Goal: Task Accomplishment & Management: Manage account settings

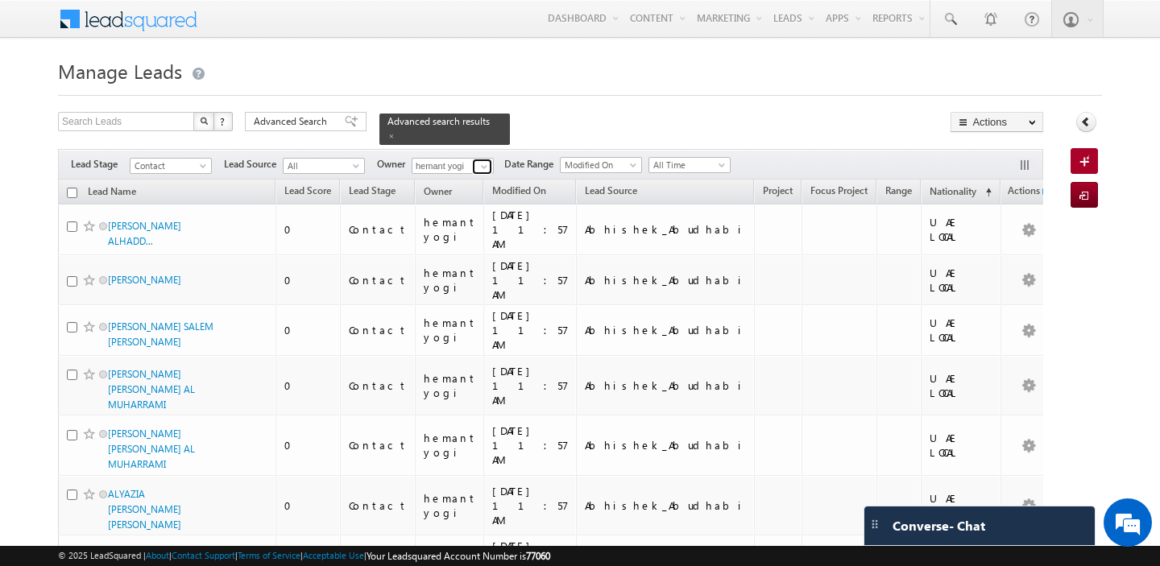
click at [487, 169] on span at bounding box center [484, 166] width 13 height 13
click at [447, 165] on input "shai" at bounding box center [453, 166] width 82 height 16
type input "s"
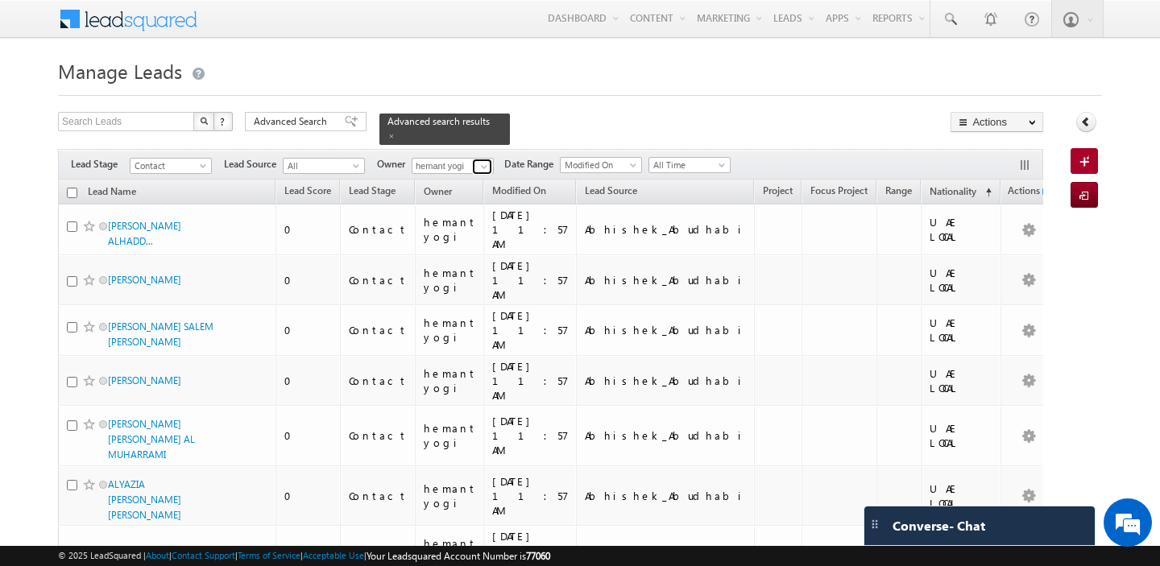
click at [479, 167] on span at bounding box center [484, 166] width 13 height 13
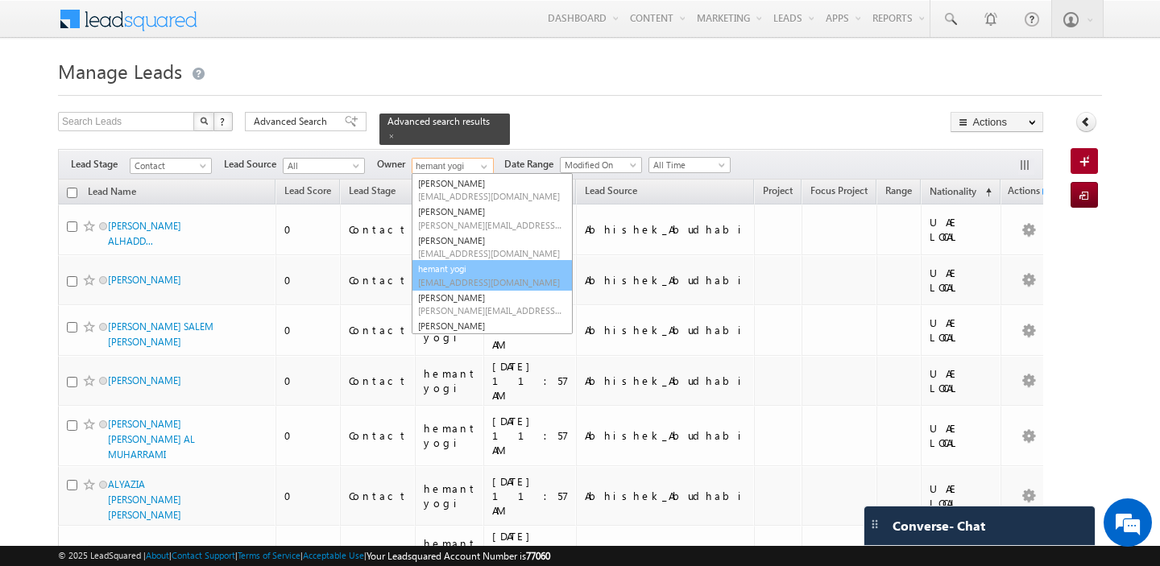
scroll to position [180, 0]
click at [472, 271] on span "[EMAIL_ADDRESS][DOMAIN_NAME]" at bounding box center [490, 277] width 145 height 12
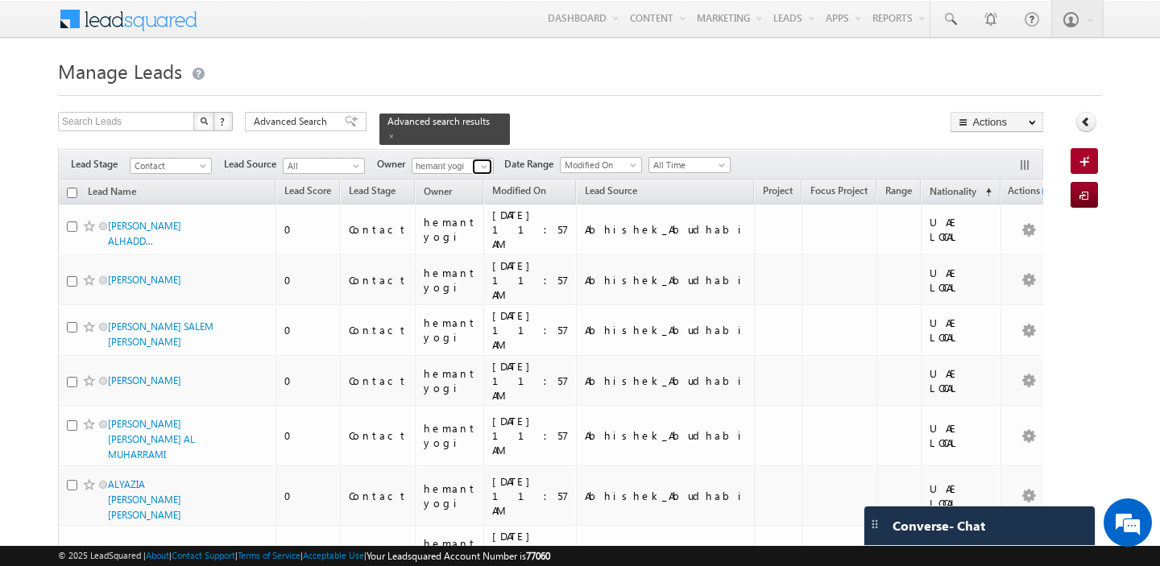
click at [486, 168] on span at bounding box center [484, 166] width 13 height 13
click at [477, 177] on link "[PERSON_NAME] [PERSON_NAME][EMAIL_ADDRESS][DOMAIN_NAME]" at bounding box center [492, 188] width 161 height 31
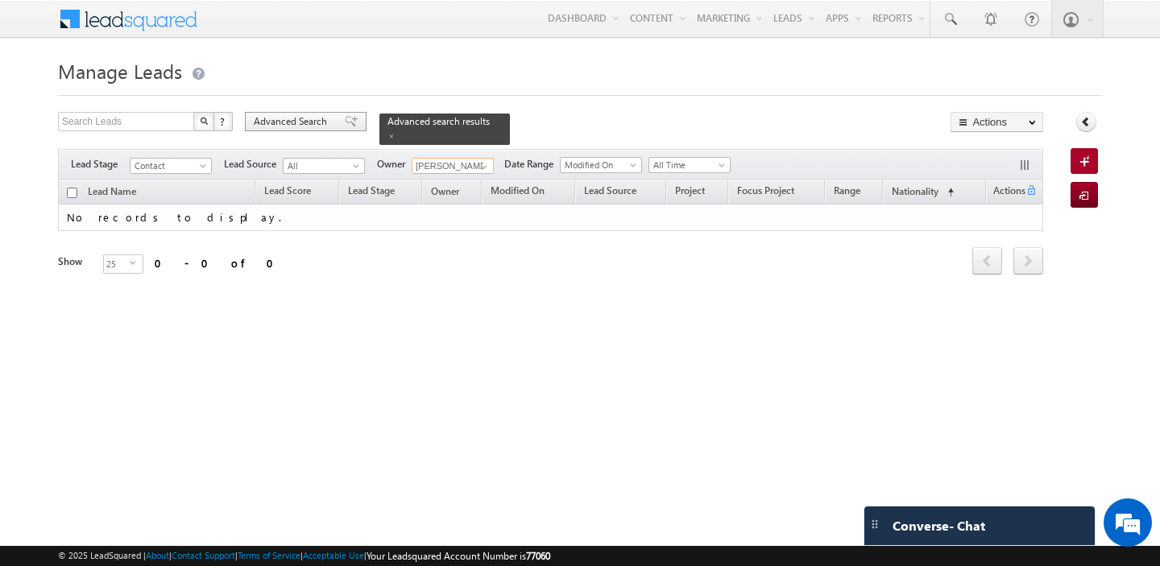
type input "[PERSON_NAME]"
click at [297, 125] on span "Advanced Search" at bounding box center [293, 121] width 78 height 14
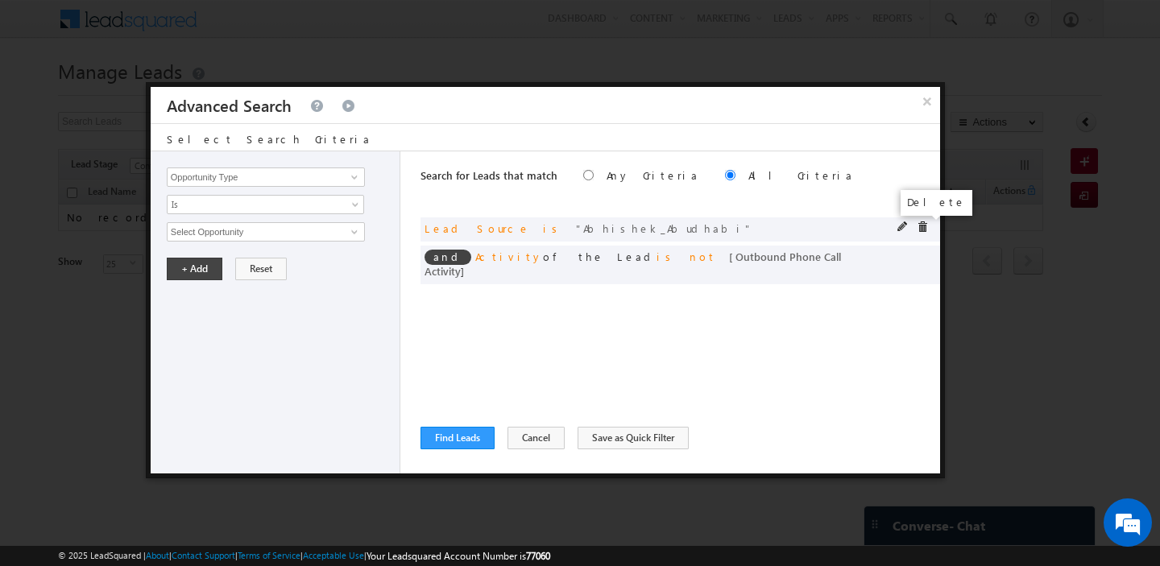
click at [921, 228] on span at bounding box center [922, 227] width 11 height 11
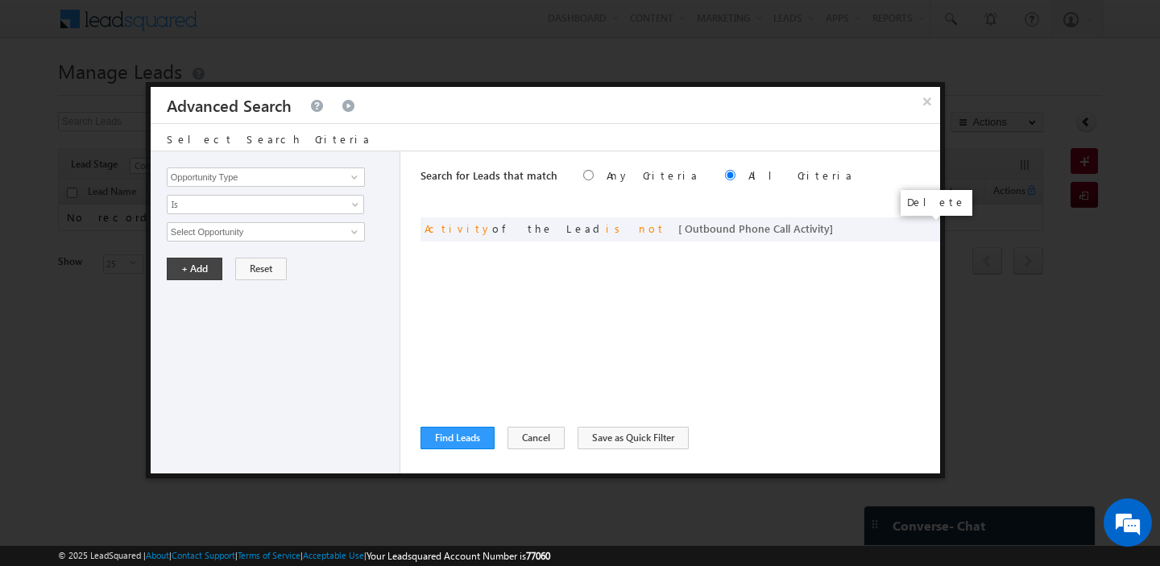
click at [0, 0] on span at bounding box center [0, 0] width 0 height 0
click at [519, 441] on button "Cancel" at bounding box center [535, 438] width 57 height 23
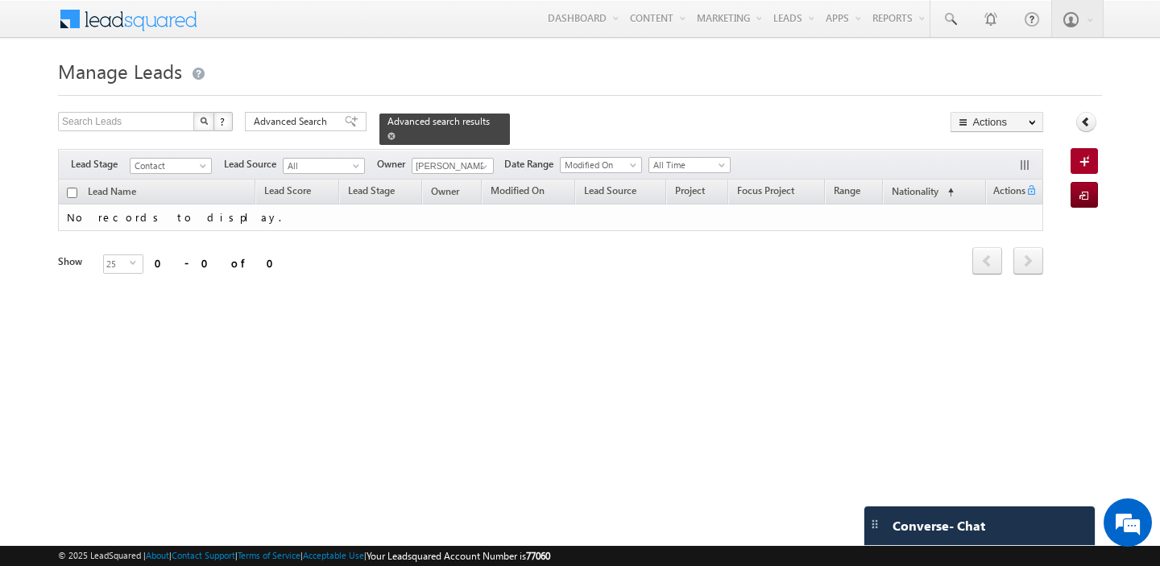
click at [387, 135] on span at bounding box center [391, 136] width 8 height 8
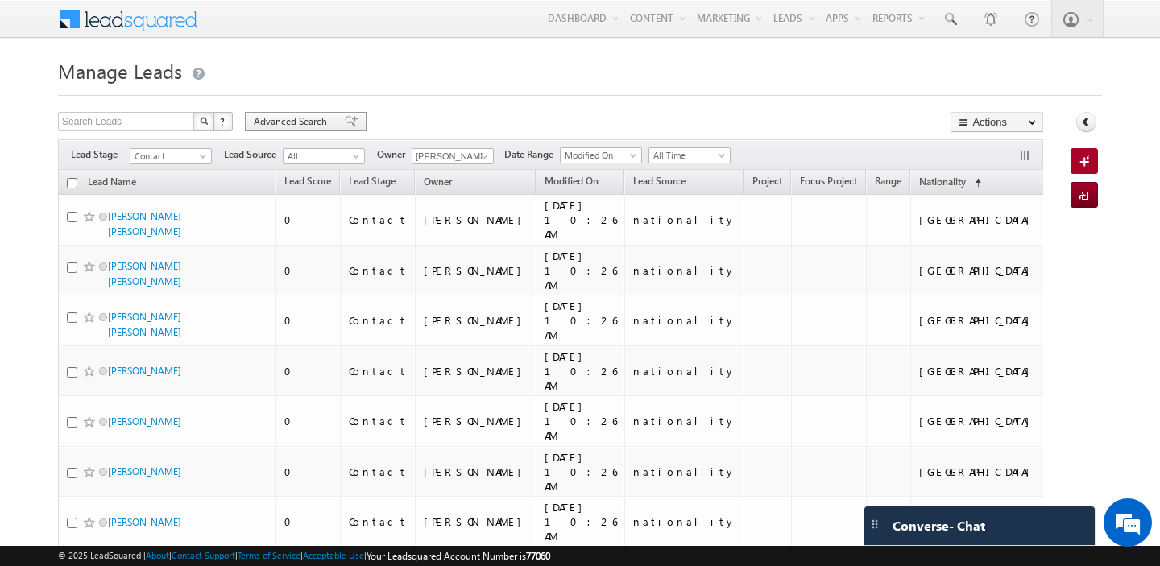
click at [294, 128] on span "Advanced Search" at bounding box center [293, 121] width 78 height 14
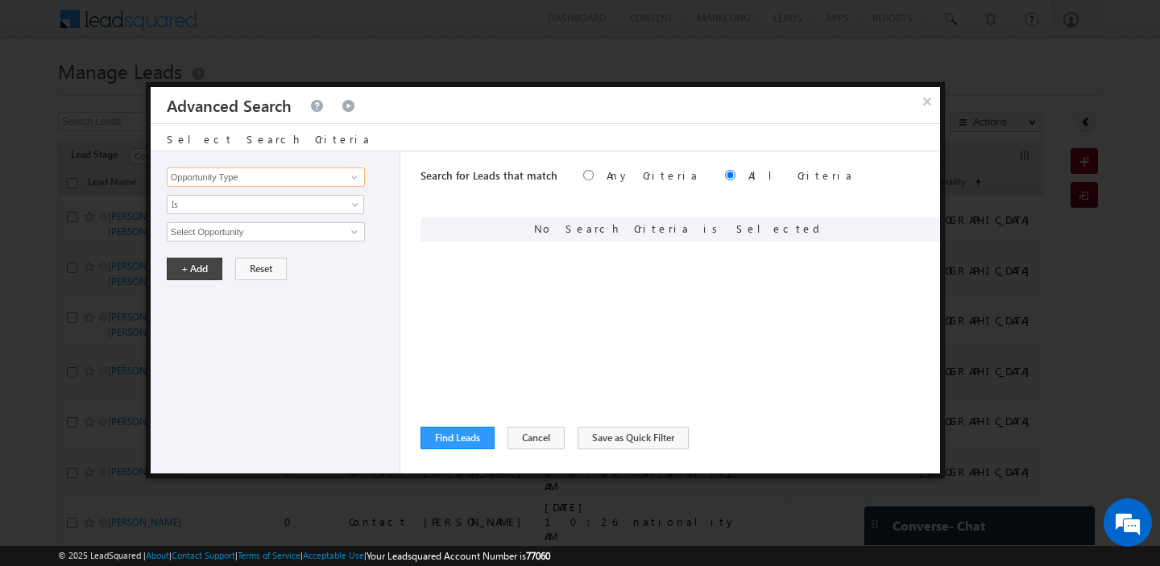
click at [254, 185] on input "Opportunity Type" at bounding box center [266, 177] width 198 height 19
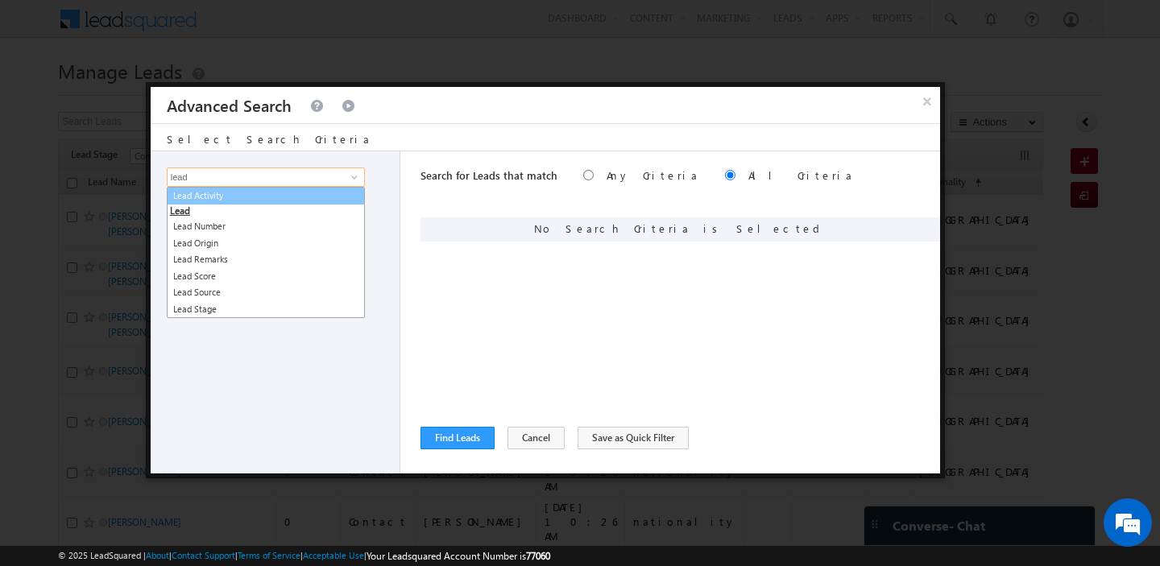
click at [255, 193] on link "Lead Activity" at bounding box center [266, 196] width 198 height 19
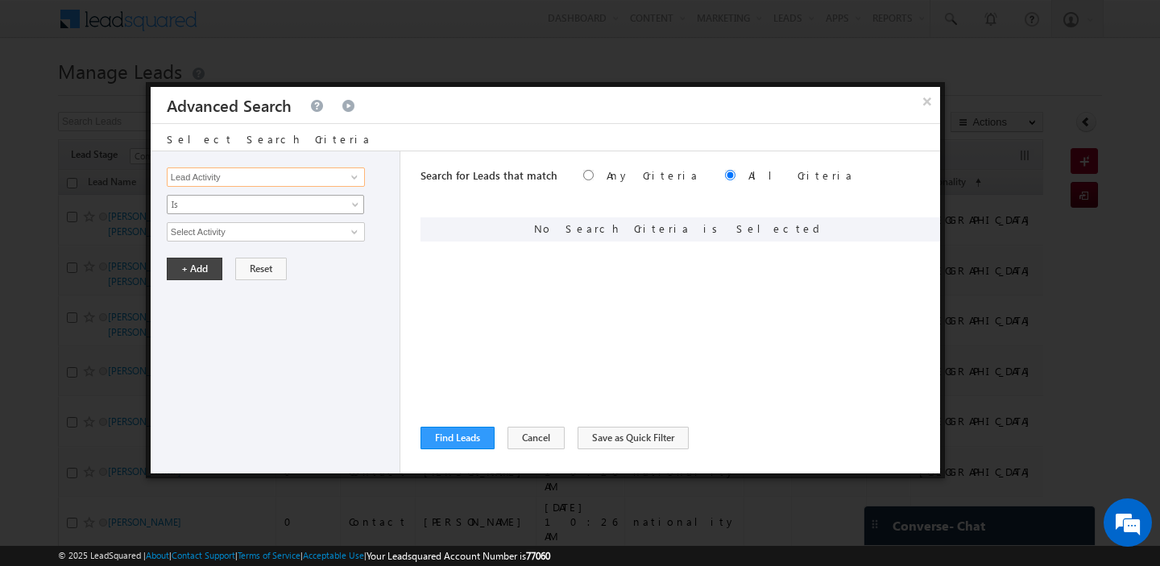
type input "Lead Activity"
click at [251, 210] on span "Is" at bounding box center [255, 204] width 175 height 14
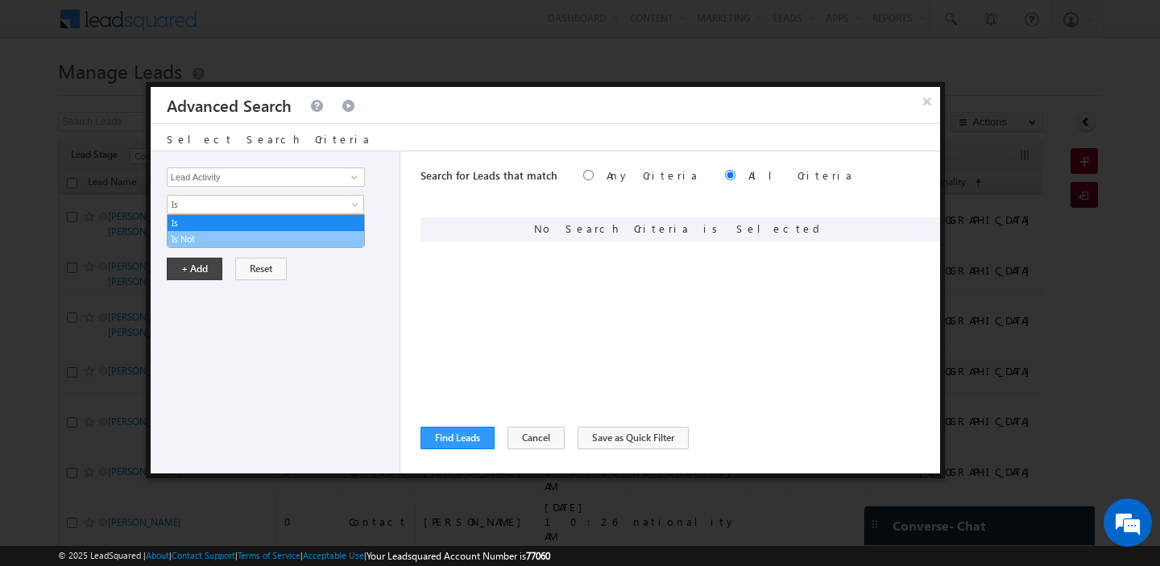
click at [222, 232] on link "Is Not" at bounding box center [266, 239] width 197 height 14
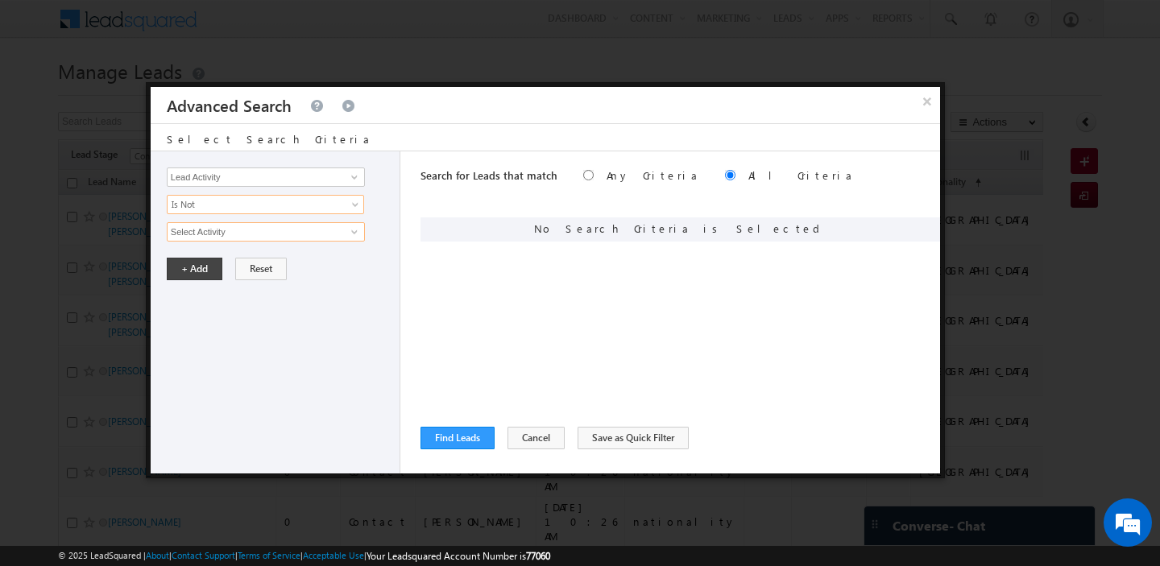
click at [222, 232] on input "Select Activity" at bounding box center [266, 231] width 198 height 19
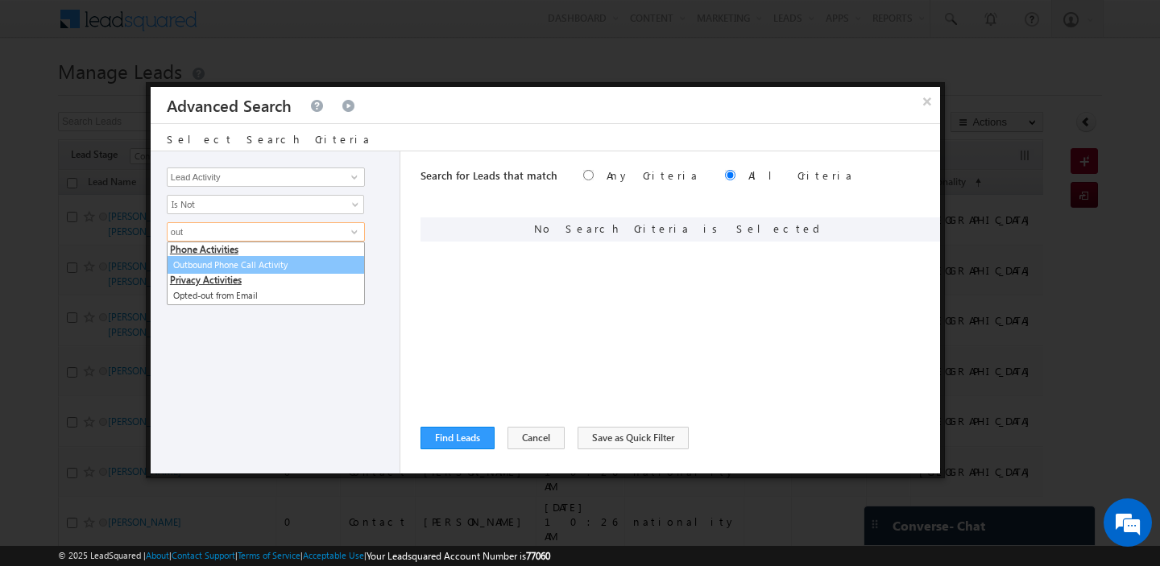
click at [238, 263] on link "Outbound Phone Call Activity" at bounding box center [266, 265] width 198 height 19
type input "Outbound Phone Call Activity"
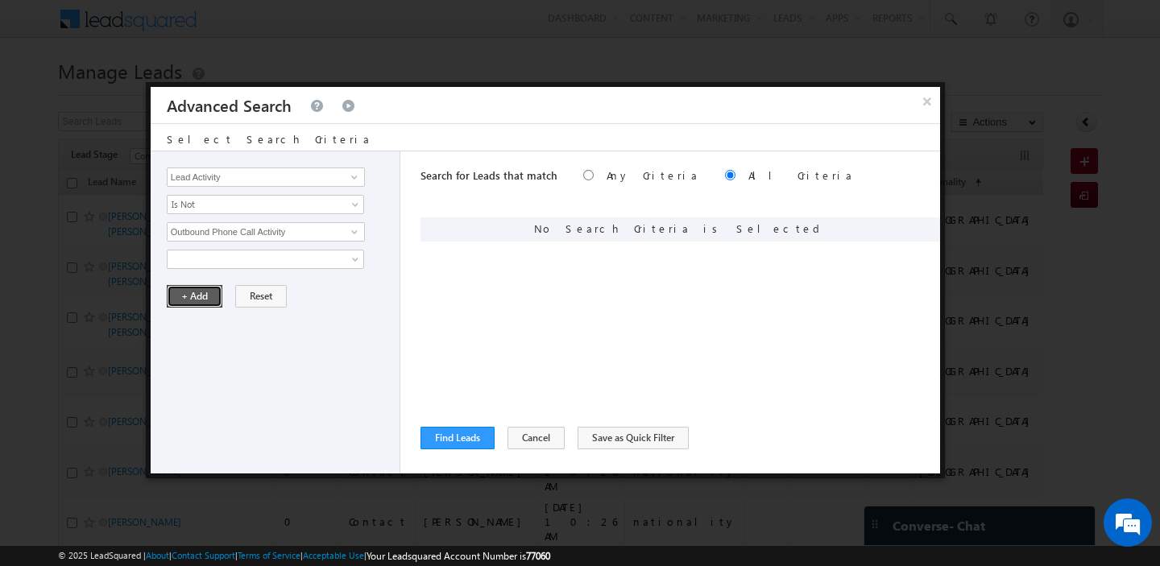
click at [181, 298] on button "+ Add" at bounding box center [195, 296] width 56 height 23
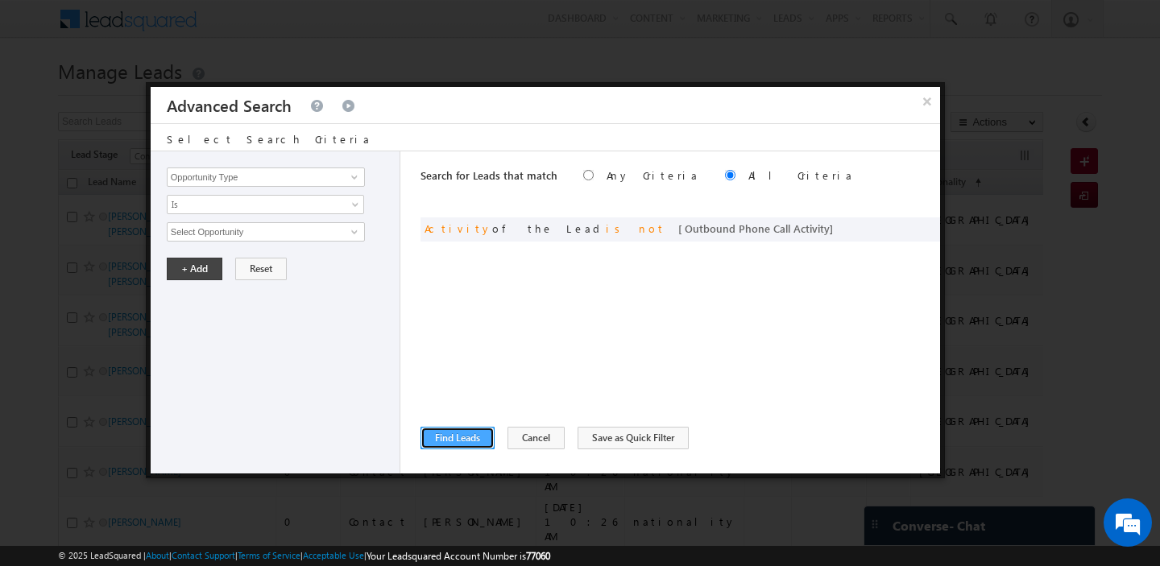
click at [455, 441] on button "Find Leads" at bounding box center [457, 438] width 74 height 23
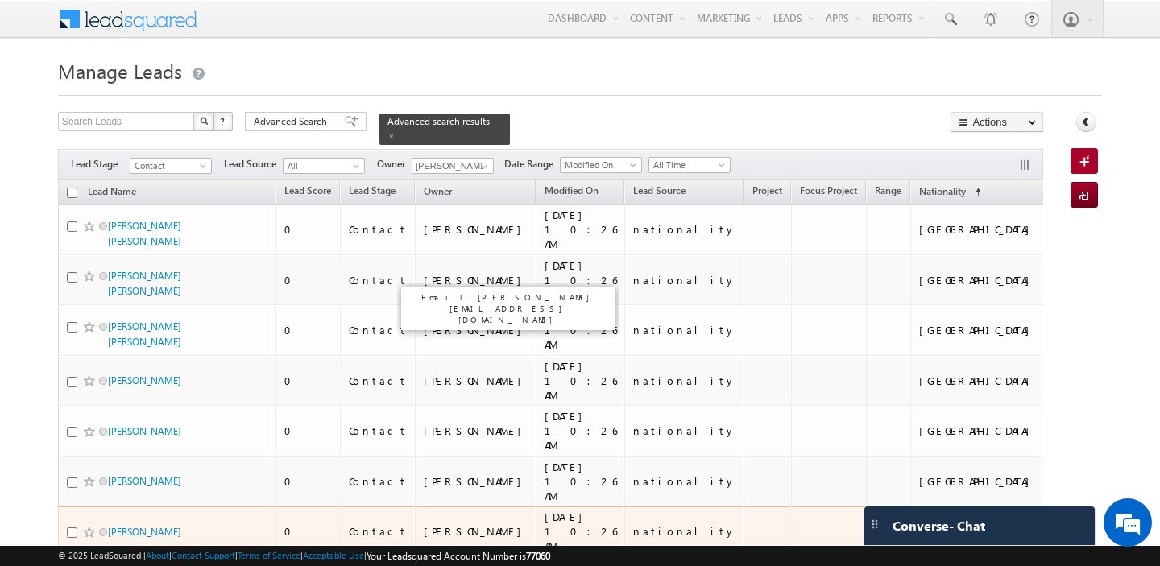
scroll to position [703, 0]
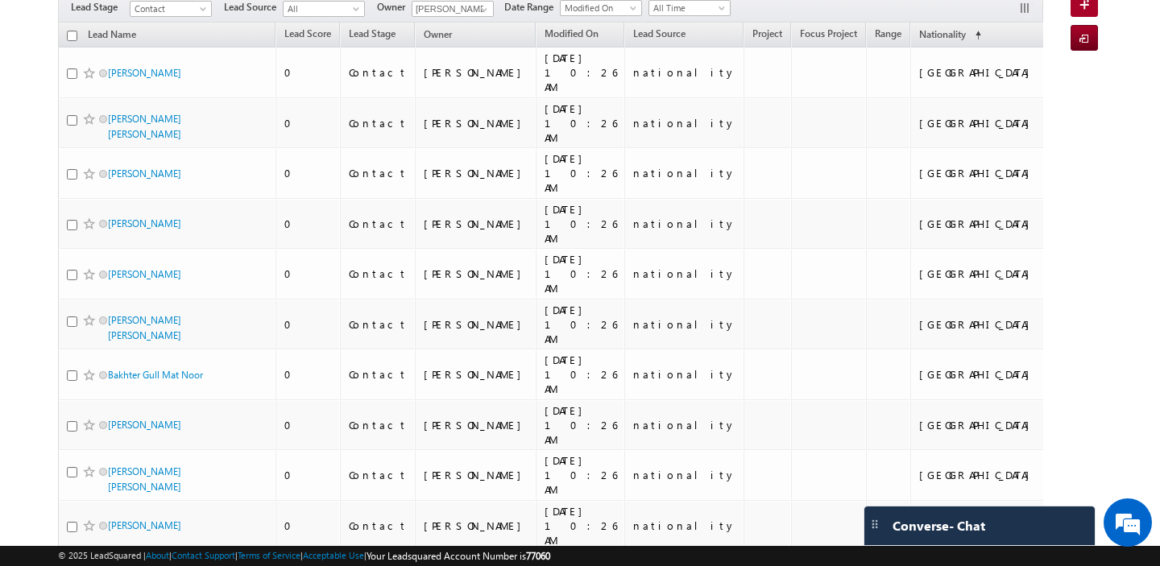
scroll to position [0, 0]
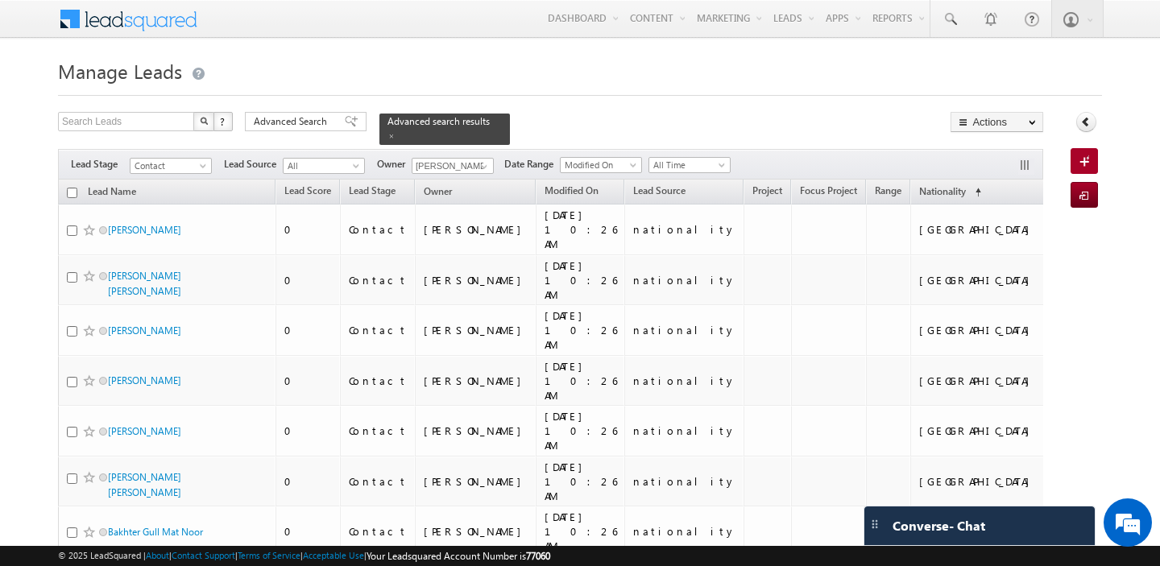
click at [72, 193] on input "checkbox" at bounding box center [72, 193] width 10 height 10
checkbox input "true"
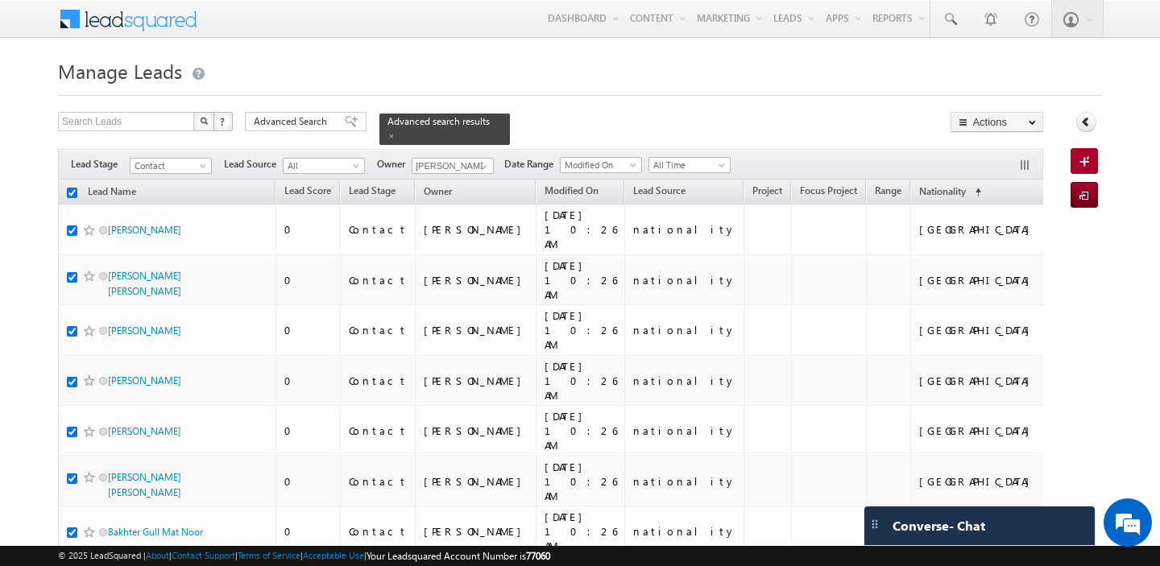
checkbox input "true"
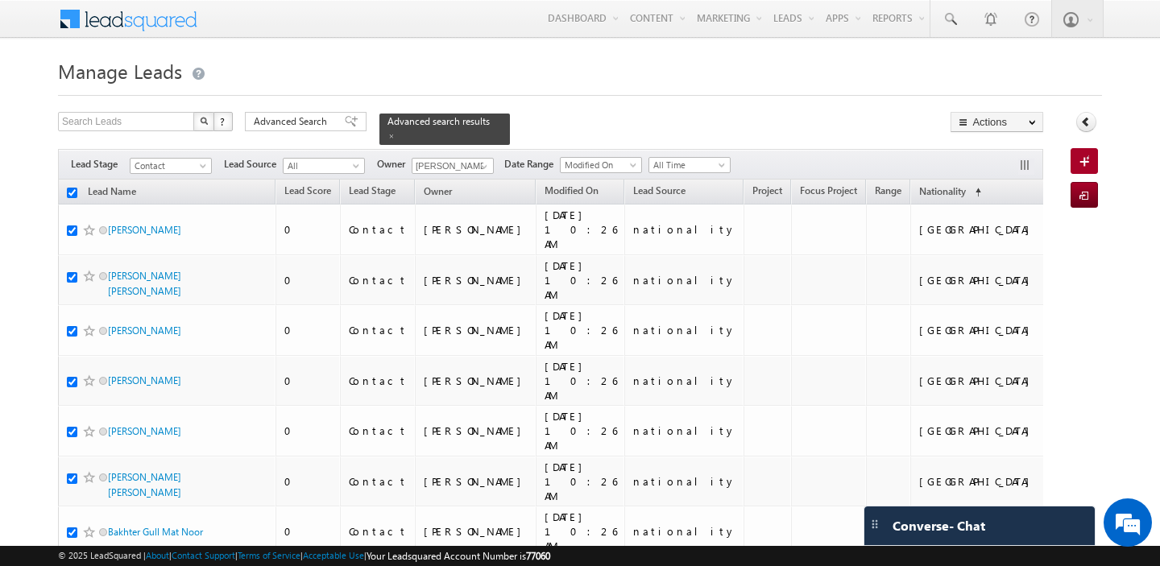
checkbox input "true"
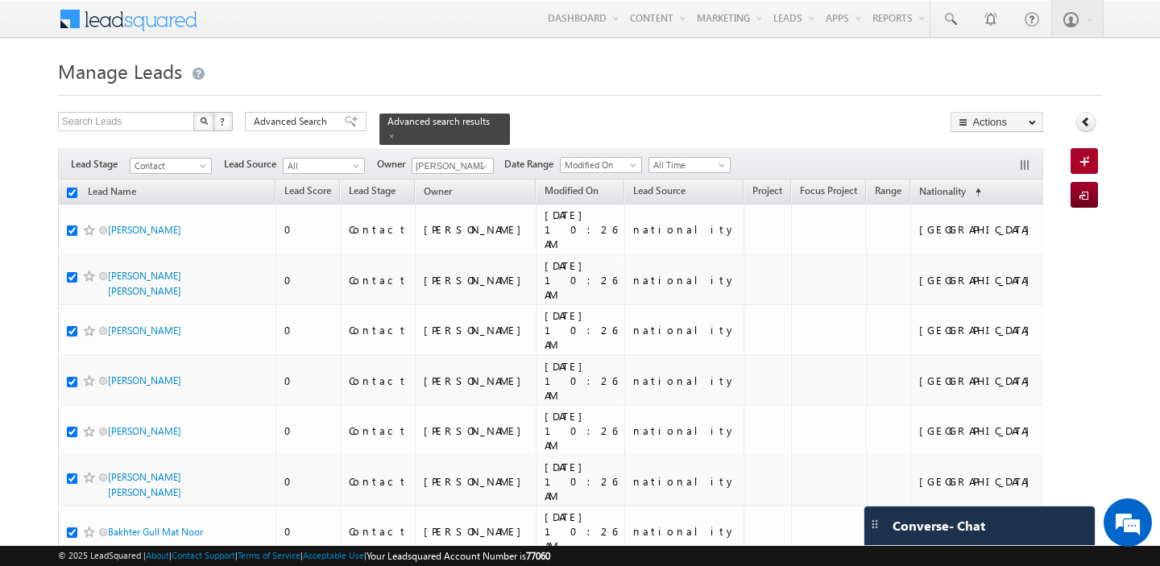
checkbox input "true"
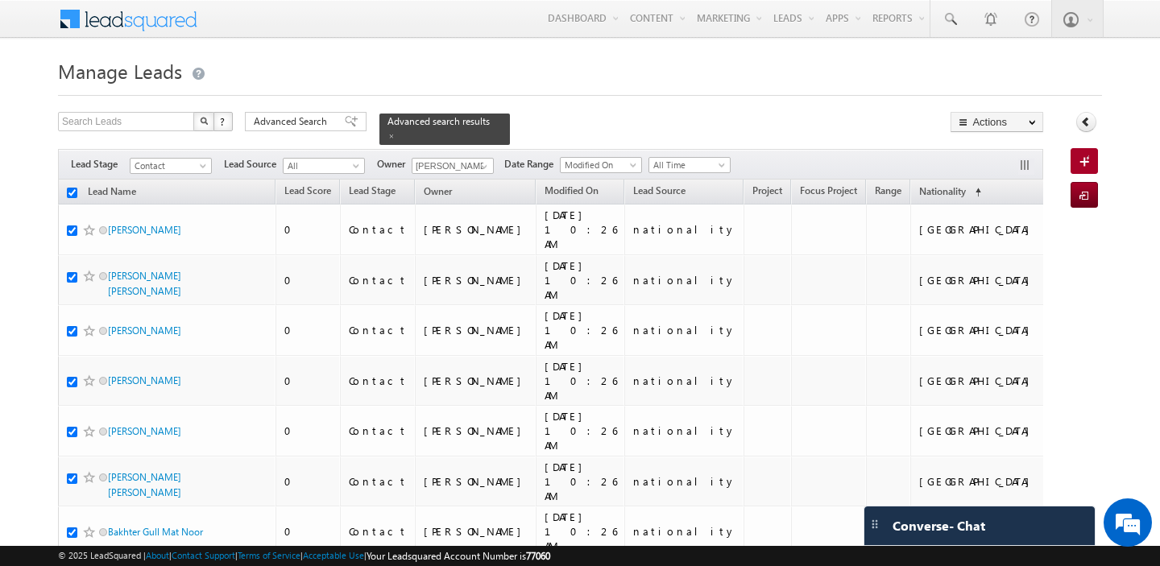
checkbox input "true"
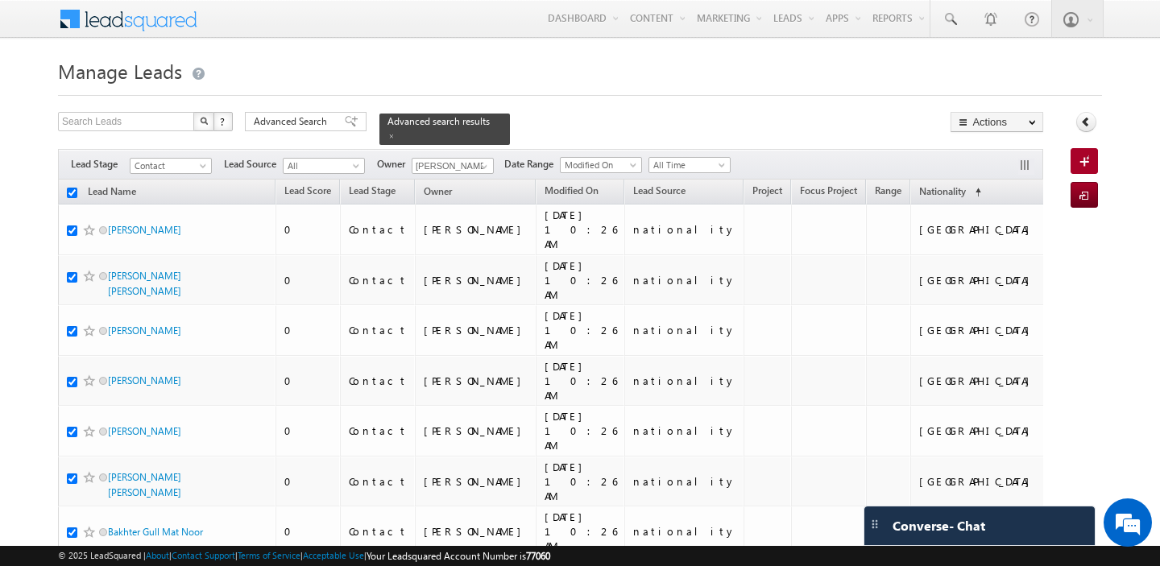
checkbox input "true"
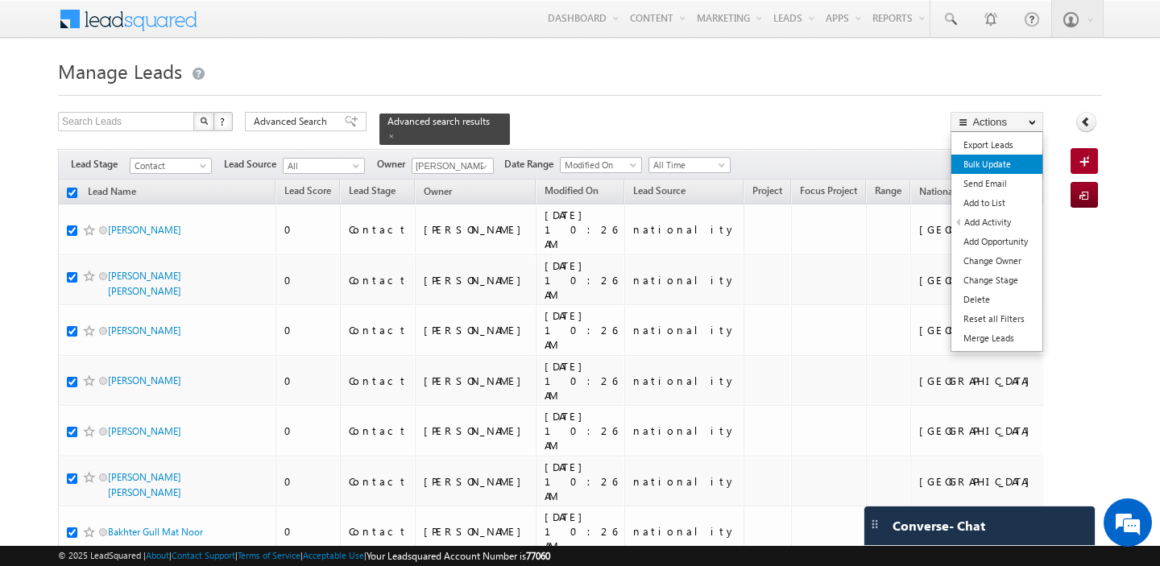
click at [996, 159] on link "Bulk Update" at bounding box center [996, 164] width 91 height 19
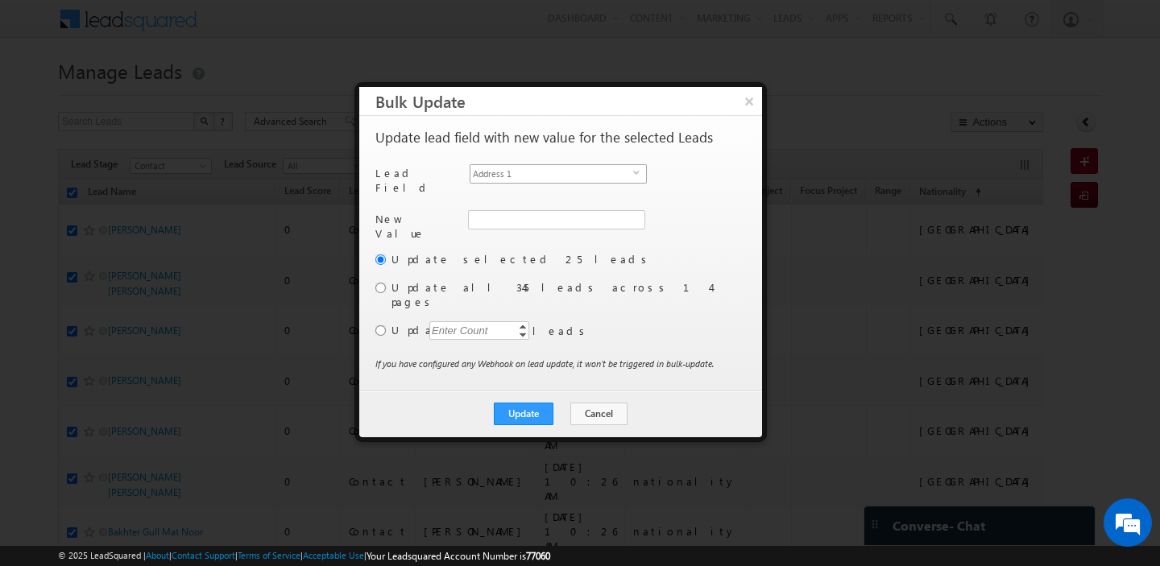
click at [589, 174] on span "Address 1" at bounding box center [551, 174] width 163 height 18
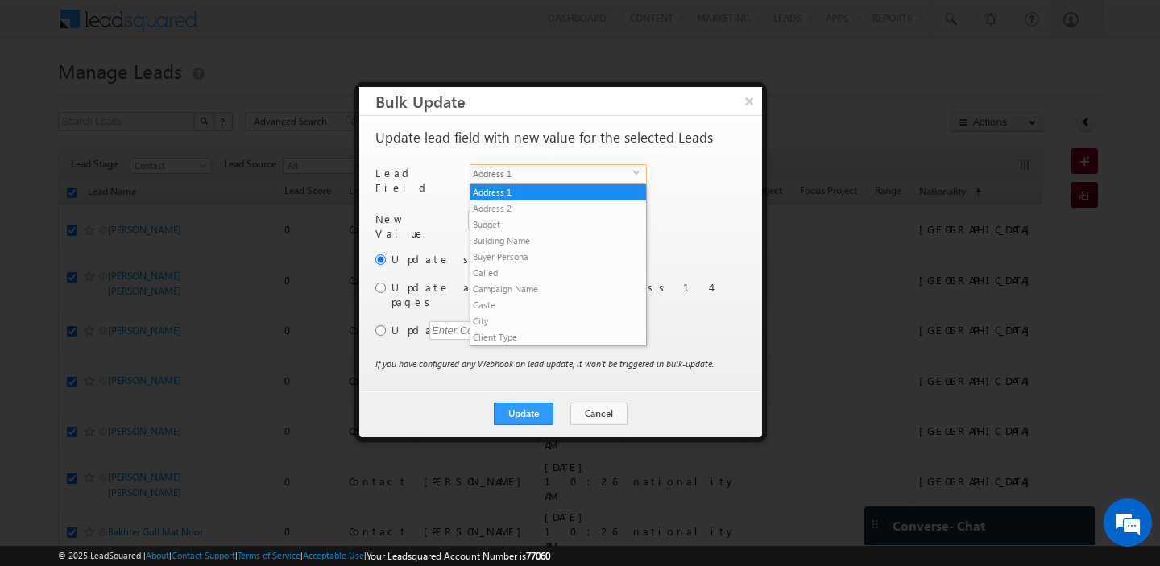
click at [589, 174] on span "Address 1" at bounding box center [551, 174] width 163 height 18
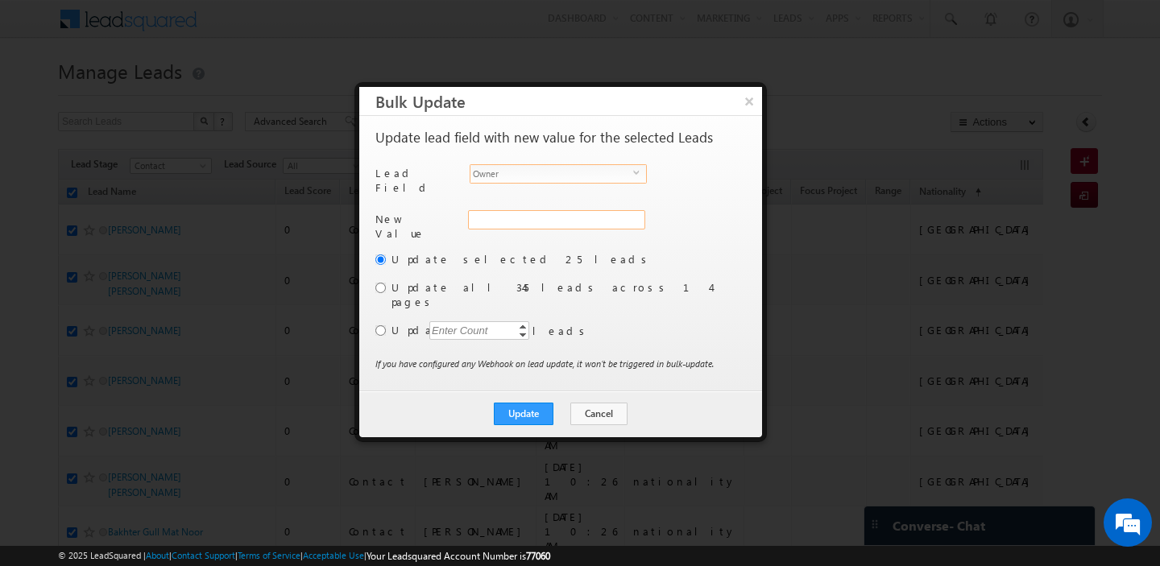
click at [569, 213] on div "Address 1" at bounding box center [555, 228] width 174 height 36
click at [569, 213] on input "hemant yogi" at bounding box center [556, 219] width 176 height 19
click at [535, 245] on span "[PERSON_NAME][EMAIL_ADDRESS][DOMAIN_NAME]" at bounding box center [546, 251] width 145 height 12
type input "[PERSON_NAME]"
click at [382, 283] on input "radio" at bounding box center [380, 288] width 10 height 10
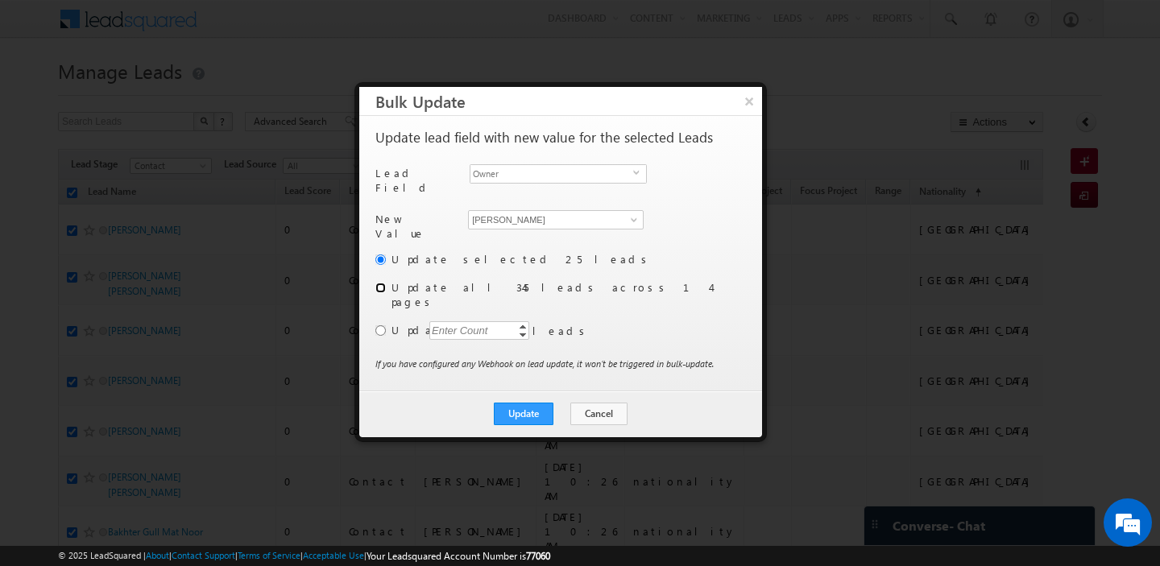
radio input "true"
click at [512, 403] on button "Update" at bounding box center [524, 414] width 60 height 23
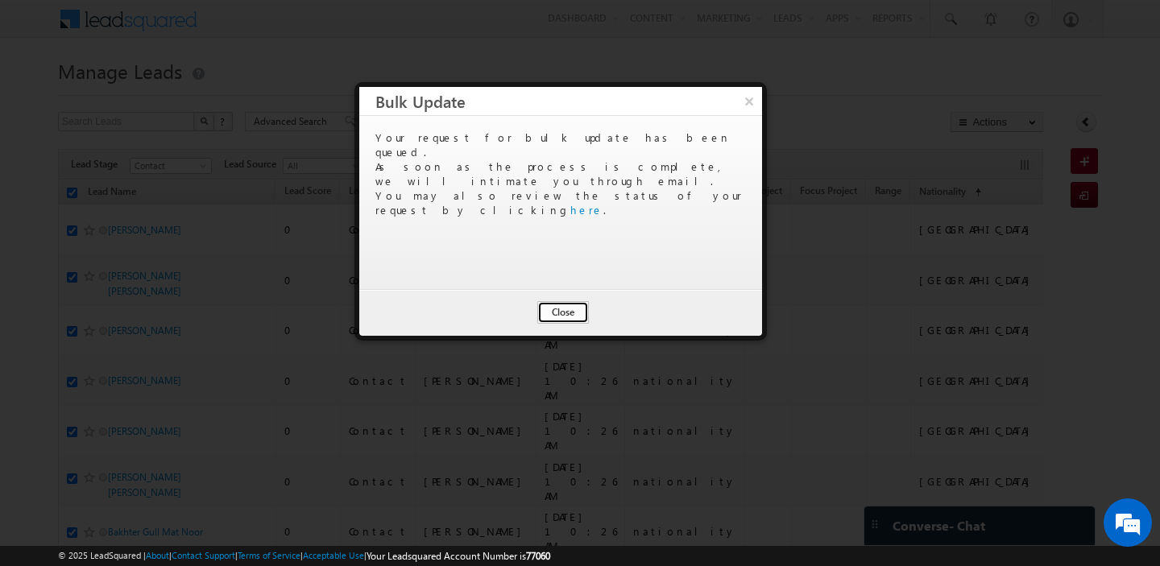
click at [553, 319] on button "Close" at bounding box center [563, 312] width 52 height 23
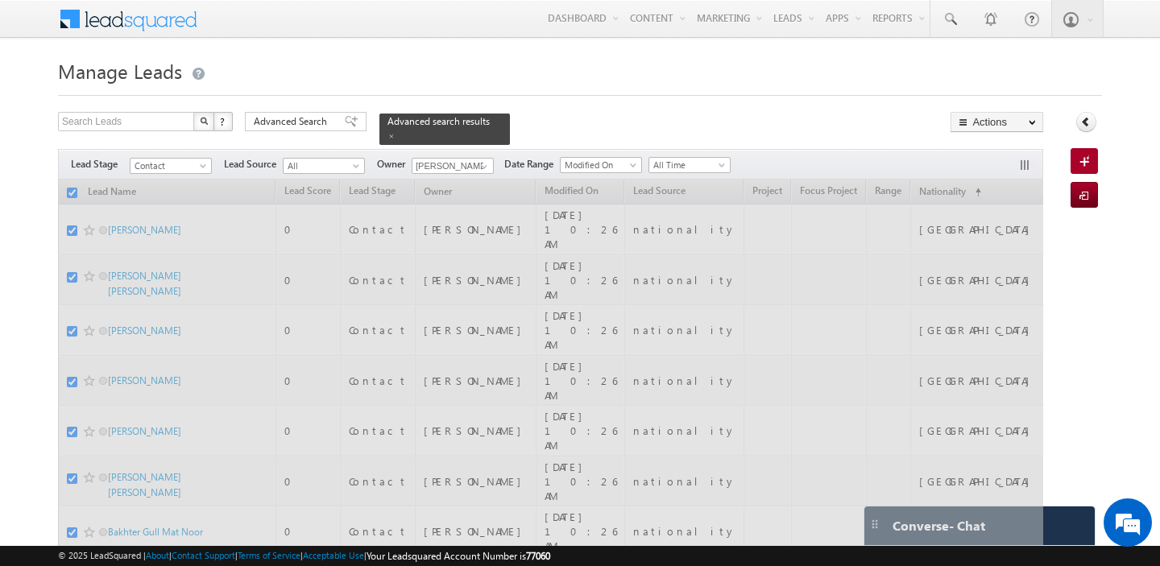
checkbox input "false"
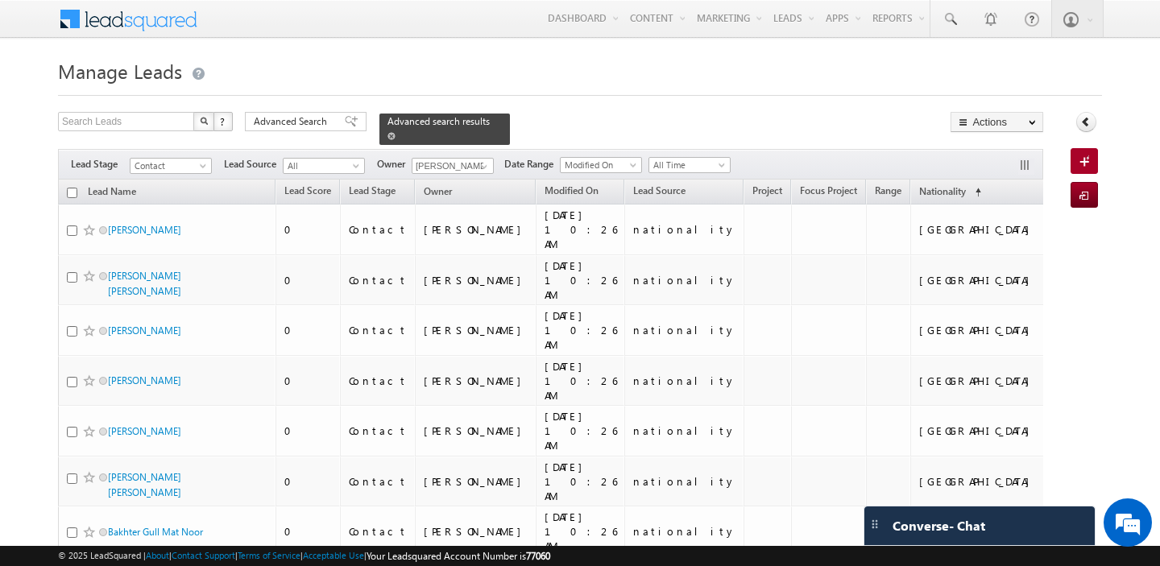
click at [387, 136] on span at bounding box center [391, 136] width 8 height 8
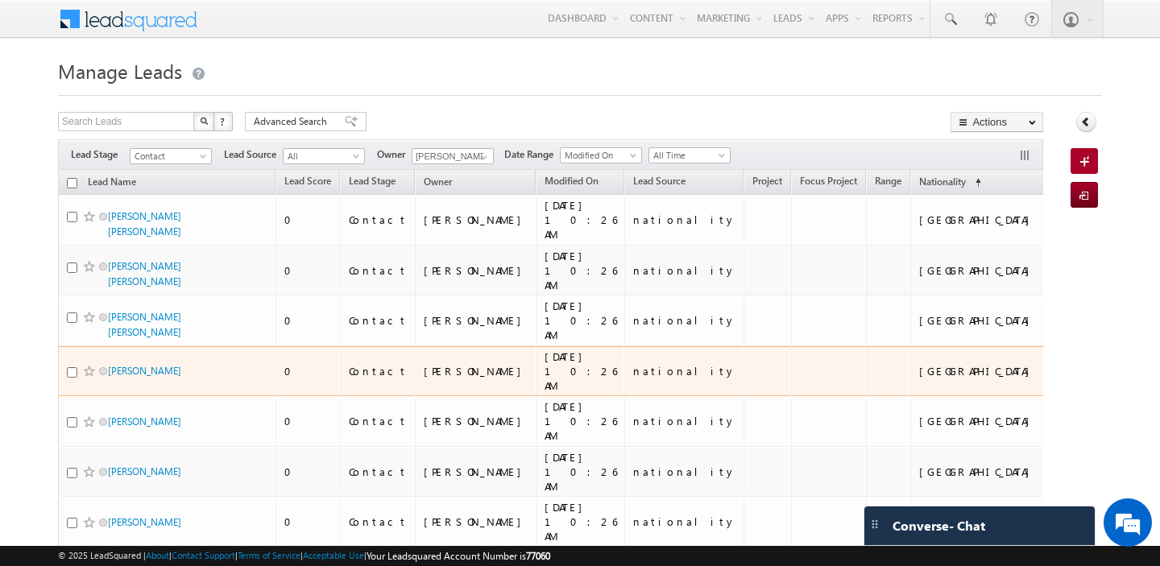
scroll to position [694, 0]
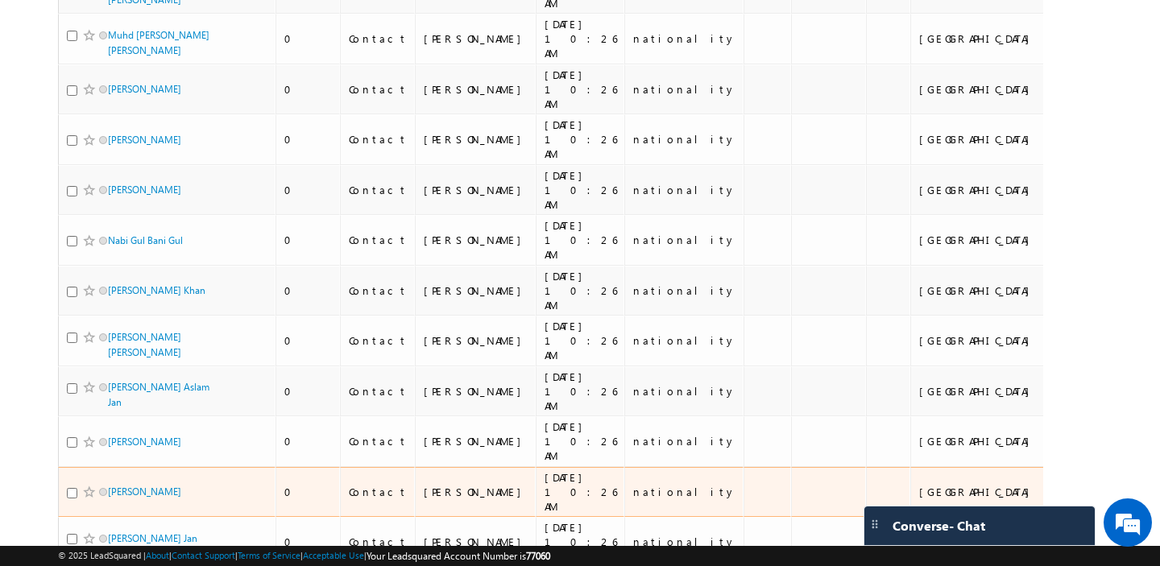
scroll to position [0, 0]
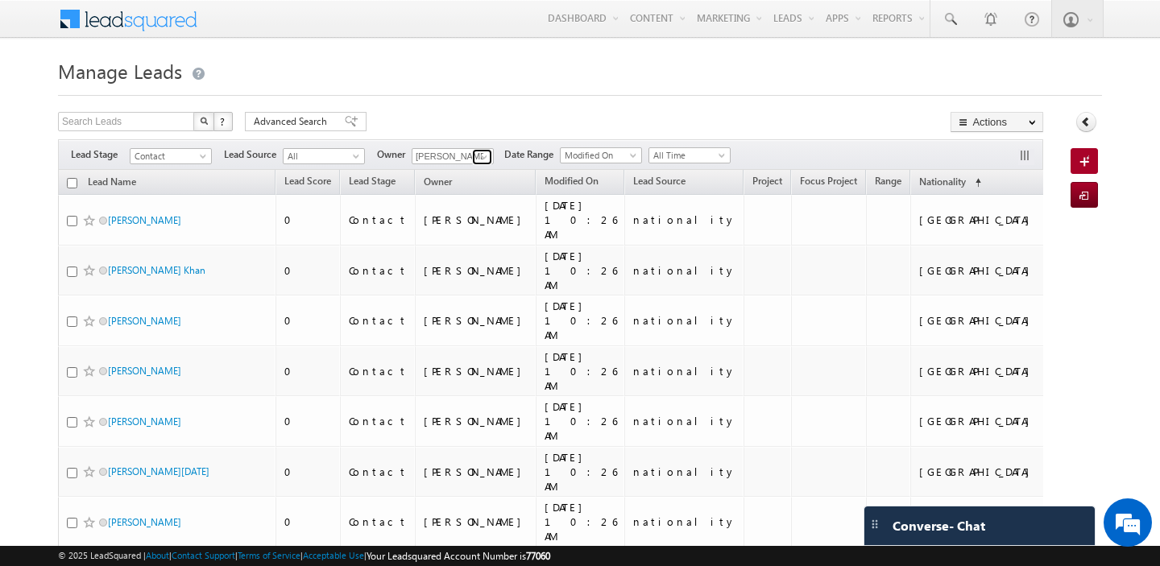
click at [482, 157] on span at bounding box center [484, 157] width 13 height 13
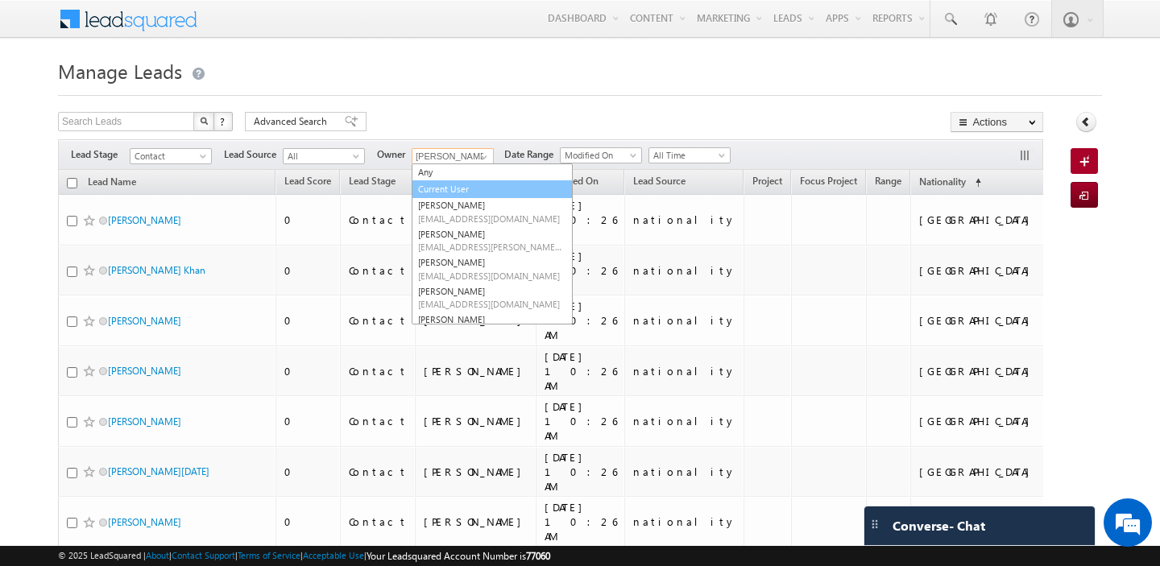
click at [470, 193] on link "Current User" at bounding box center [492, 189] width 161 height 19
type input "Current User"
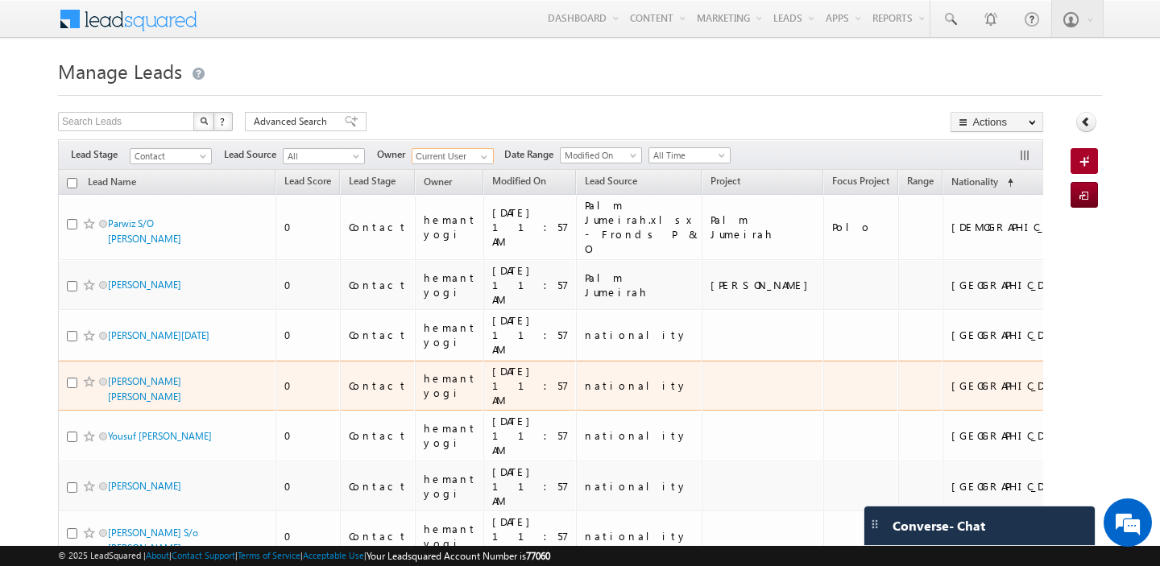
scroll to position [714, 0]
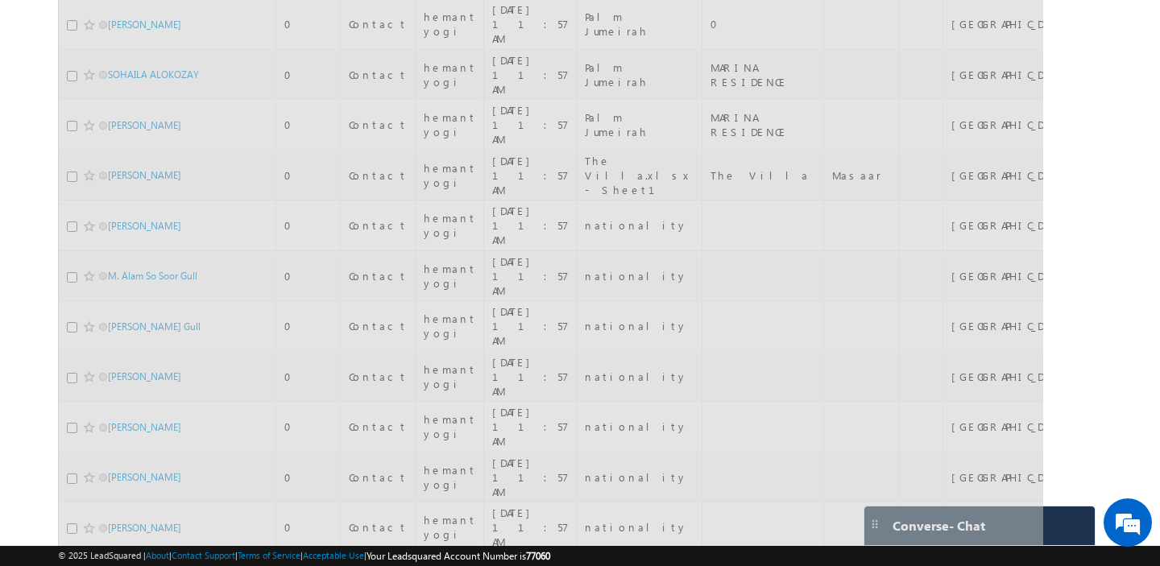
scroll to position [707, 0]
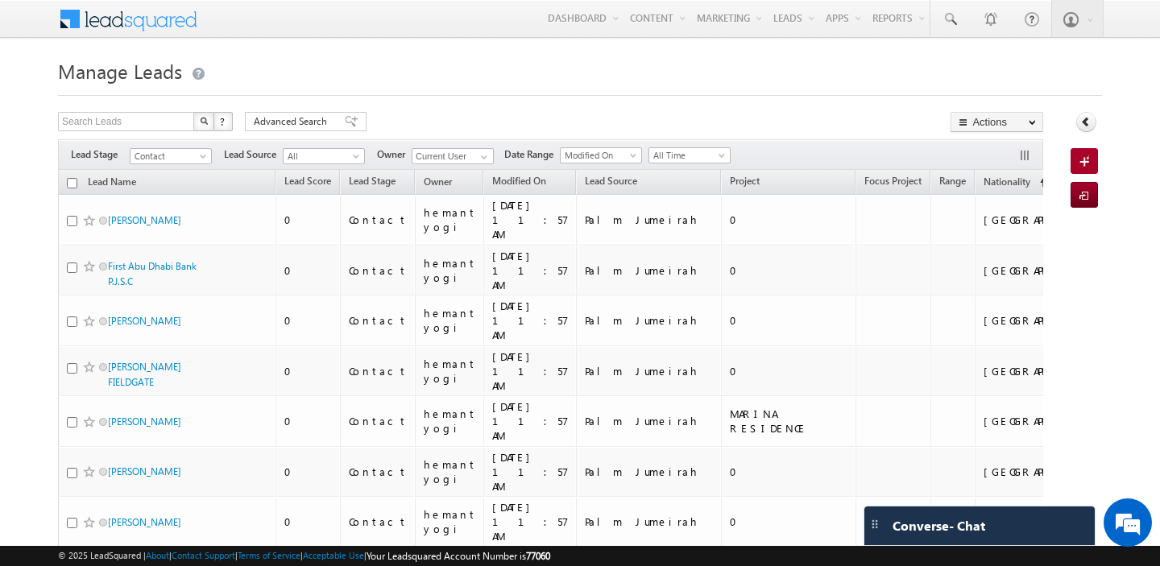
scroll to position [733, 0]
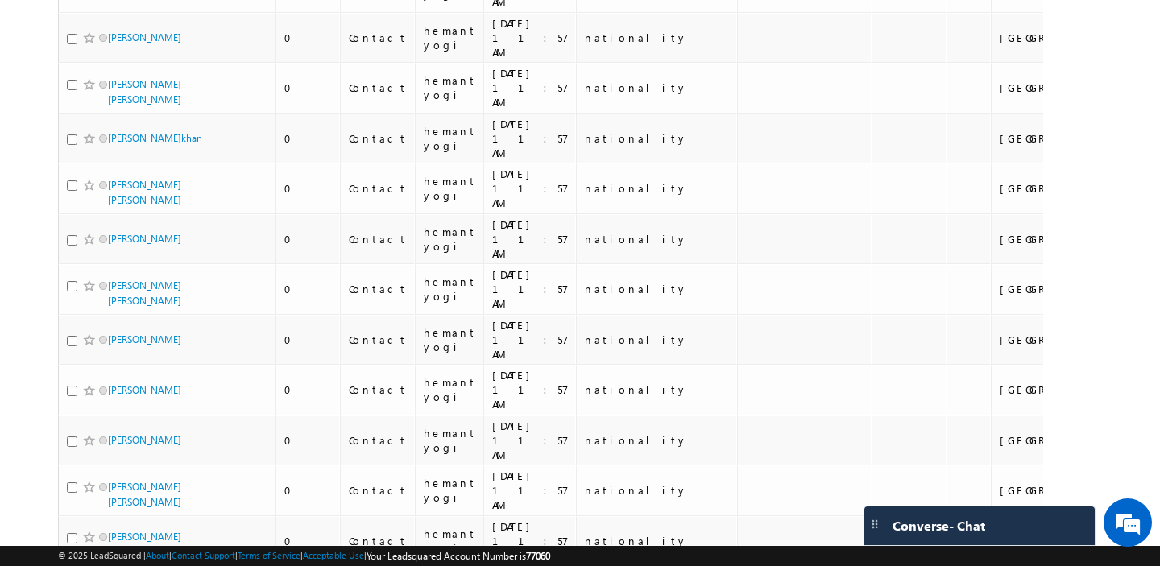
scroll to position [7373, 0]
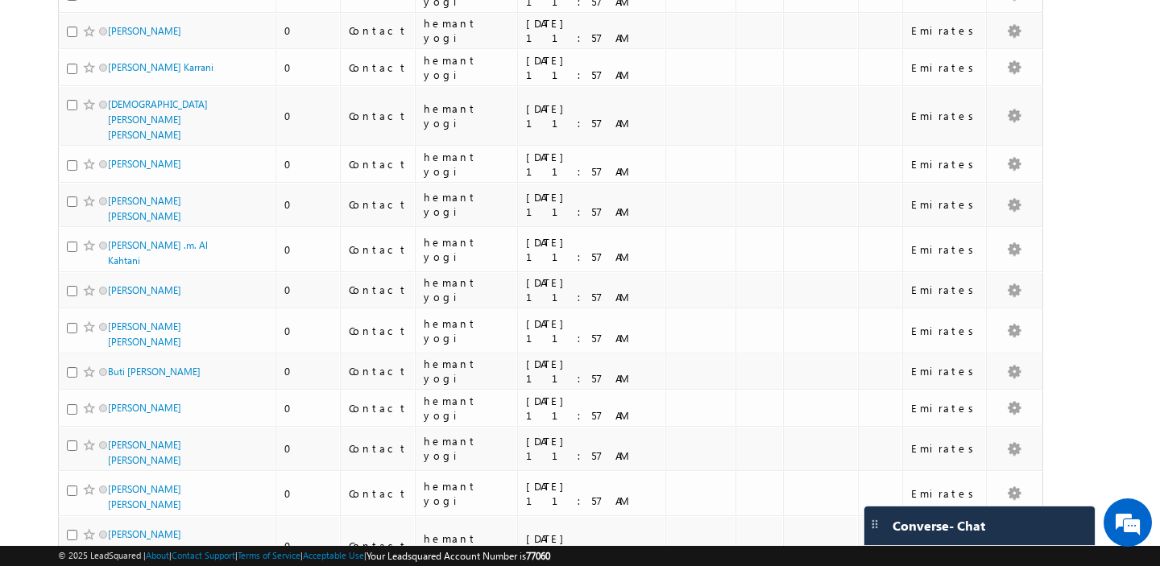
scroll to position [0, 0]
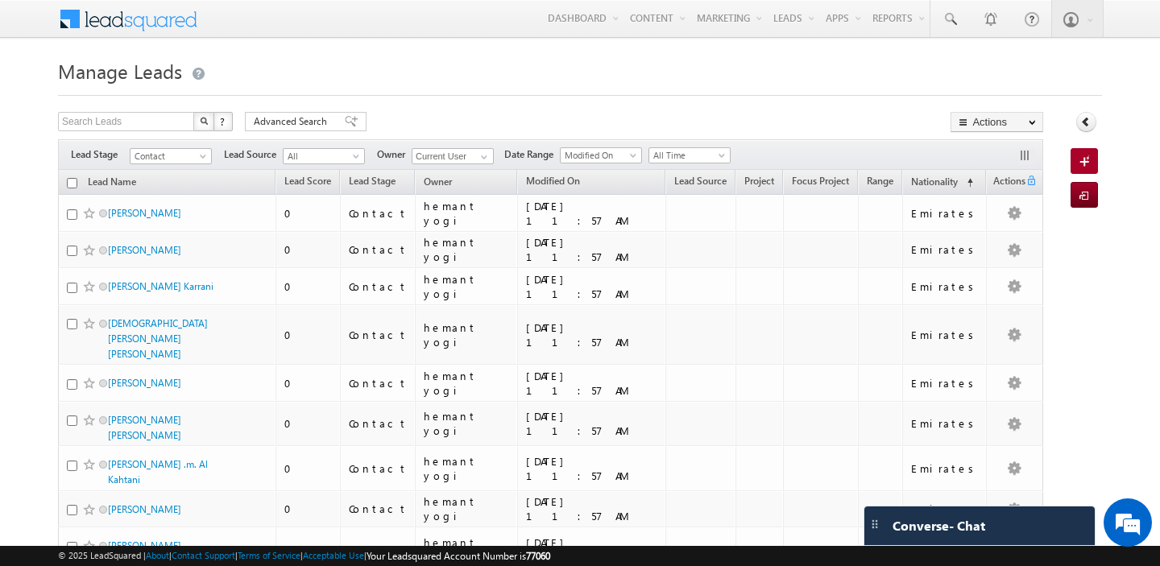
click at [68, 181] on input "checkbox" at bounding box center [72, 183] width 10 height 10
checkbox input "true"
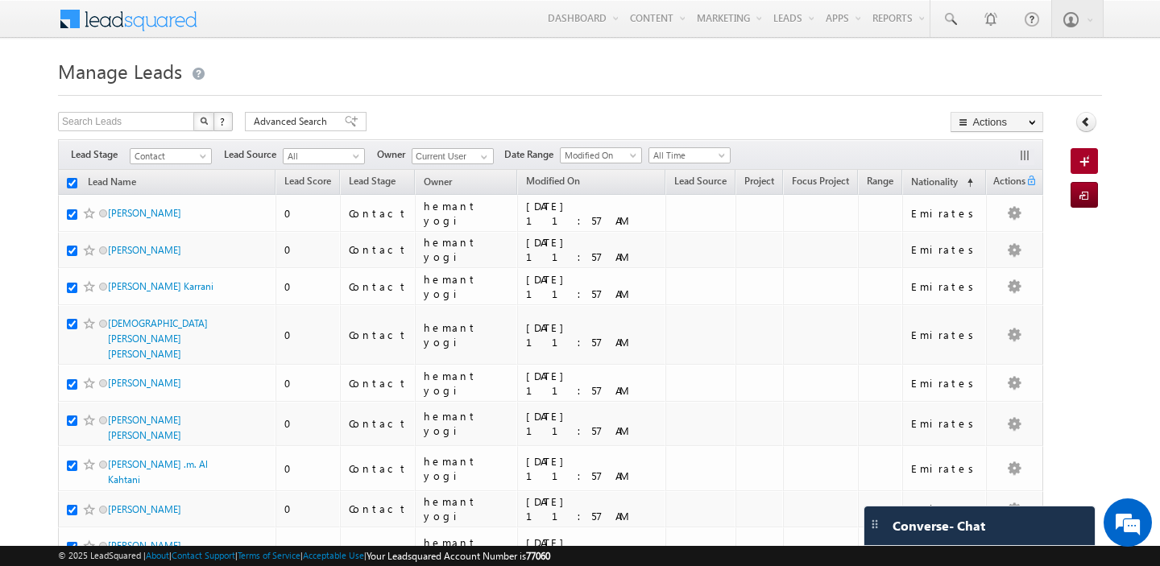
checkbox input "true"
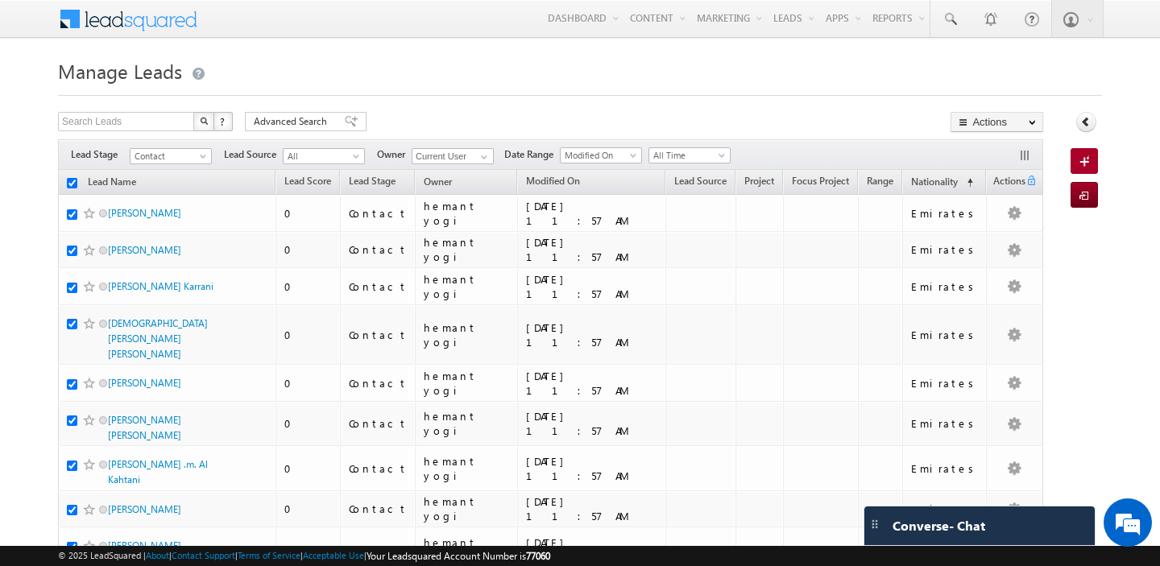
checkbox input "true"
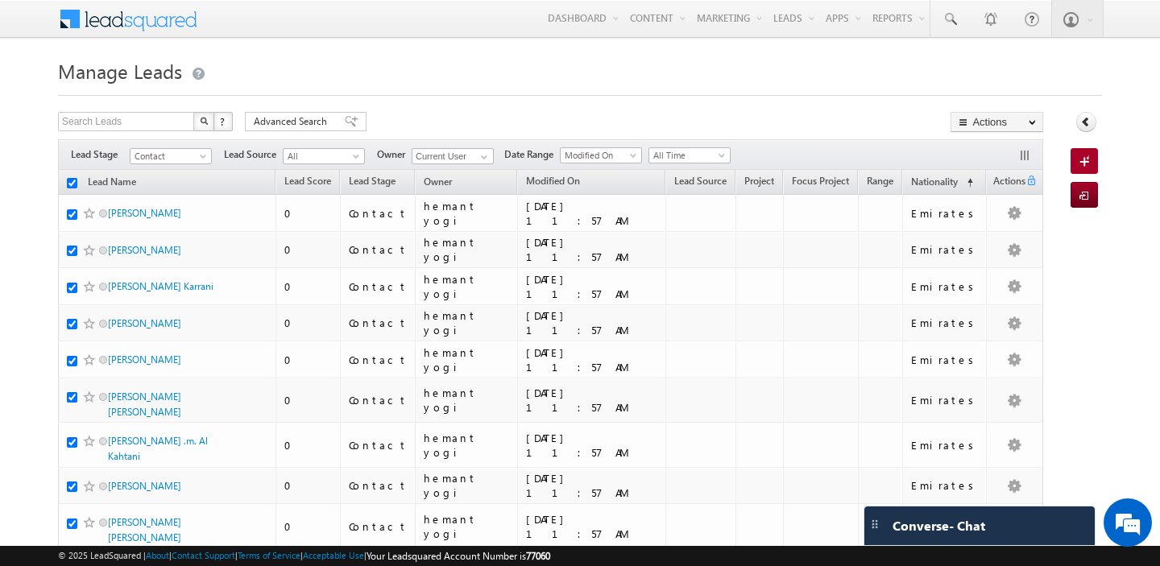
checkbox input "true"
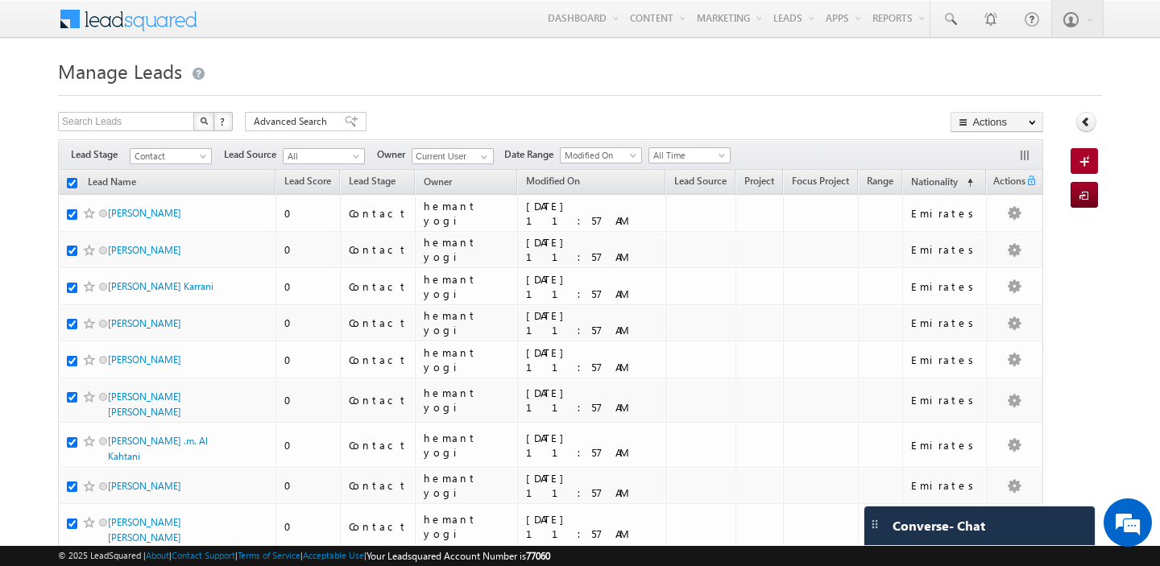
checkbox input "true"
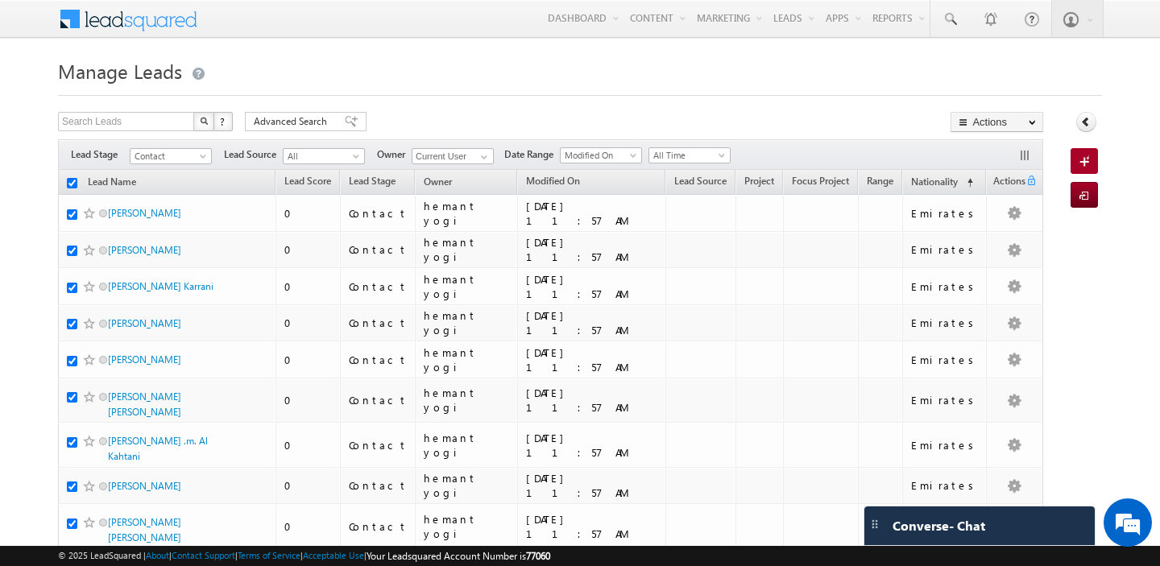
checkbox input "true"
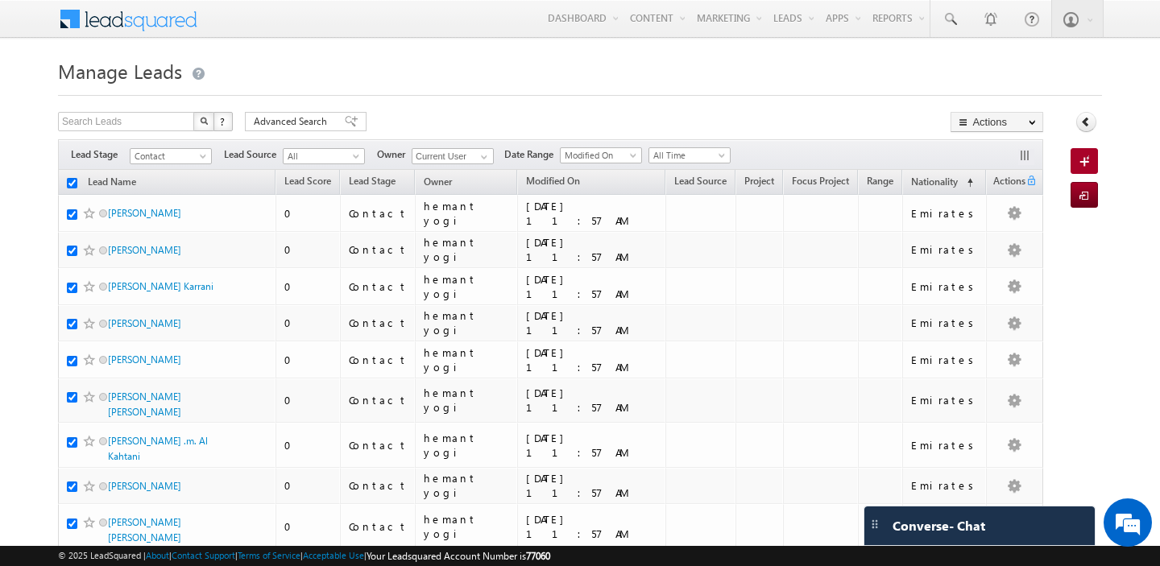
checkbox input "true"
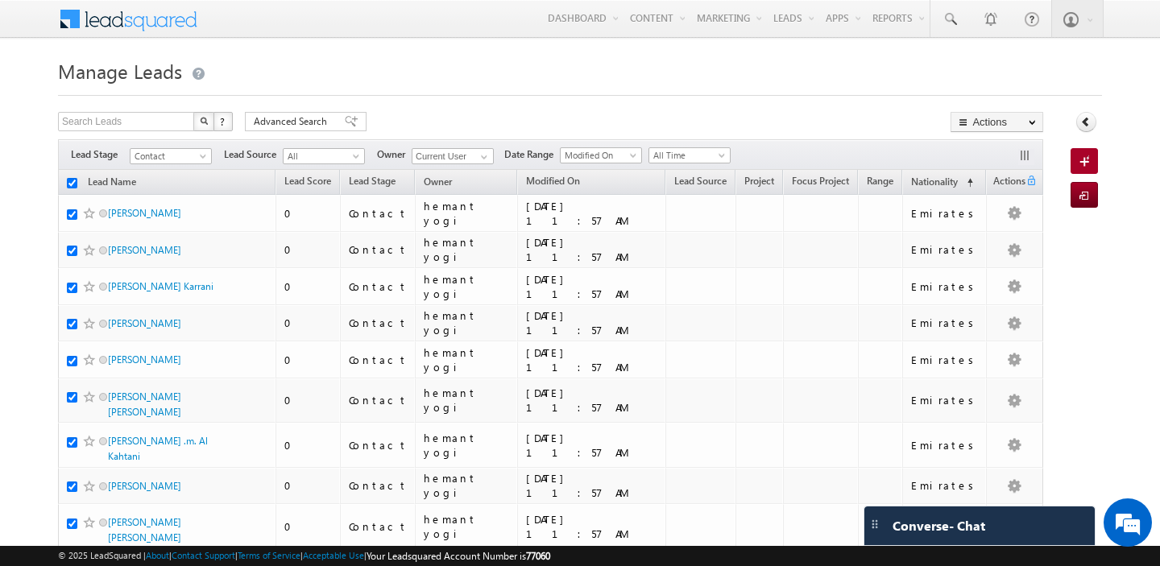
checkbox input "true"
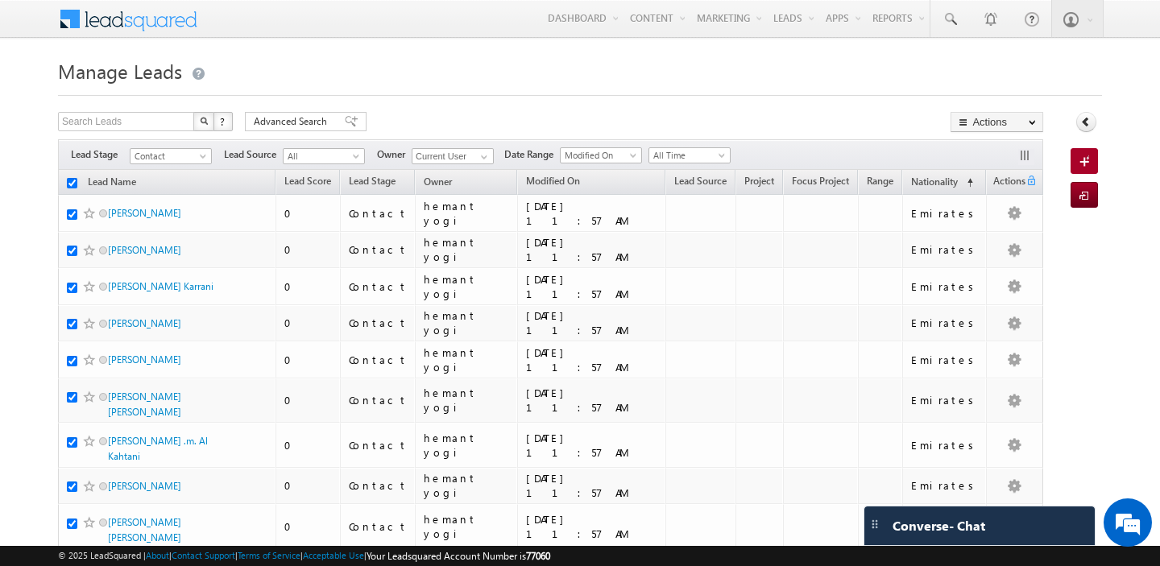
checkbox input "true"
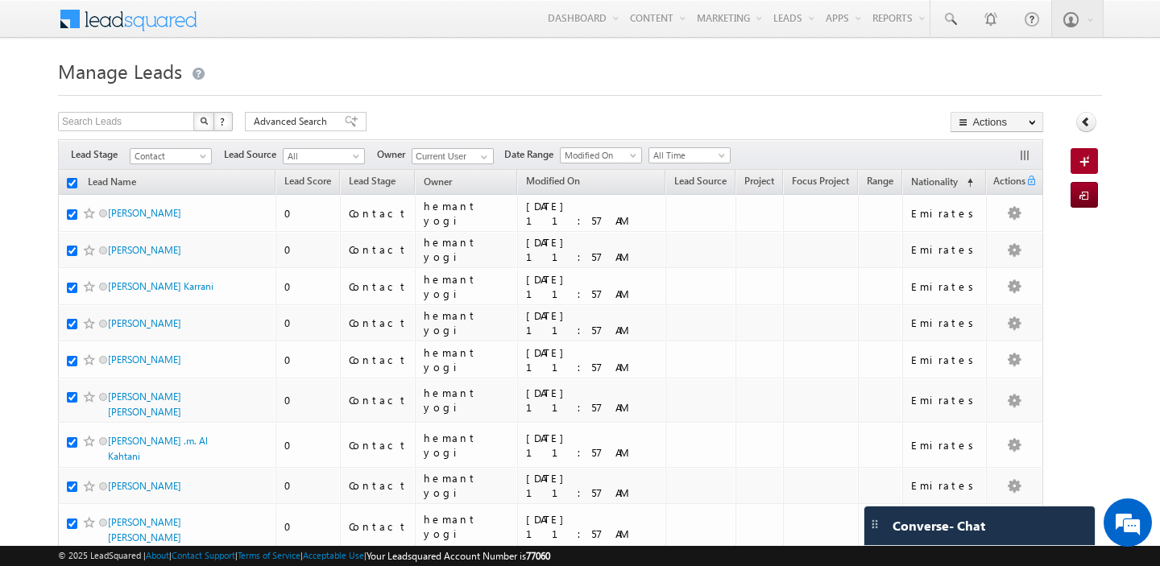
checkbox input "true"
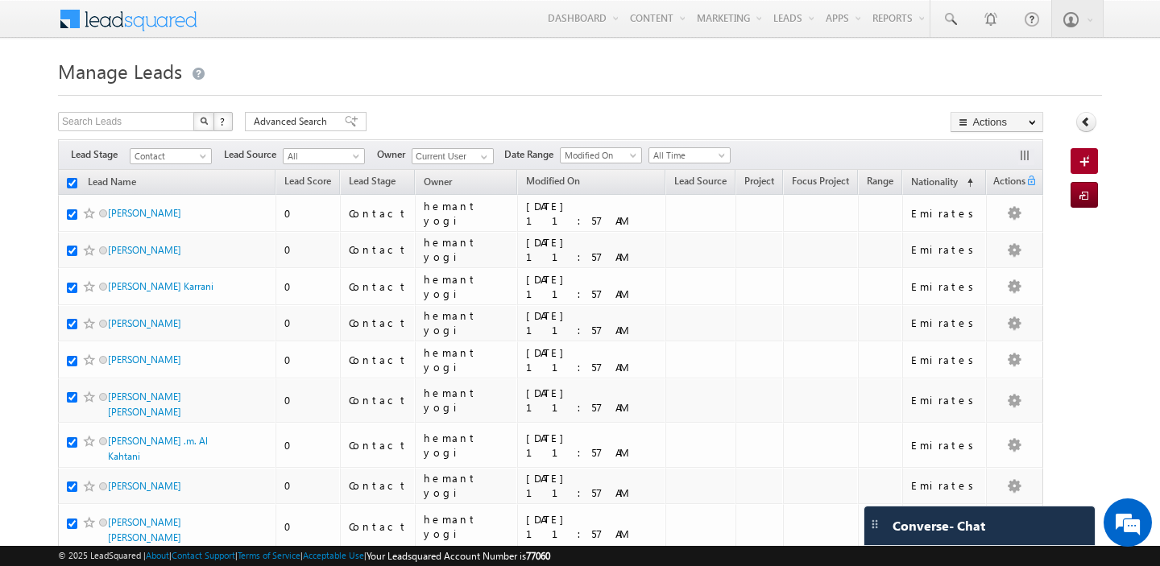
checkbox input "true"
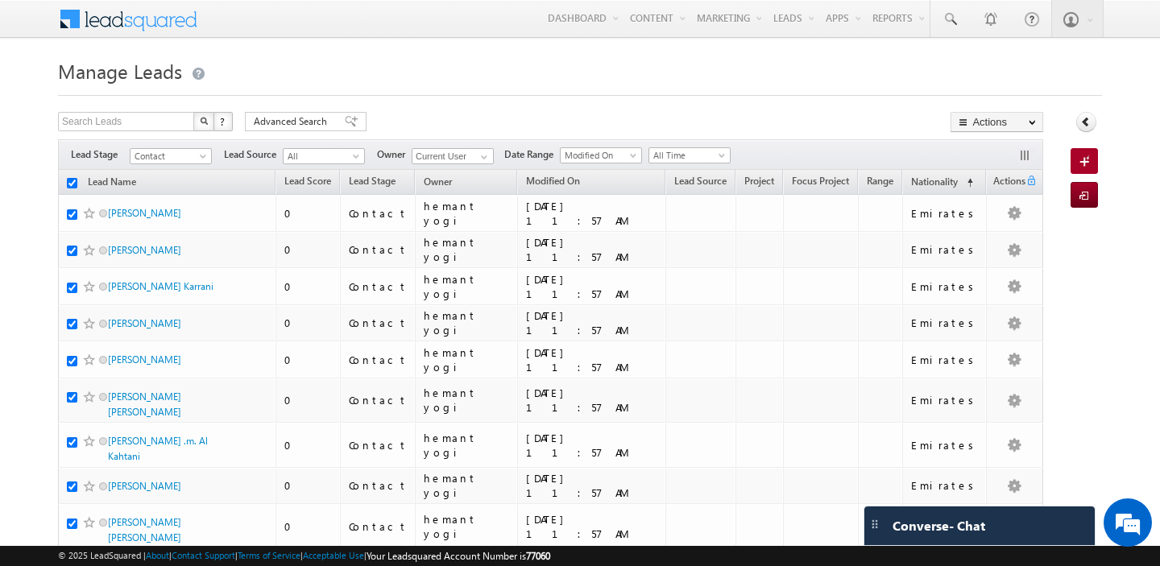
checkbox input "true"
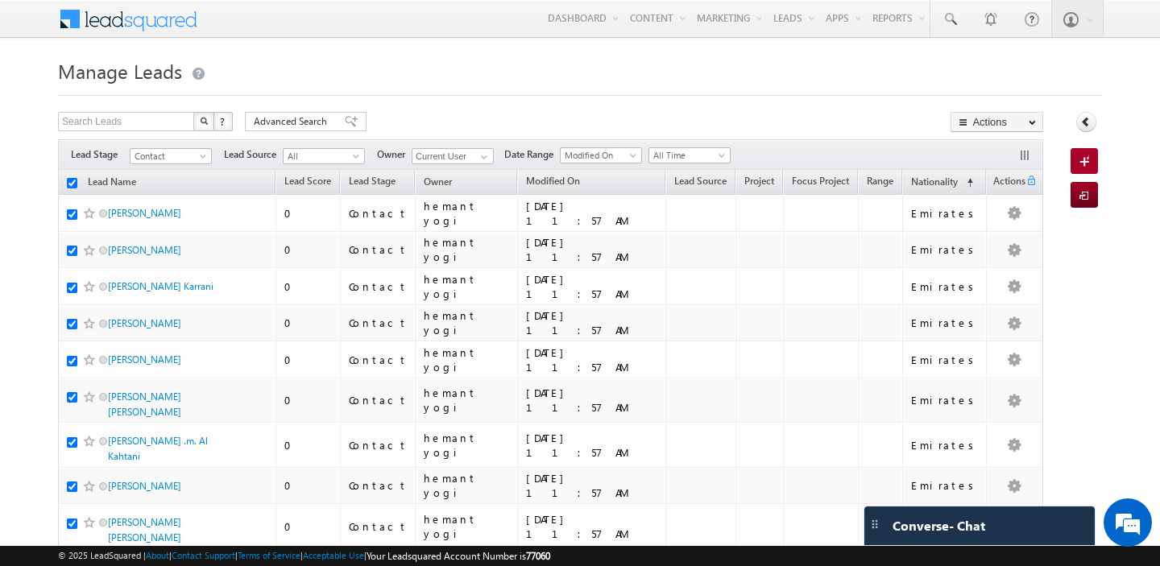
checkbox input "true"
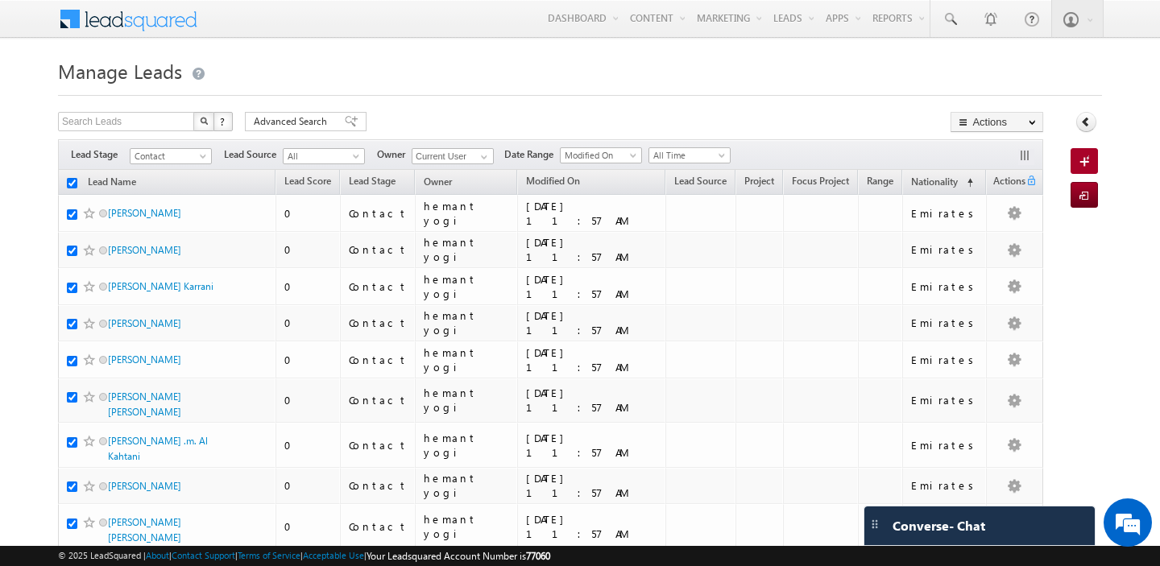
checkbox input "true"
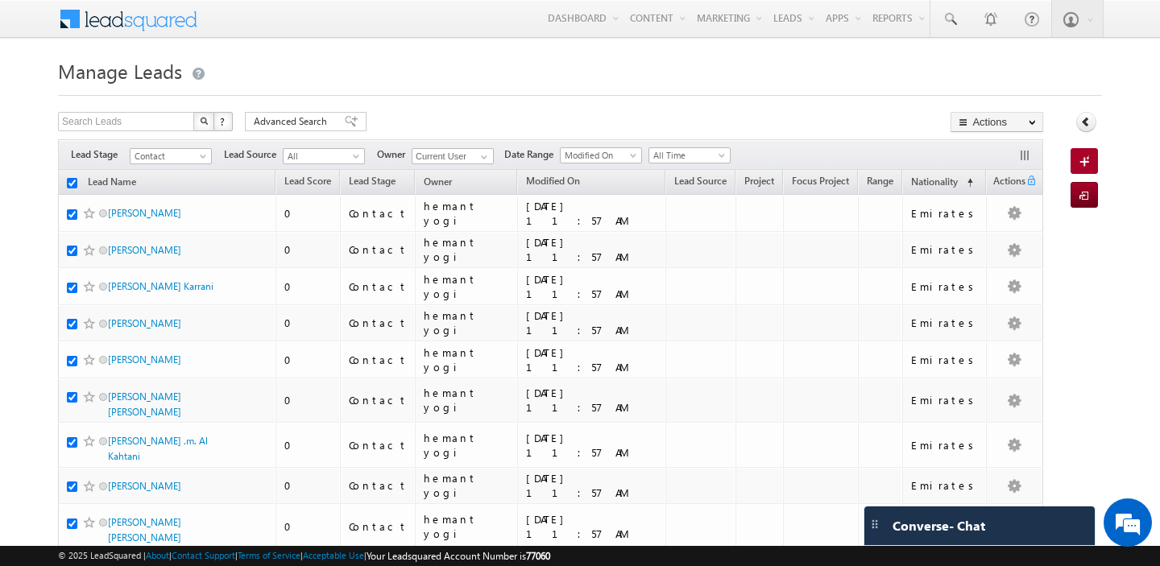
checkbox input "true"
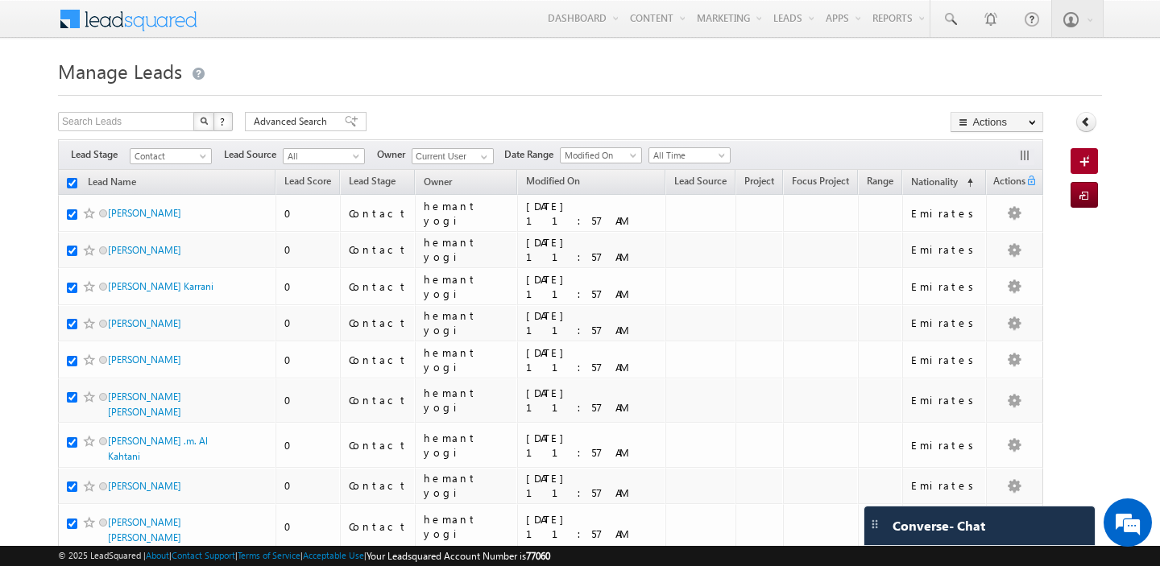
checkbox input "true"
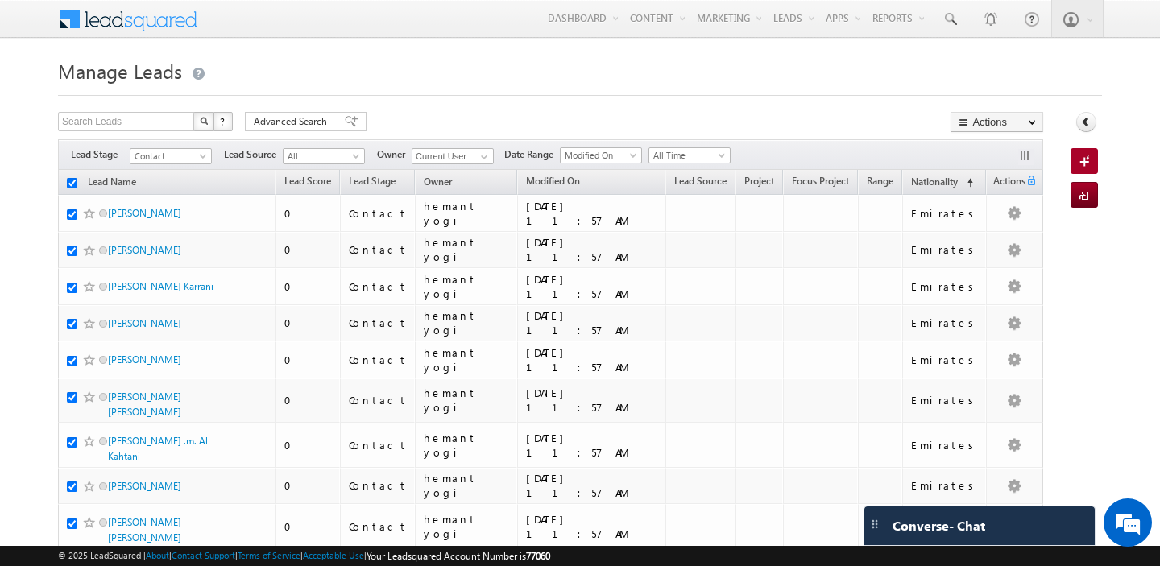
checkbox input "true"
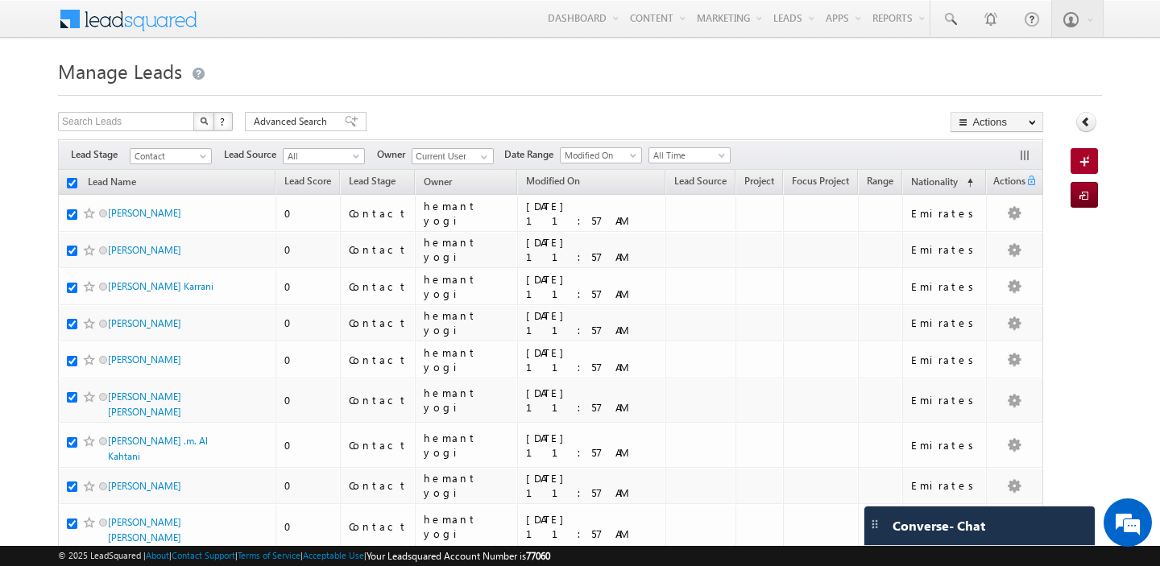
checkbox input "true"
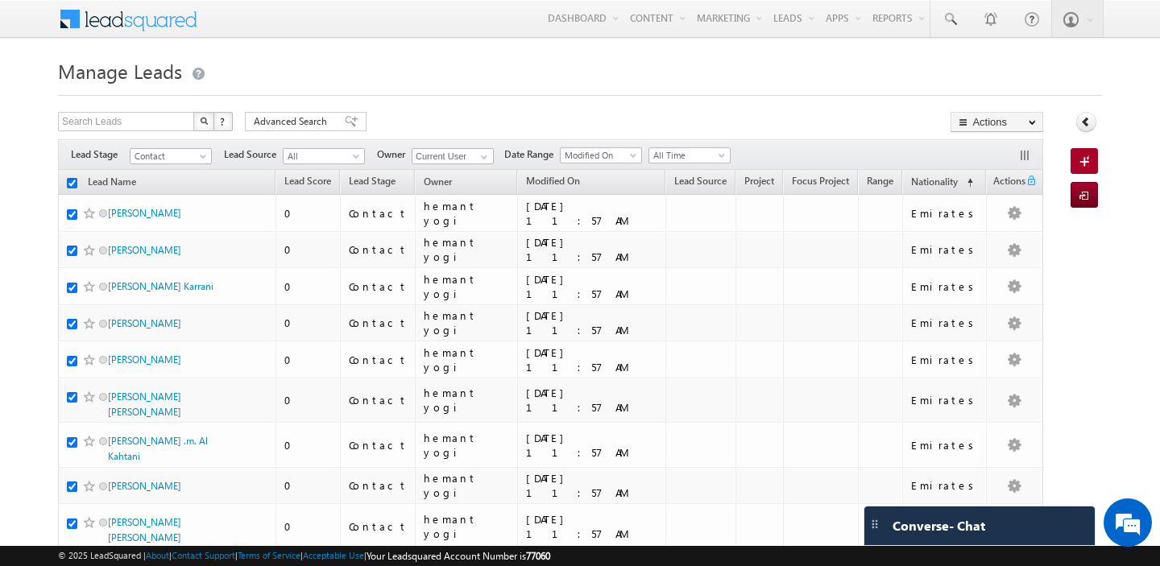
checkbox input "true"
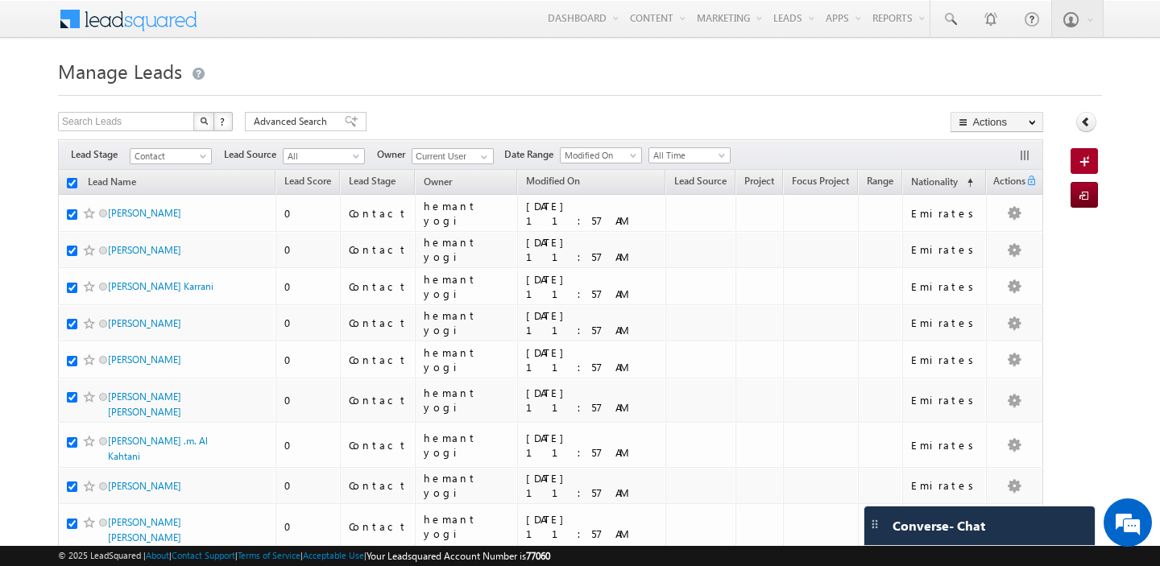
checkbox input "true"
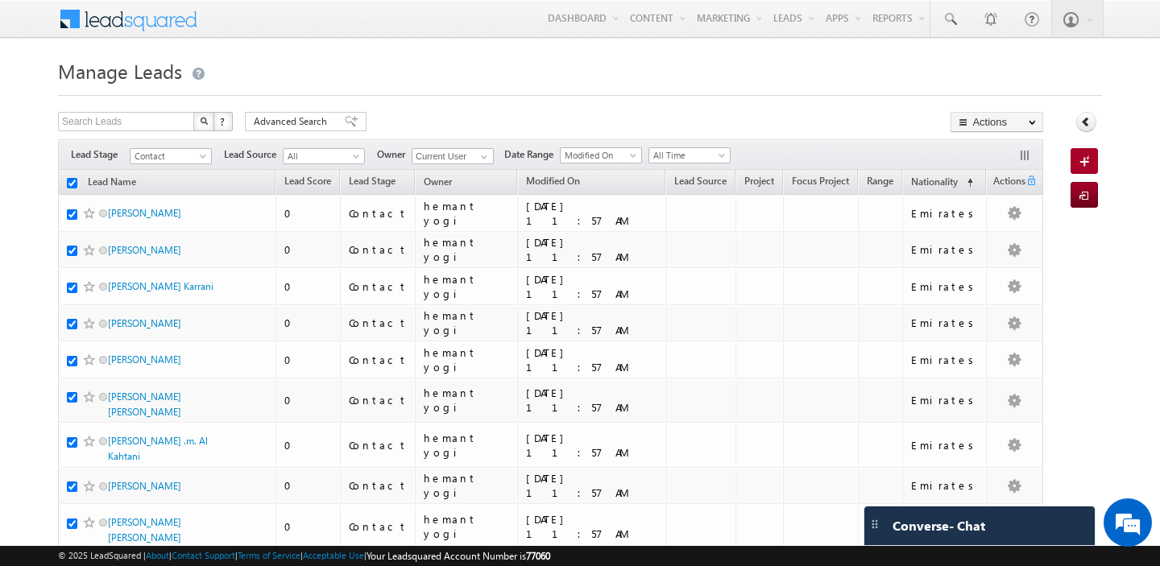
checkbox input "true"
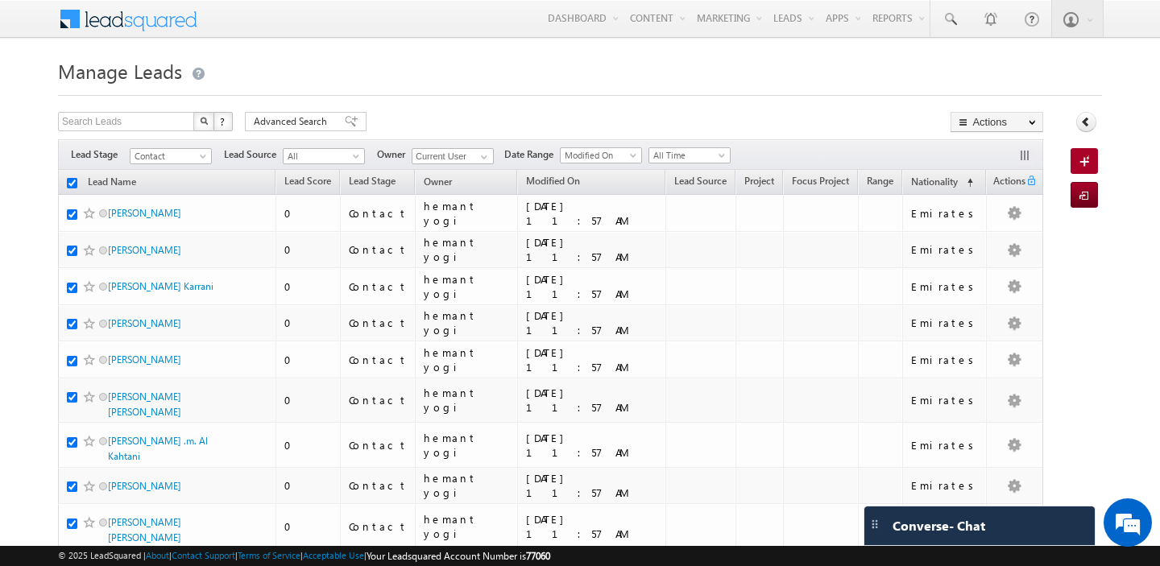
checkbox input "true"
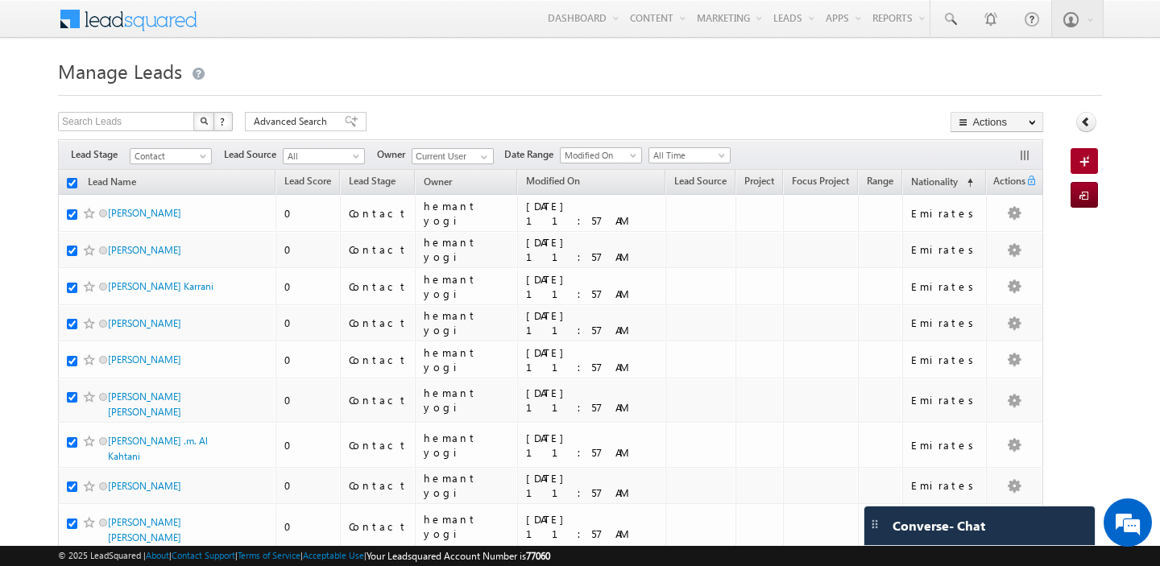
checkbox input "true"
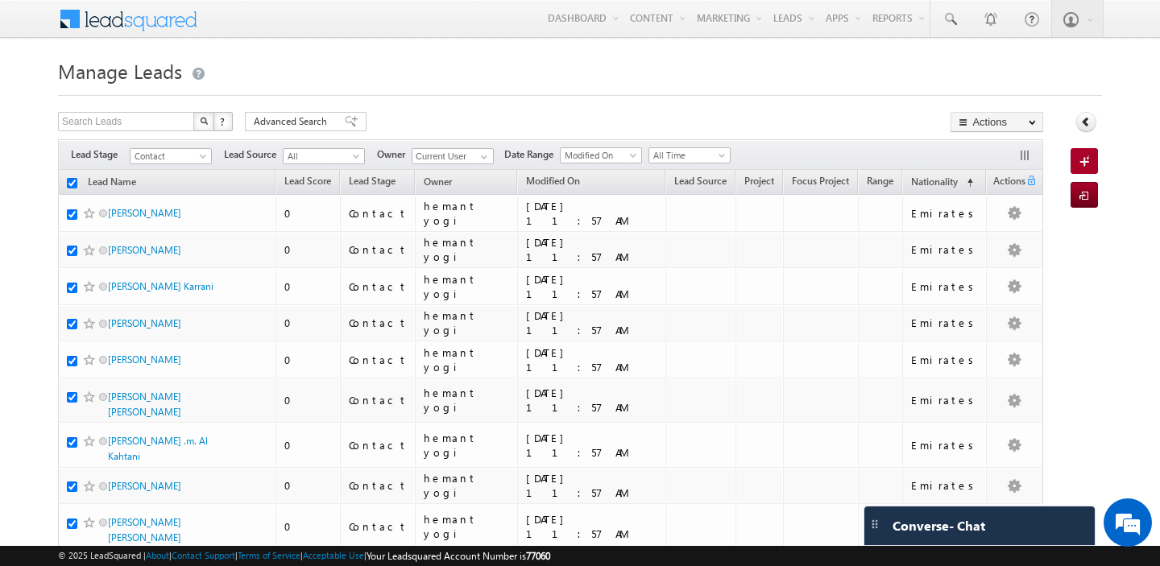
checkbox input "true"
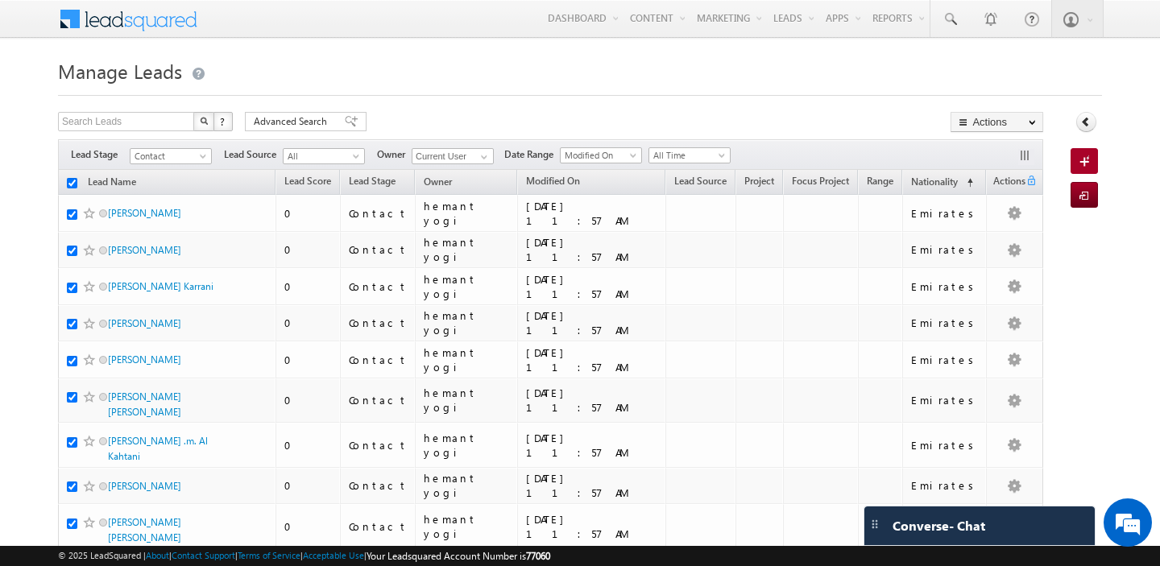
checkbox input "true"
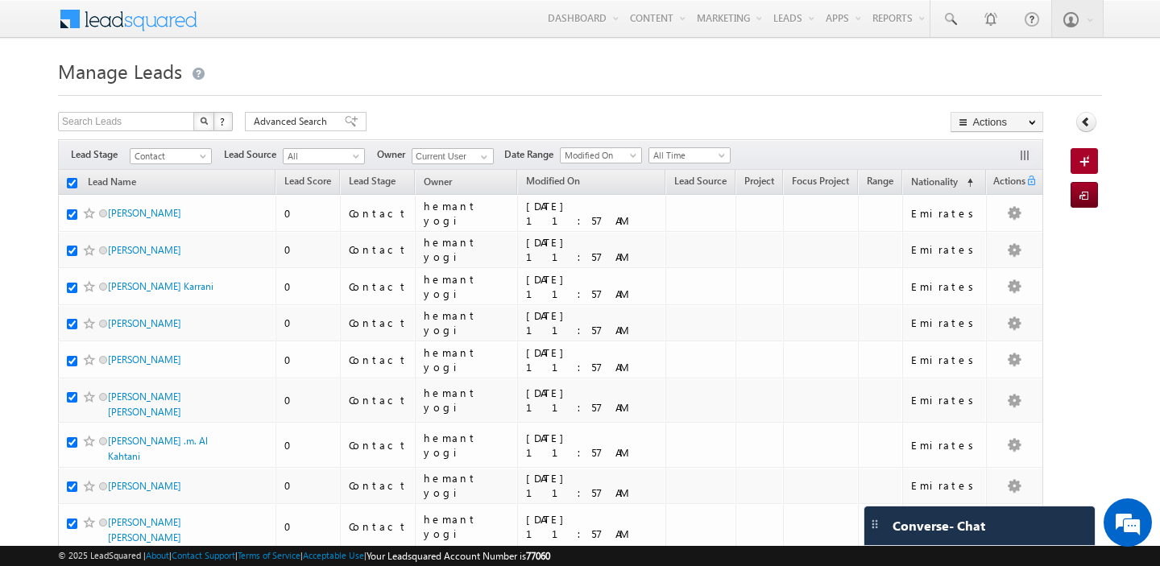
checkbox input "true"
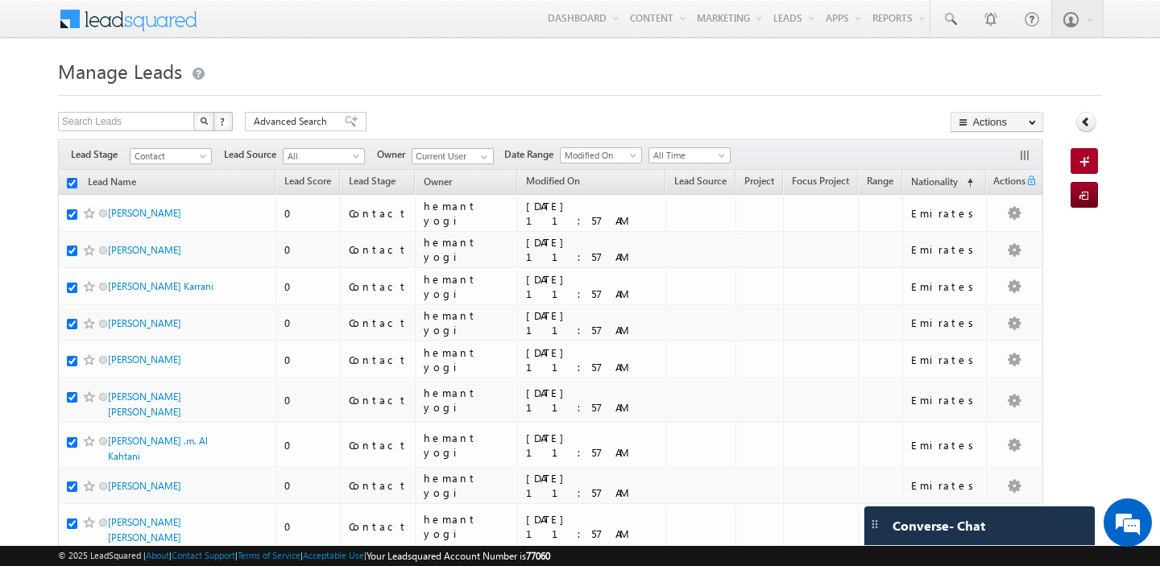
checkbox input "true"
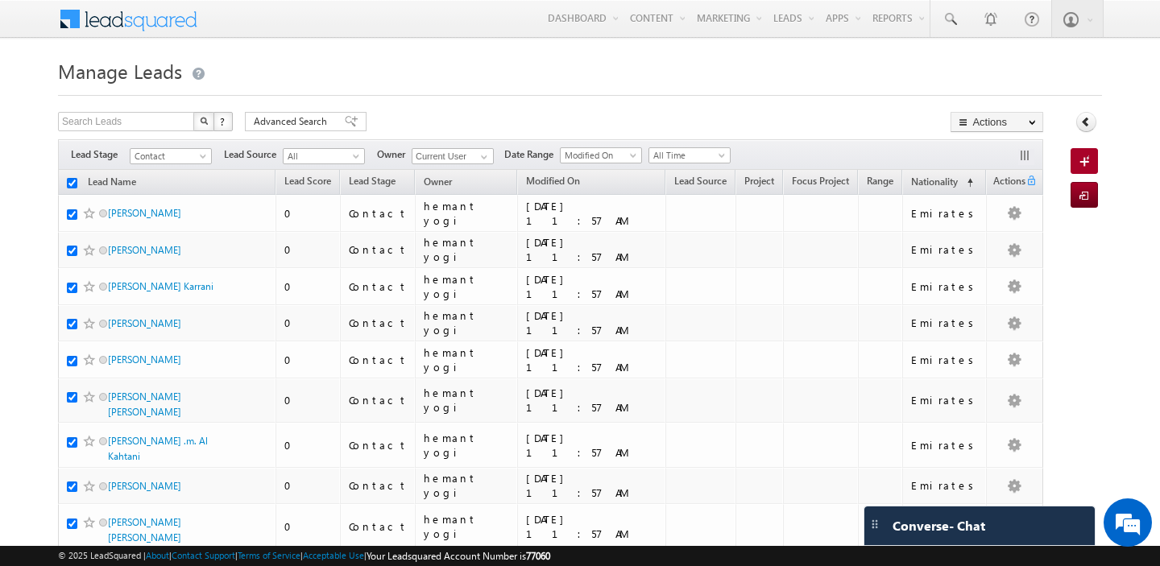
checkbox input "true"
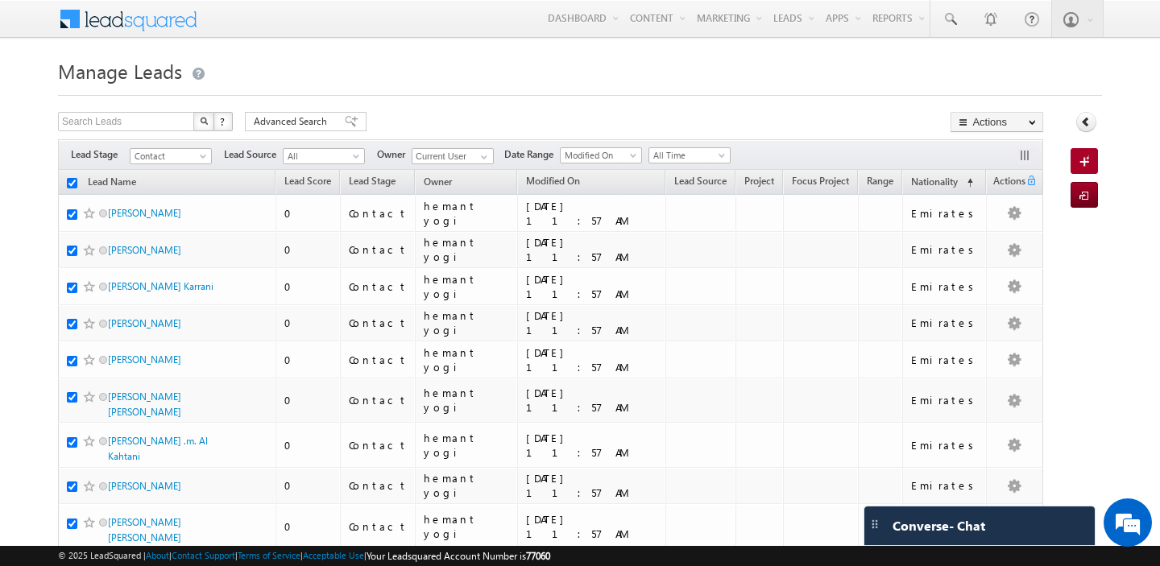
checkbox input "true"
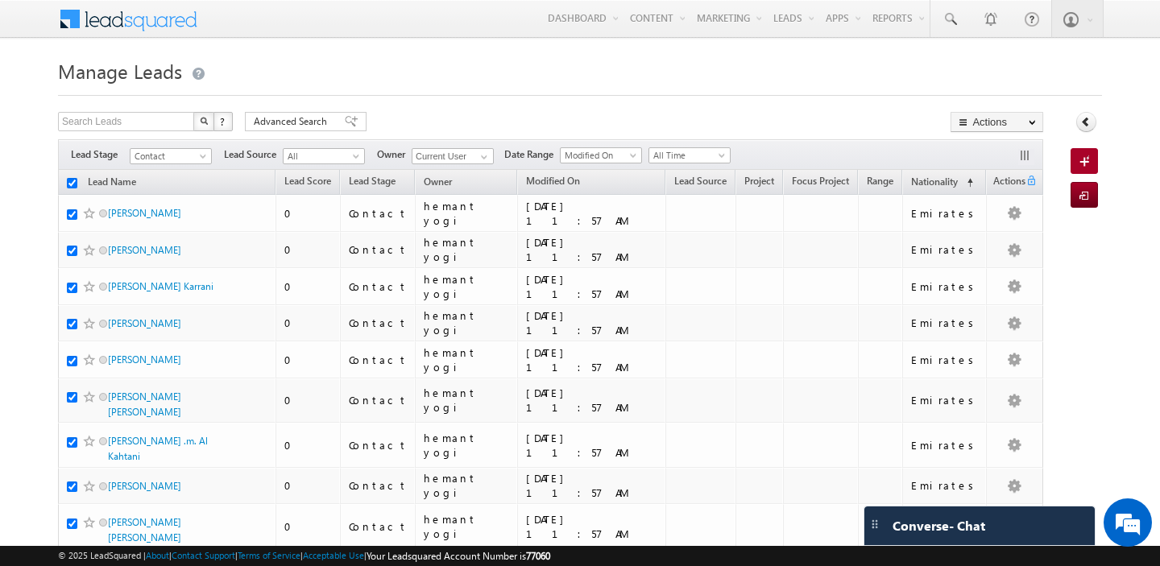
checkbox input "true"
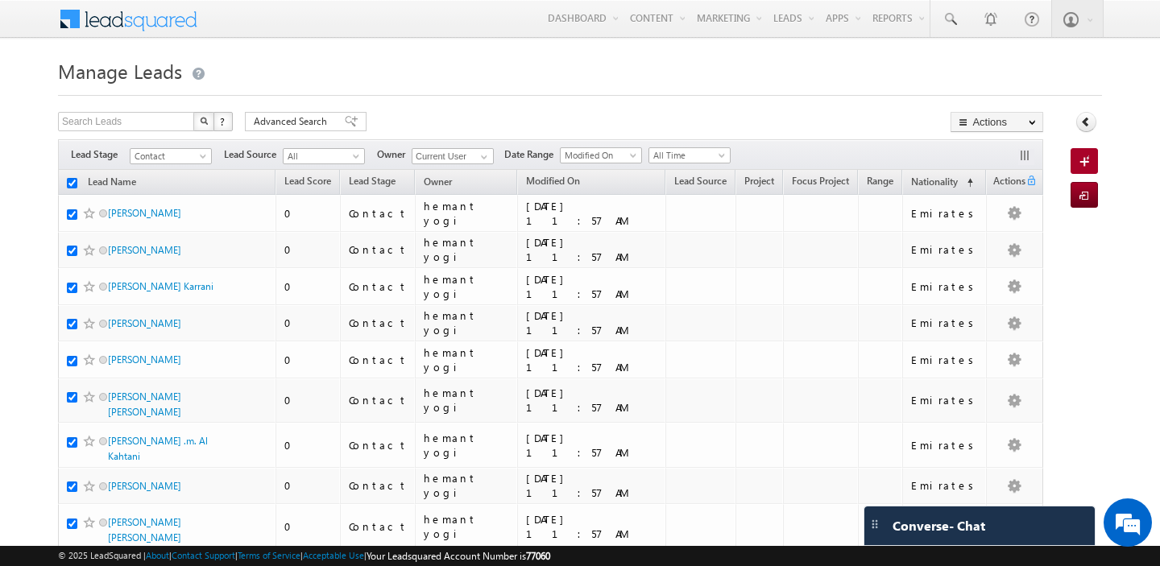
checkbox input "true"
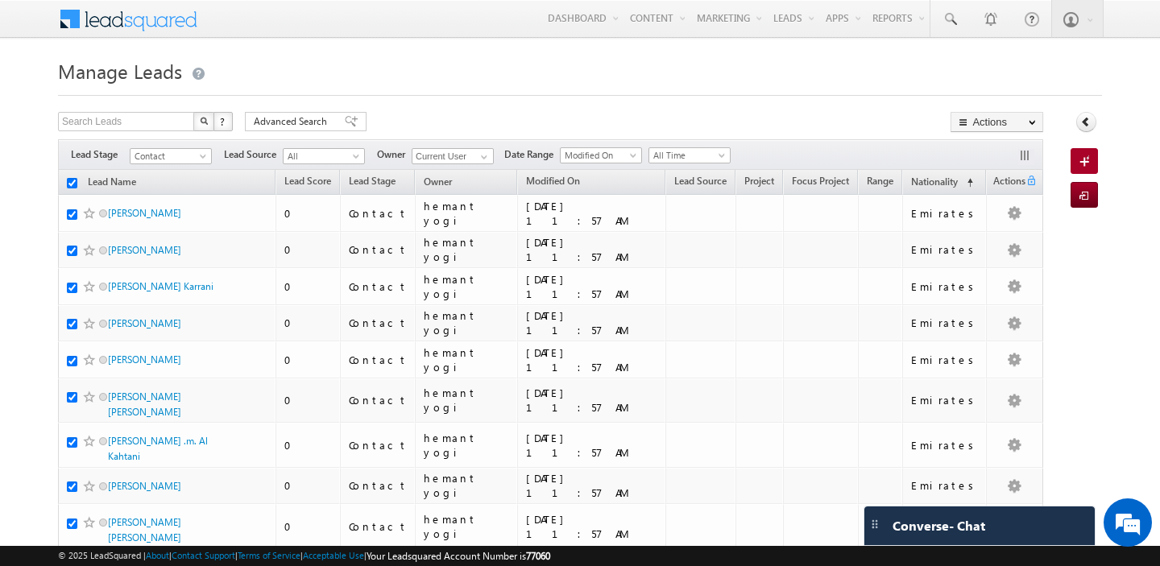
checkbox input "true"
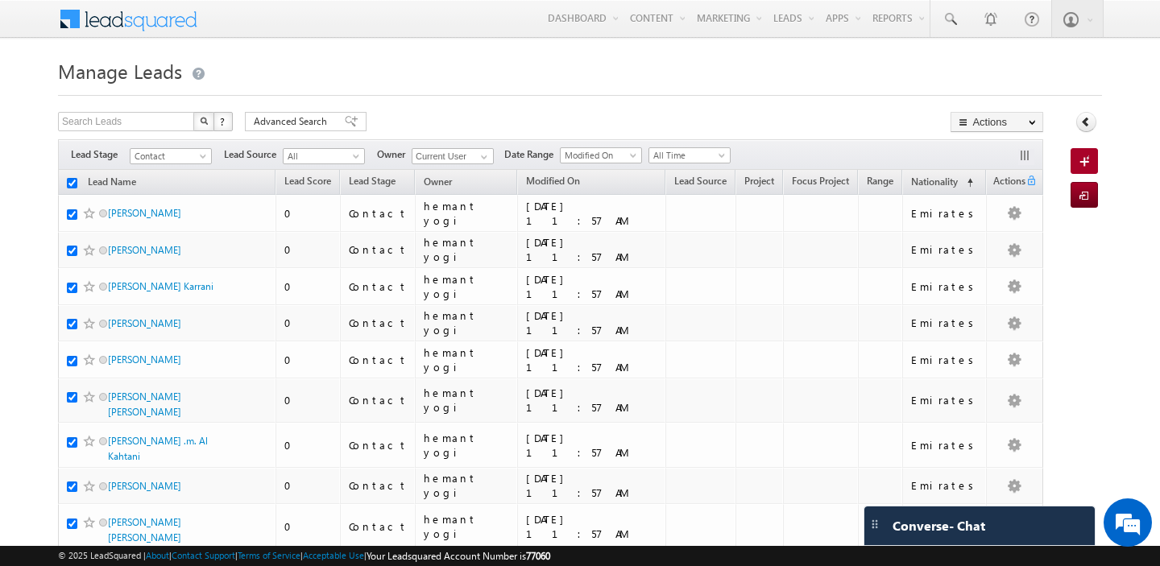
checkbox input "true"
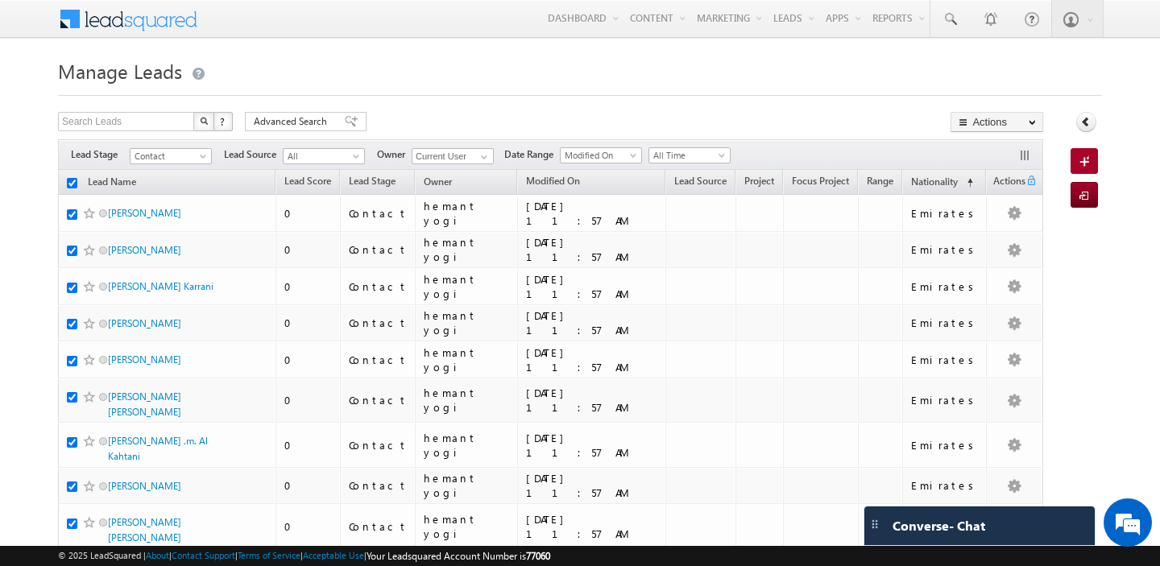
checkbox input "true"
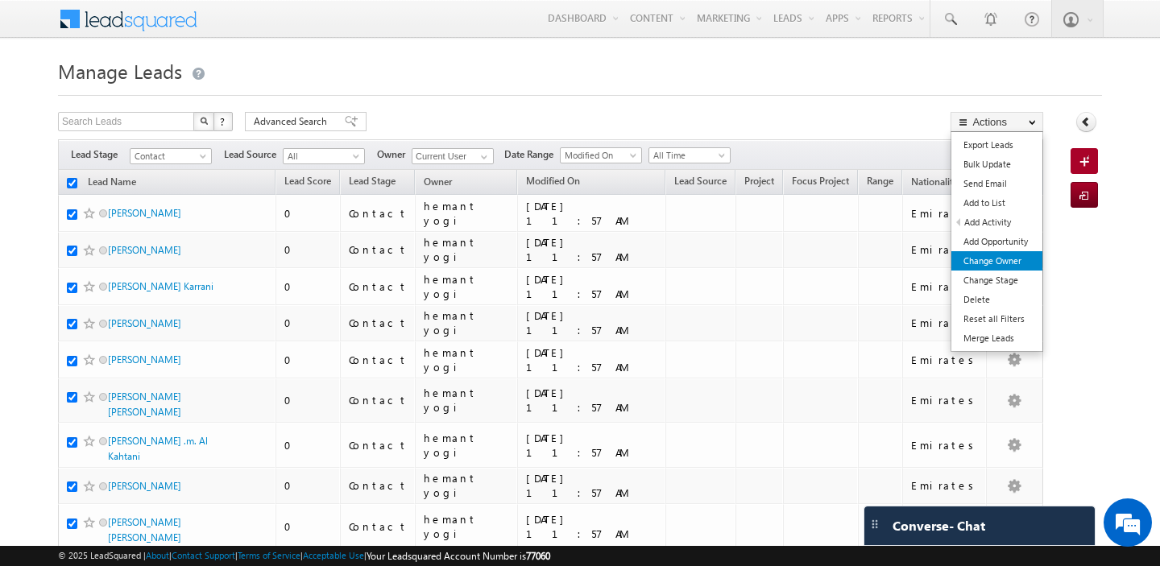
click at [990, 262] on link "Change Owner" at bounding box center [996, 260] width 91 height 19
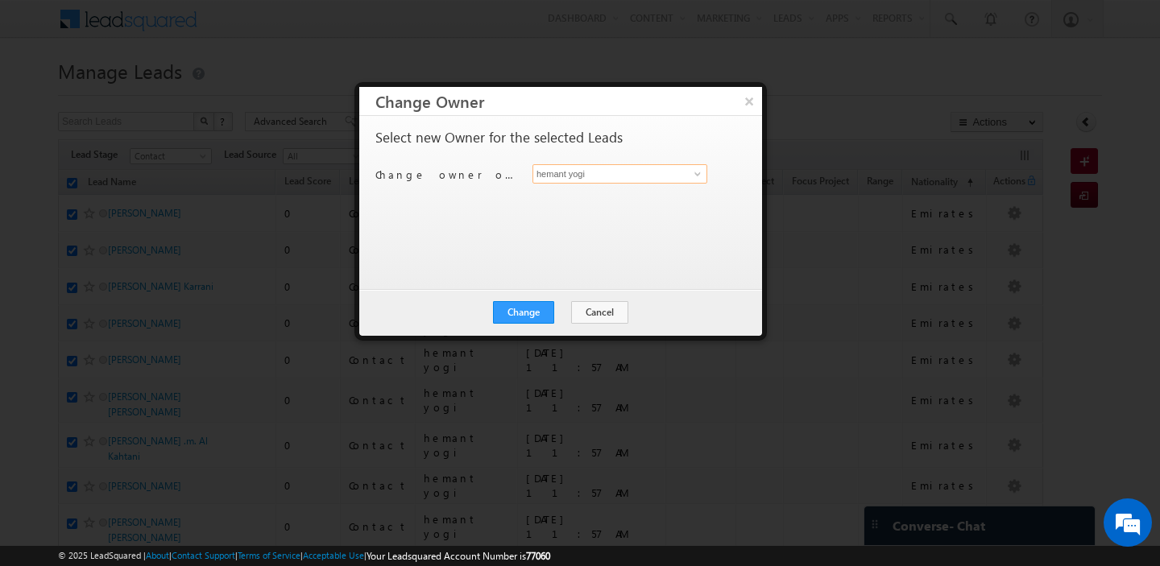
click at [611, 175] on input "hemant yogi" at bounding box center [619, 173] width 175 height 19
click at [609, 196] on link "[PERSON_NAME] [PERSON_NAME][EMAIL_ADDRESS][DOMAIN_NAME]" at bounding box center [619, 199] width 175 height 31
click at [531, 312] on button "Change" at bounding box center [523, 312] width 61 height 23
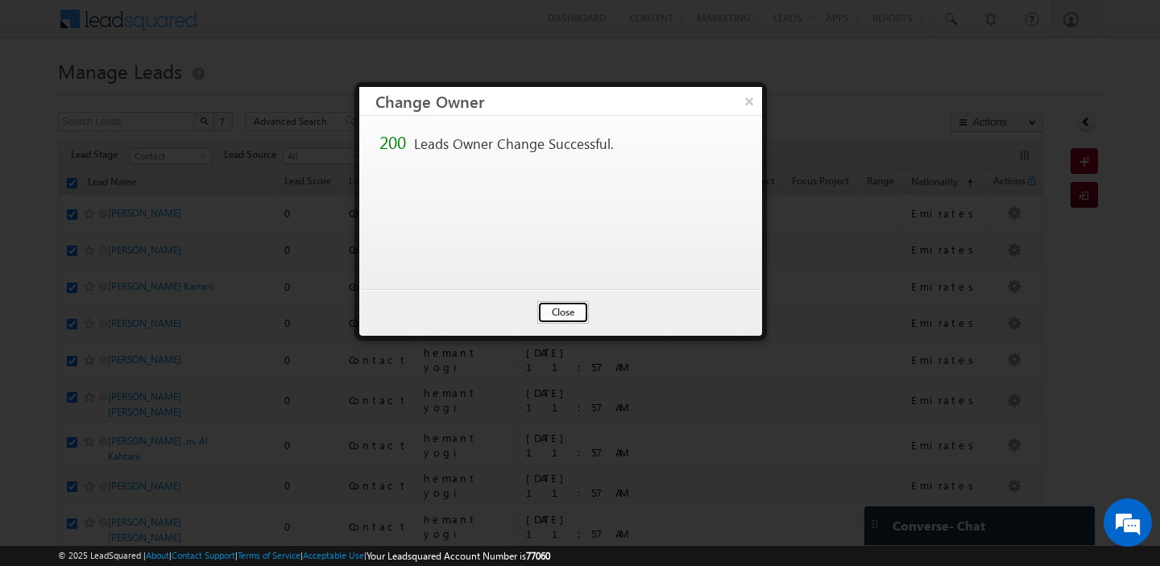
click at [549, 311] on button "Close" at bounding box center [563, 312] width 52 height 23
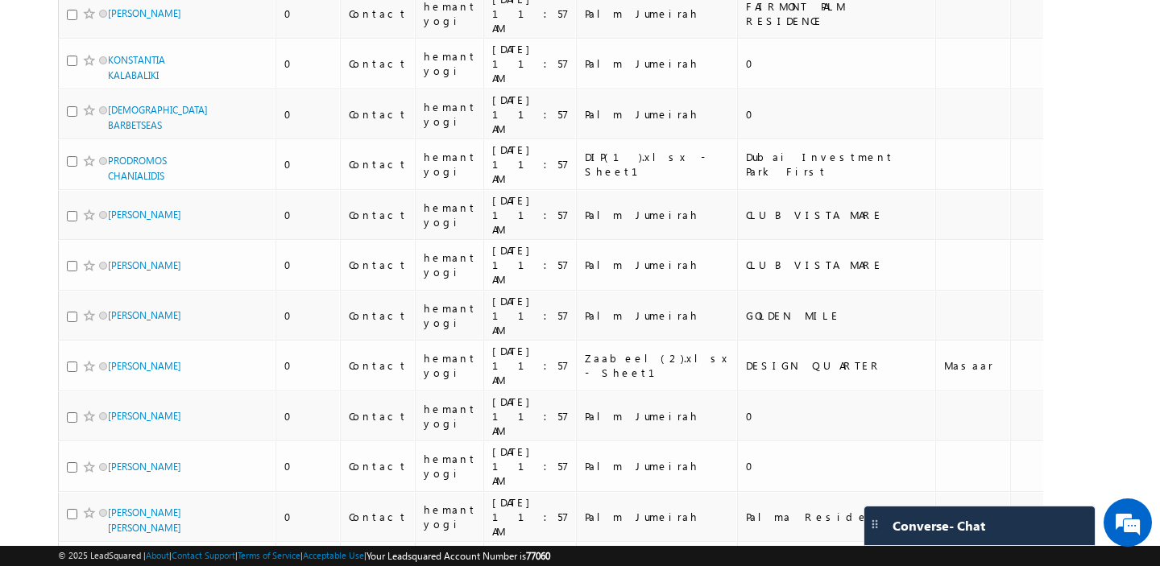
scroll to position [7735, 0]
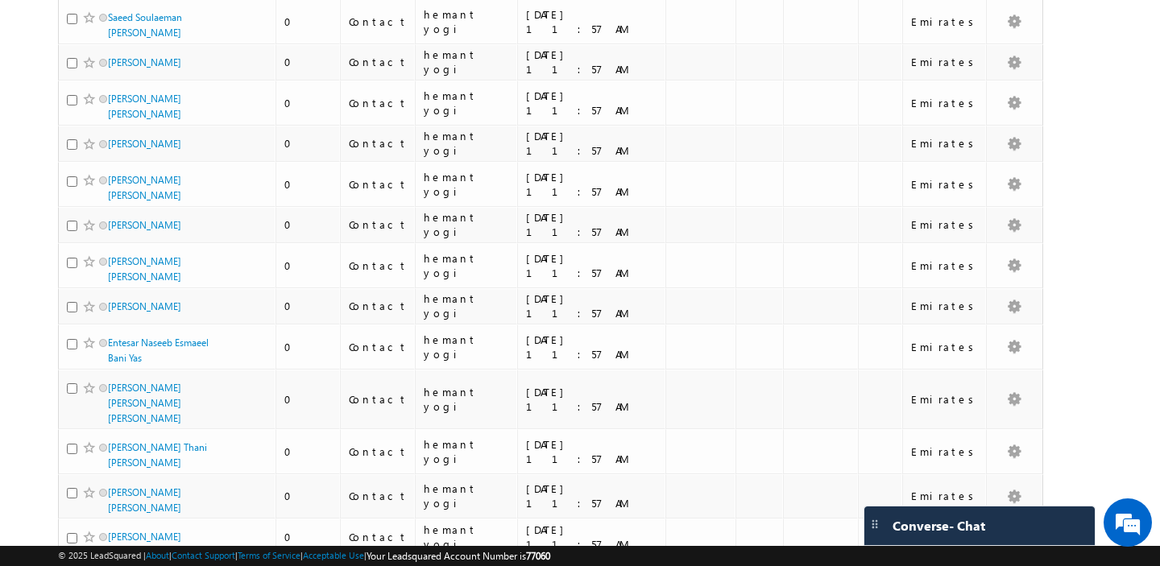
scroll to position [0, 0]
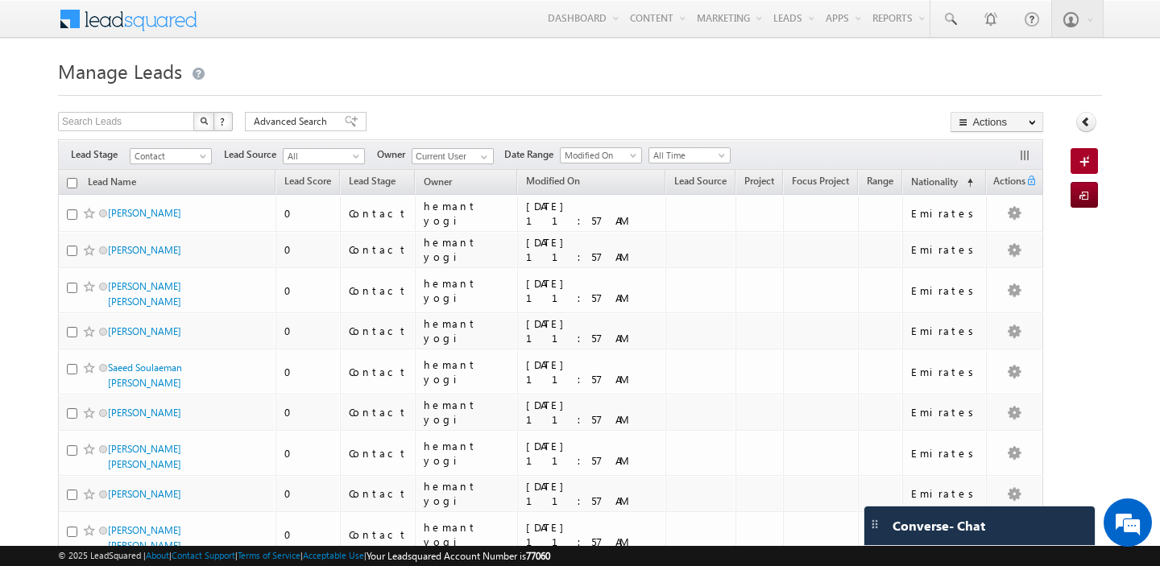
click at [69, 184] on input "checkbox" at bounding box center [72, 183] width 10 height 10
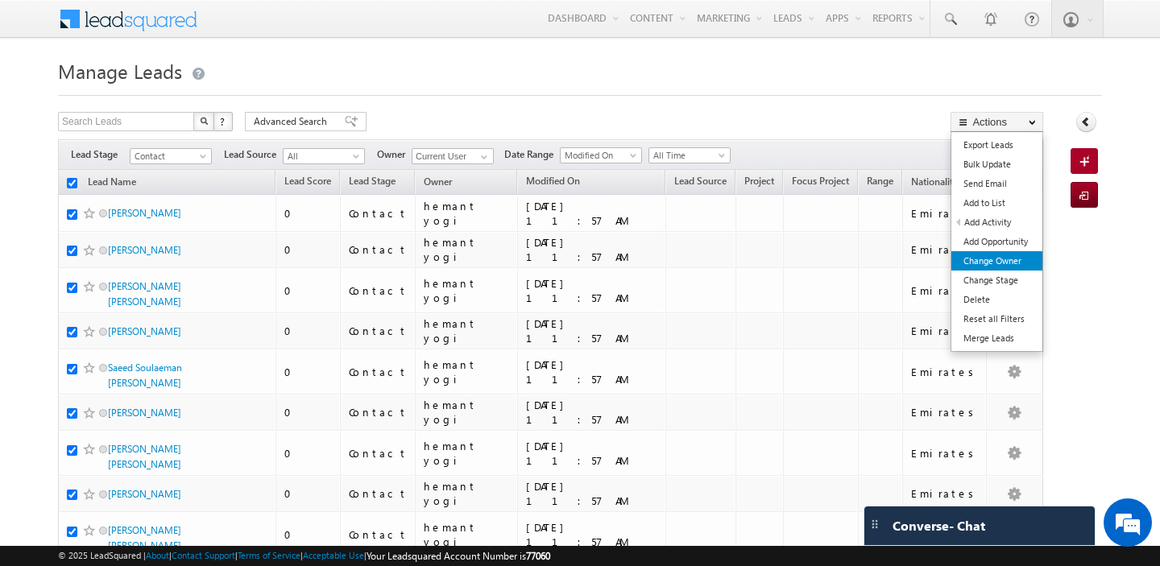
click at [997, 263] on link "Change Owner" at bounding box center [996, 260] width 91 height 19
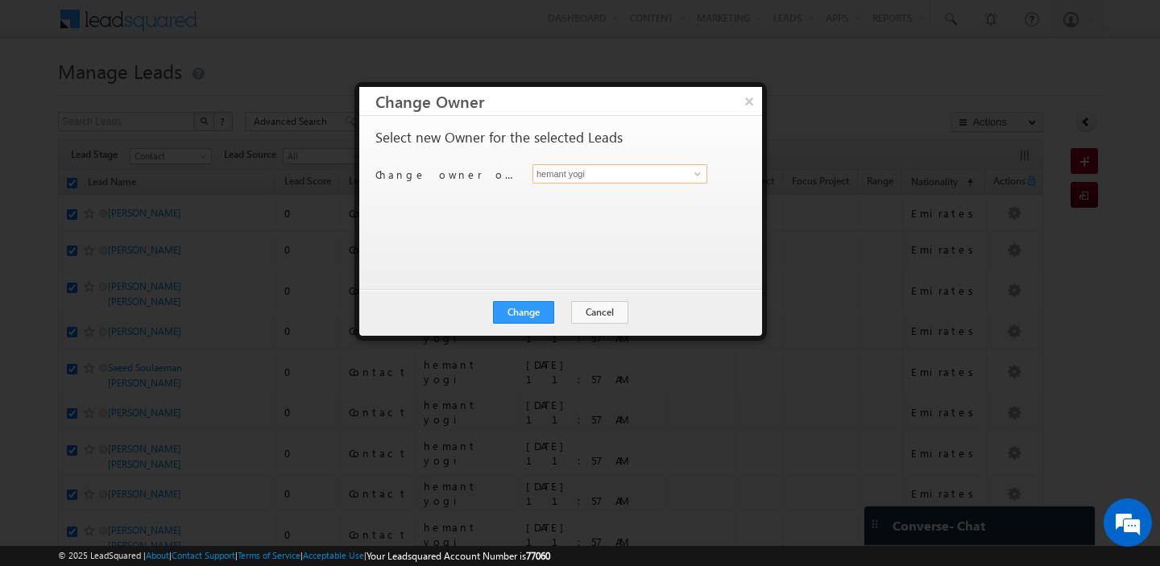
click at [618, 174] on input "hemant yogi" at bounding box center [619, 173] width 175 height 19
click at [616, 194] on link "[PERSON_NAME] [PERSON_NAME][EMAIL_ADDRESS][DOMAIN_NAME]" at bounding box center [619, 199] width 175 height 31
click at [527, 314] on button "Change" at bounding box center [523, 312] width 61 height 23
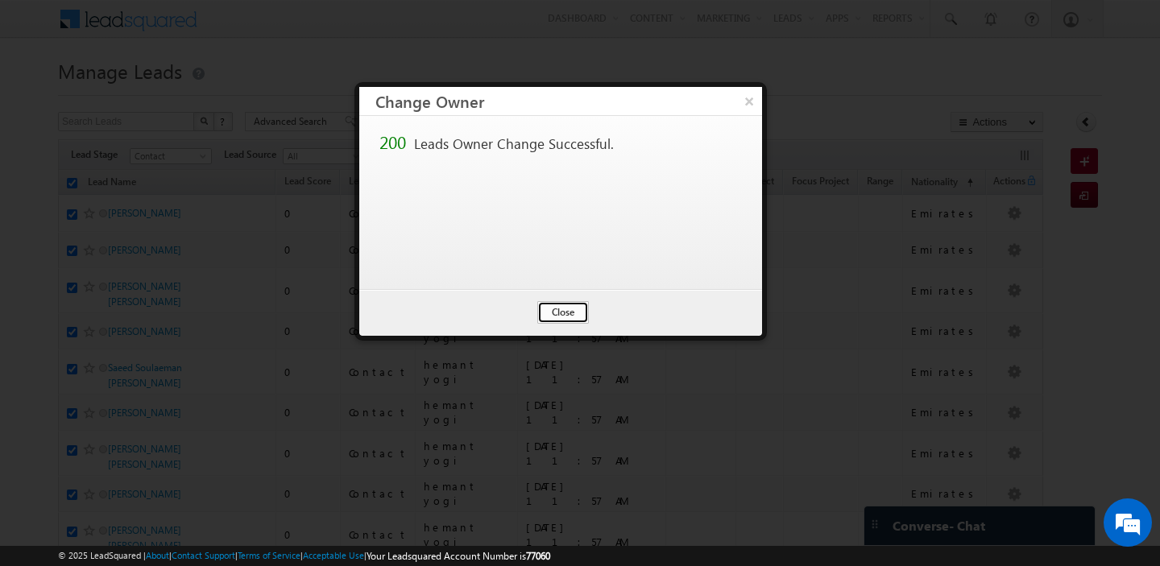
click at [561, 305] on button "Close" at bounding box center [563, 312] width 52 height 23
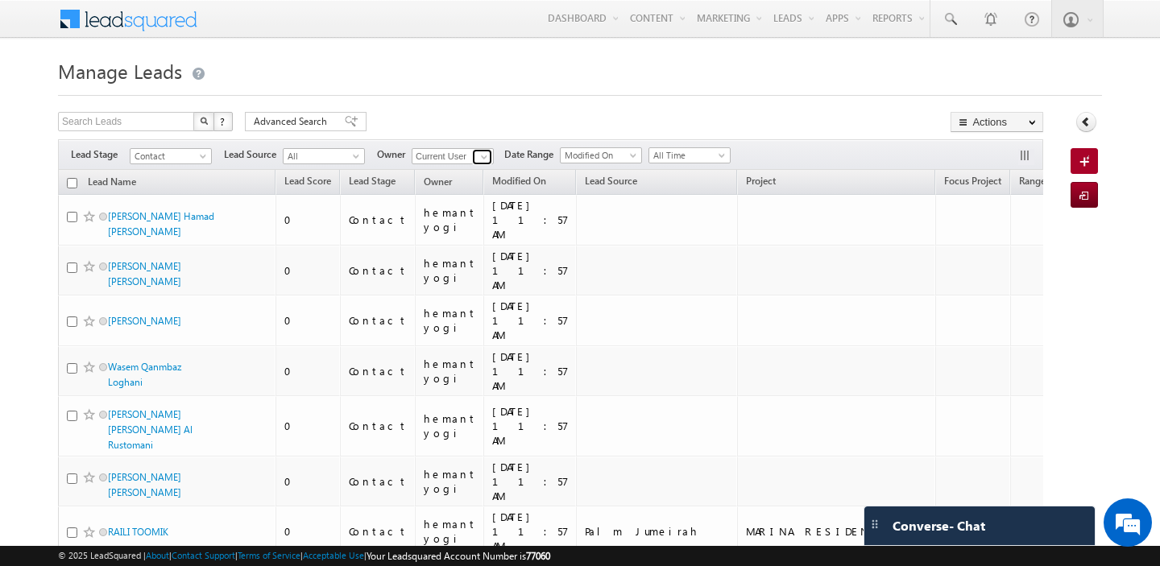
click at [483, 157] on span at bounding box center [484, 157] width 13 height 13
click at [494, 176] on link "[PERSON_NAME] [PERSON_NAME][EMAIL_ADDRESS][DOMAIN_NAME]" at bounding box center [492, 179] width 161 height 31
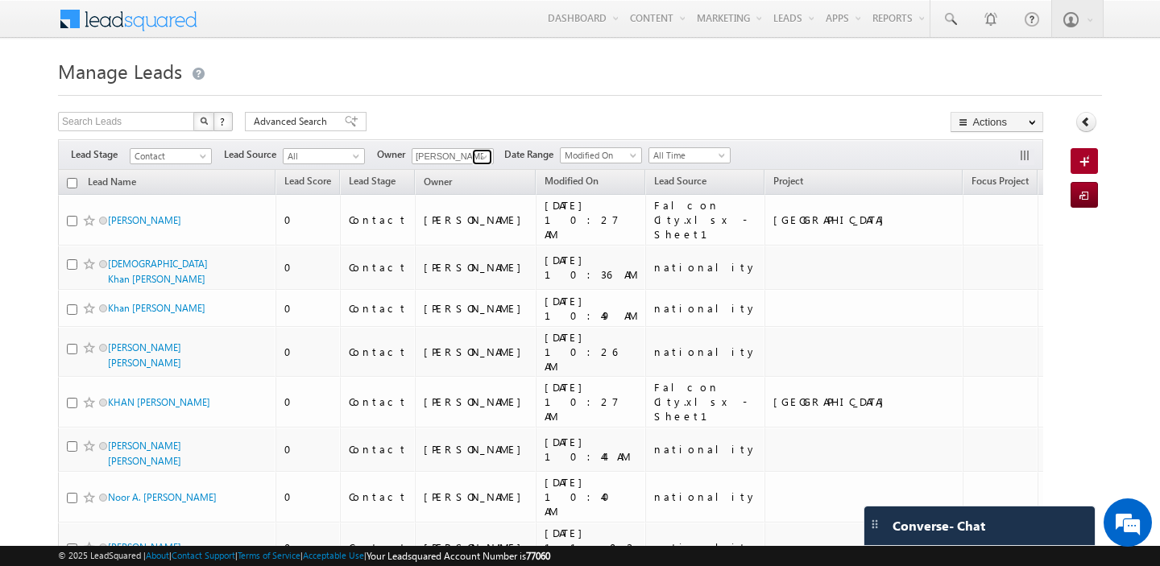
click at [480, 152] on span at bounding box center [484, 157] width 13 height 13
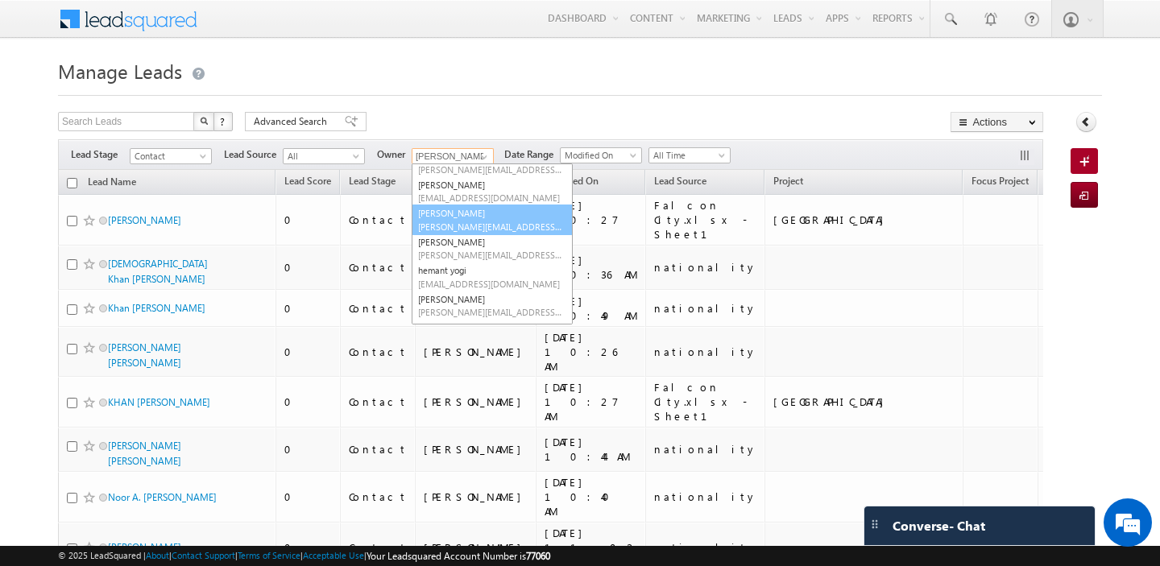
scroll to position [168, 0]
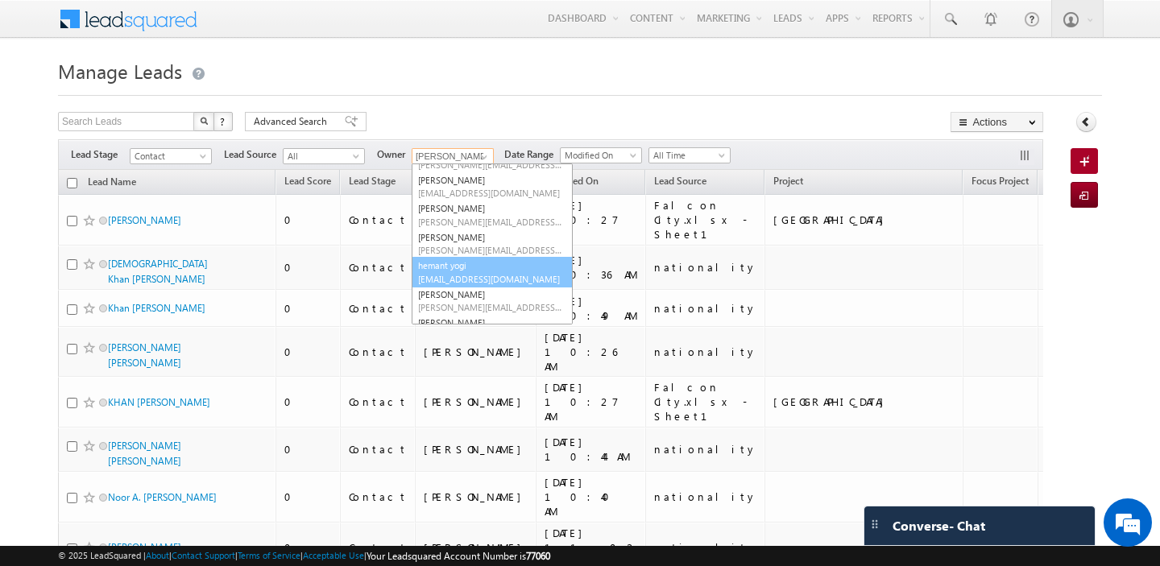
click at [459, 278] on span "[EMAIL_ADDRESS][DOMAIN_NAME]" at bounding box center [490, 279] width 145 height 12
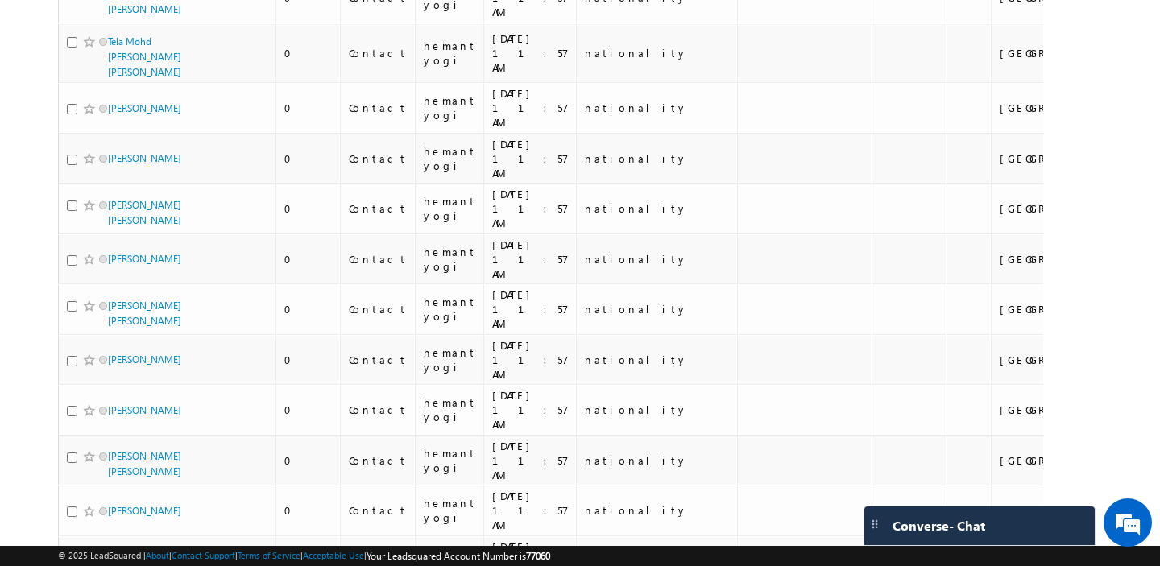
scroll to position [7373, 0]
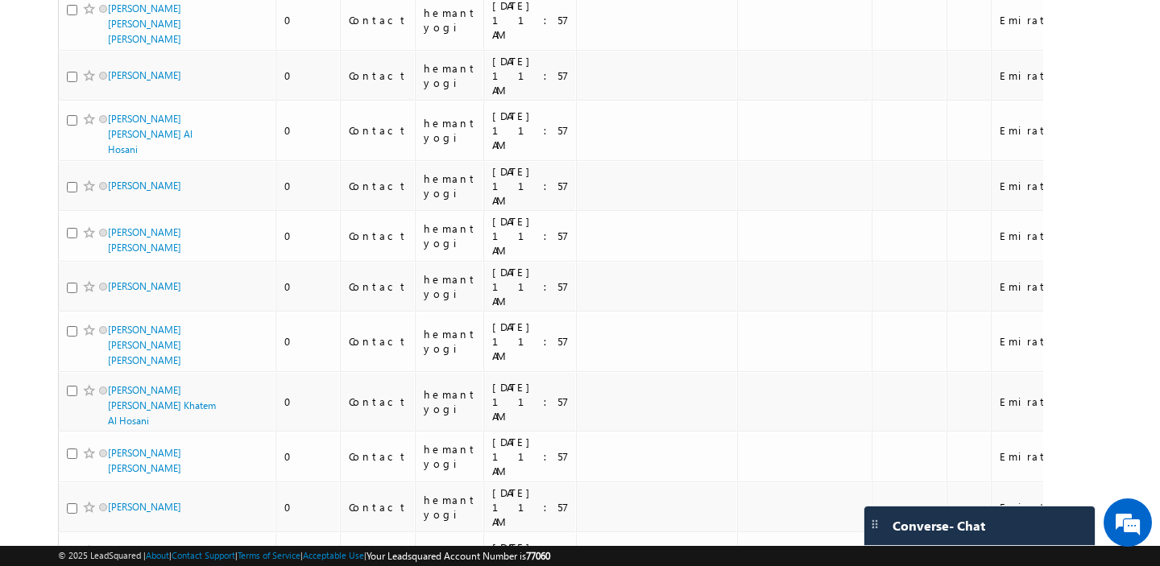
scroll to position [8006, 0]
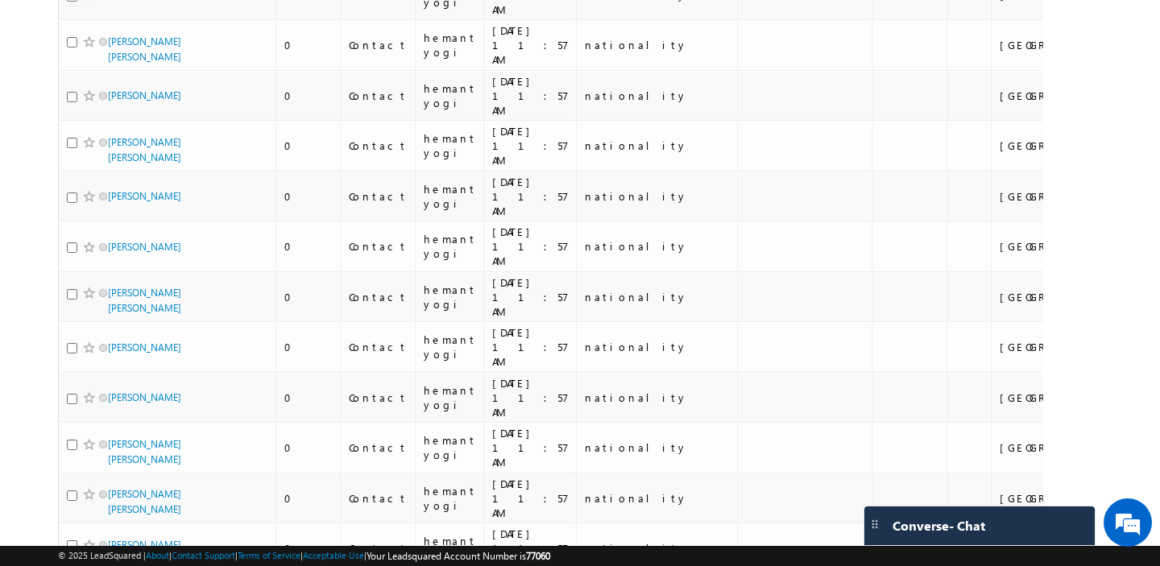
scroll to position [7373, 0]
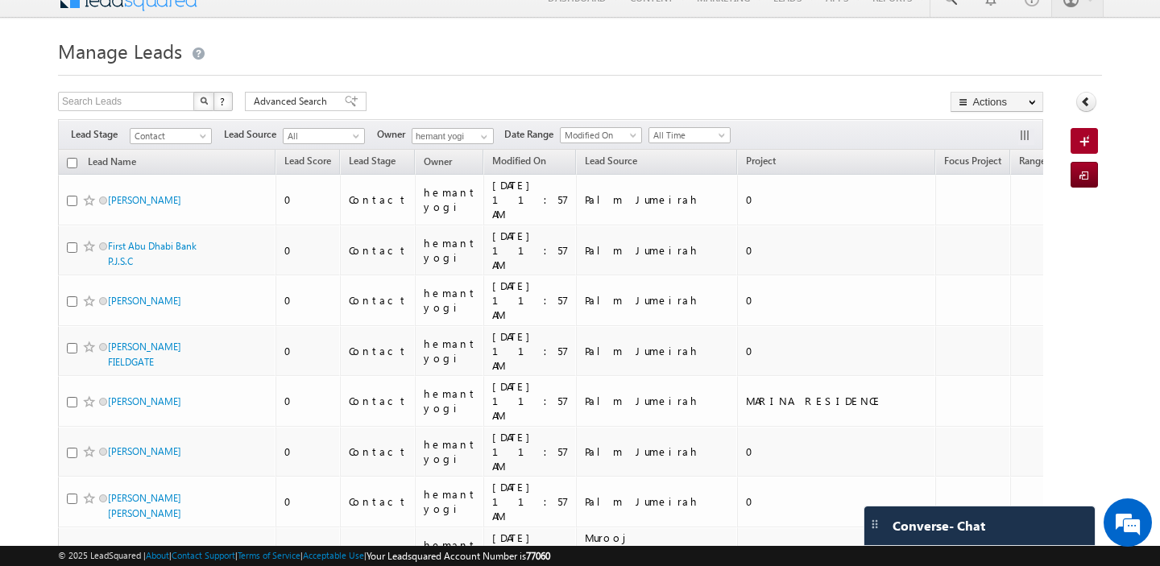
scroll to position [0, 0]
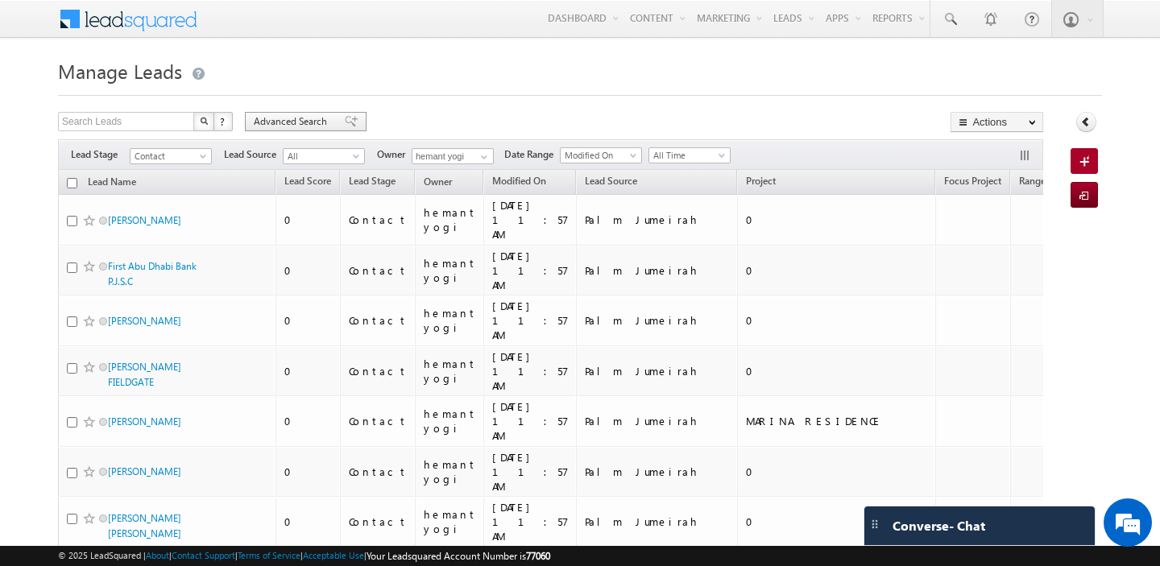
click at [294, 125] on span "Advanced Search" at bounding box center [293, 121] width 78 height 14
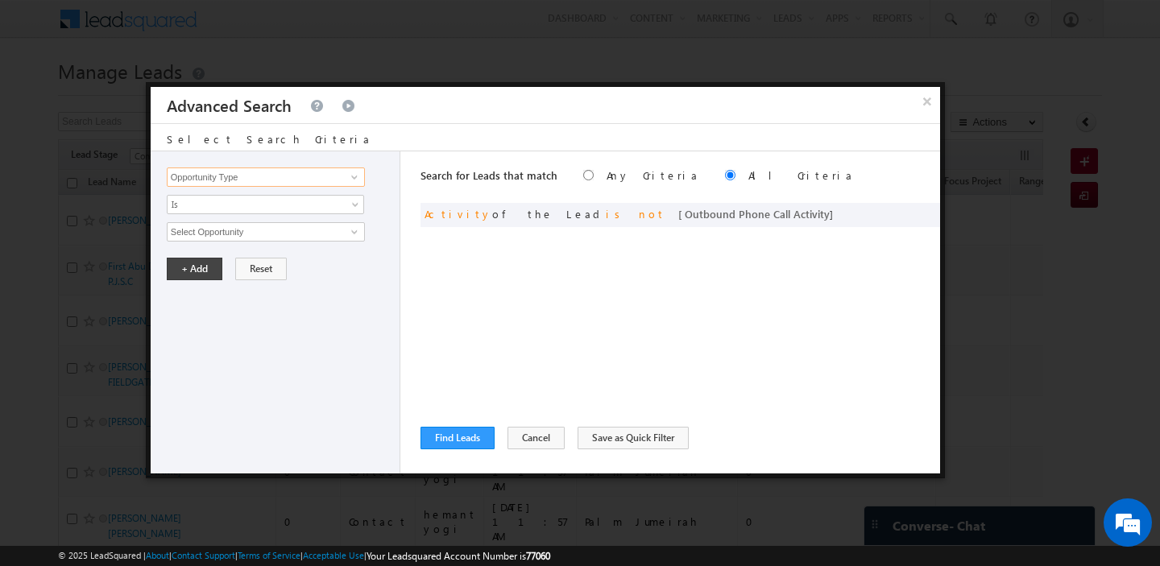
click at [237, 177] on input "Opportunity Type" at bounding box center [266, 177] width 198 height 19
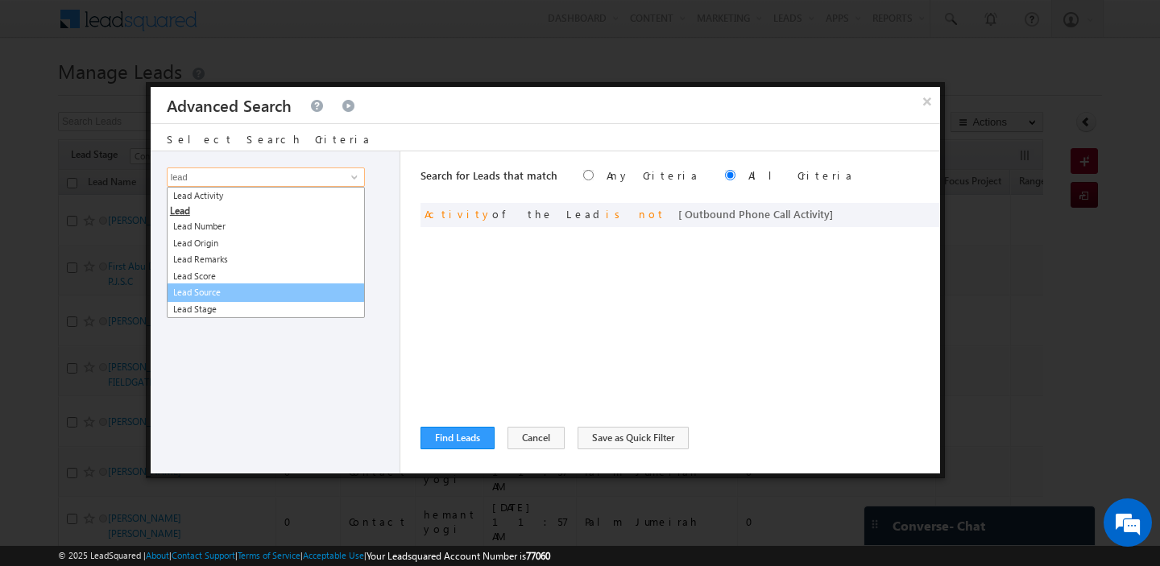
click at [249, 288] on link "Lead Source" at bounding box center [266, 293] width 198 height 19
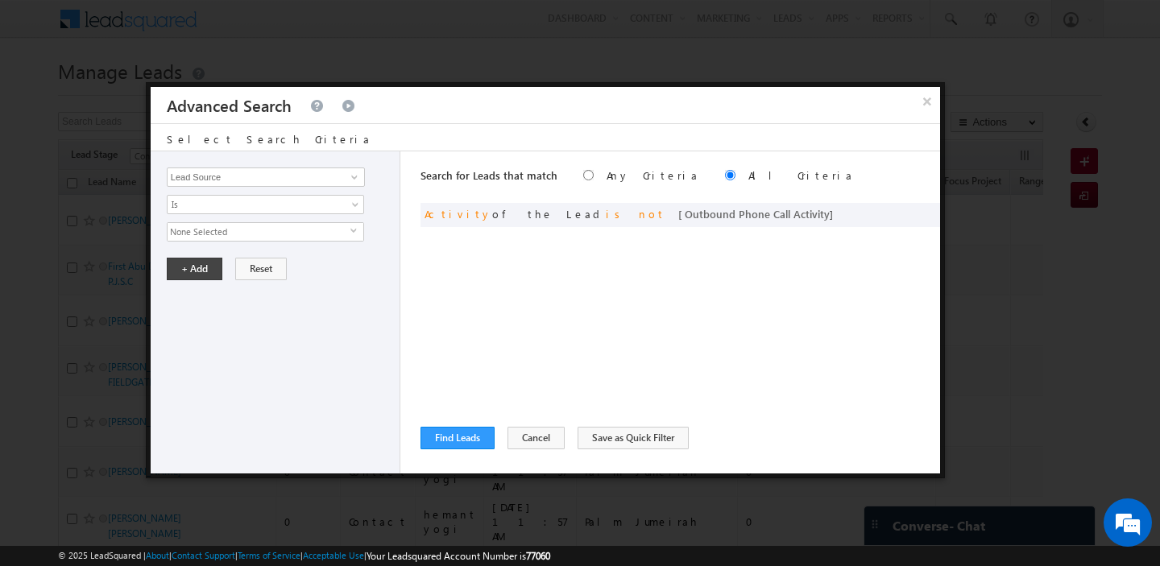
click at [235, 231] on span "None Selected" at bounding box center [259, 232] width 183 height 18
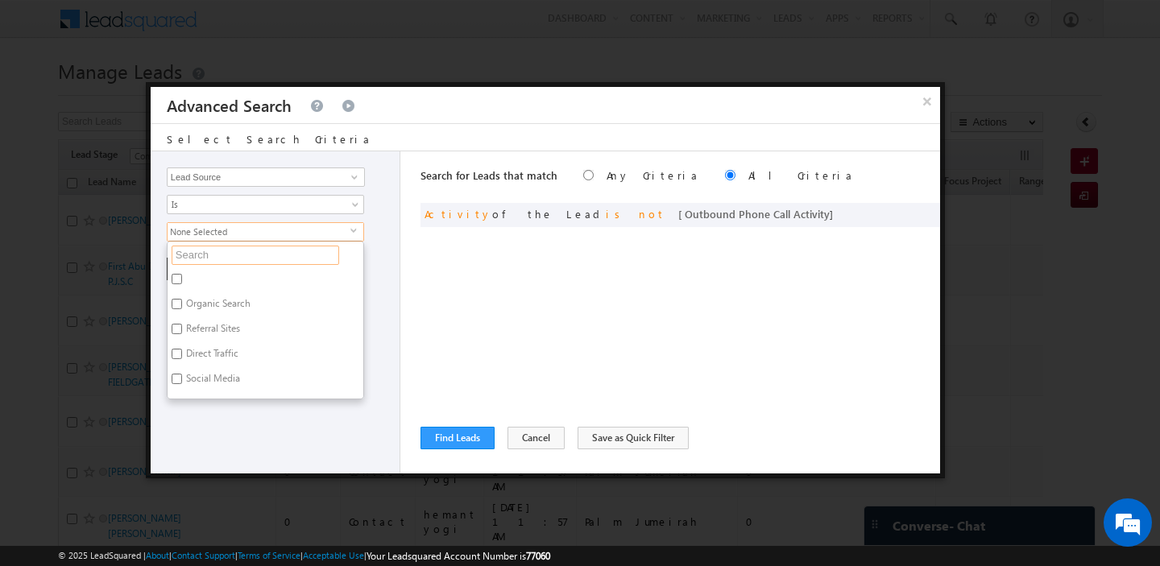
click at [217, 252] on input "text" at bounding box center [256, 255] width 168 height 19
click at [209, 300] on label "Arabian Ranches" at bounding box center [221, 306] width 106 height 25
click at [182, 300] on input "Arabian Ranches" at bounding box center [177, 304] width 10 height 10
click at [231, 346] on label "Arabian Ranches 3.xlsx - Sheet1" at bounding box center [252, 356] width 168 height 25
click at [182, 349] on input "Arabian Ranches 3.xlsx - Sheet1" at bounding box center [177, 354] width 10 height 10
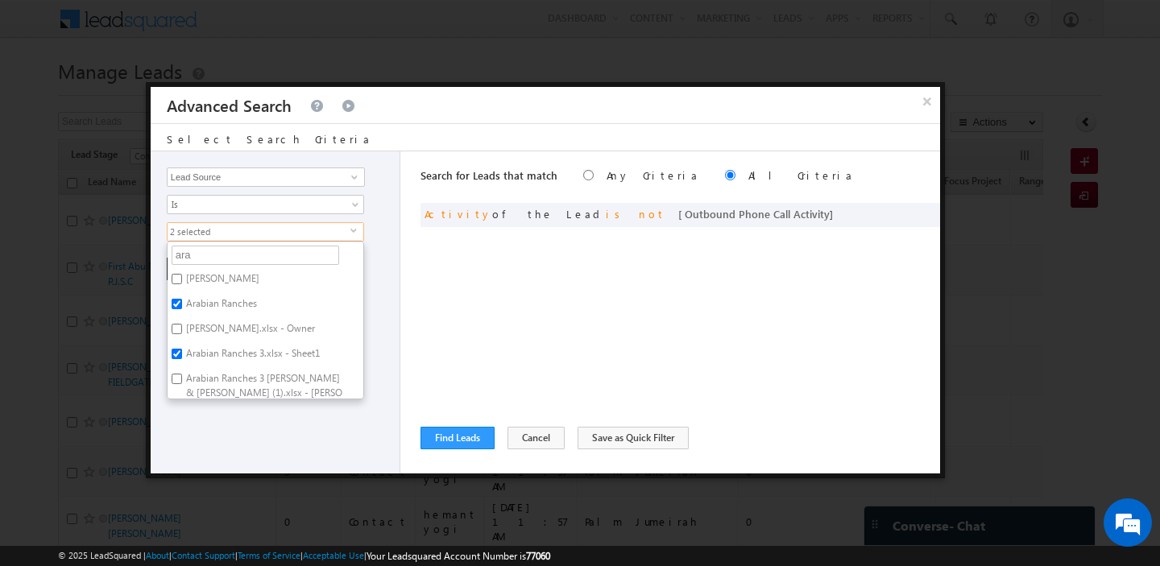
click at [235, 383] on label "Arabian Ranches 3 [PERSON_NAME] & [PERSON_NAME] (1).xlsx - [PERSON_NAME]" at bounding box center [266, 393] width 196 height 48
click at [182, 383] on input "Arabian Ranches 3 [PERSON_NAME] & [PERSON_NAME] (1).xlsx - [PERSON_NAME]" at bounding box center [177, 379] width 10 height 10
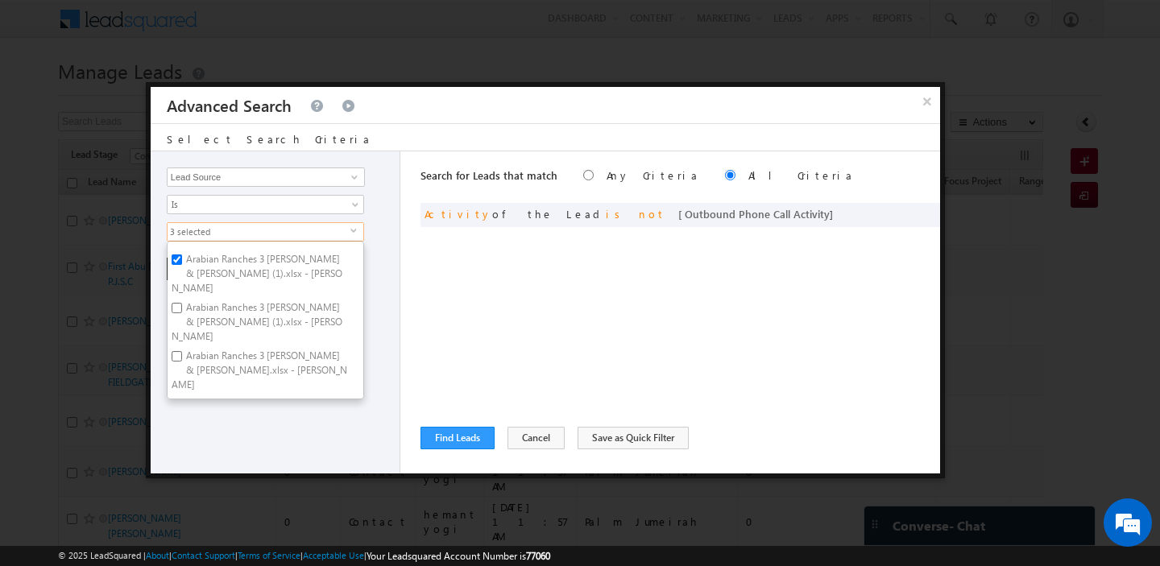
scroll to position [121, 0]
click at [233, 296] on label "Arabian Ranches 3 [PERSON_NAME] & [PERSON_NAME] (1).xlsx - [PERSON_NAME]" at bounding box center [266, 320] width 196 height 48
click at [182, 301] on input "Arabian Ranches 3 [PERSON_NAME] & [PERSON_NAME] (1).xlsx - [PERSON_NAME]" at bounding box center [177, 306] width 10 height 10
click at [225, 345] on label "Arabian Ranches 3 [PERSON_NAME] & [PERSON_NAME].xlsx - [PERSON_NAME]" at bounding box center [266, 369] width 196 height 48
click at [182, 350] on input "Arabian Ranches 3 [PERSON_NAME] & [PERSON_NAME].xlsx - [PERSON_NAME]" at bounding box center [177, 355] width 10 height 10
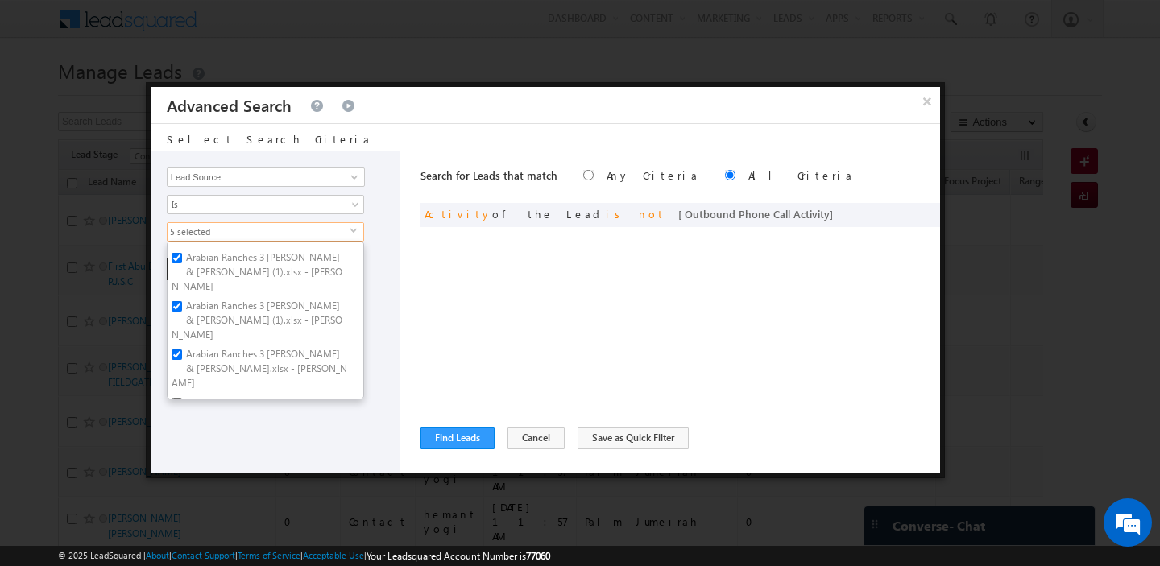
click at [222, 393] on label "Arabian Ranches 3 [PERSON_NAME] & [PERSON_NAME].xlsx - [PERSON_NAME]" at bounding box center [266, 417] width 196 height 48
click at [182, 398] on input "Arabian Ranches 3 [PERSON_NAME] & [PERSON_NAME].xlsx - [PERSON_NAME]" at bounding box center [177, 403] width 10 height 10
click at [228, 373] on label "Arabian Ranches New" at bounding box center [231, 385] width 127 height 25
click at [182, 378] on input "Arabian Ranches New" at bounding box center [177, 383] width 10 height 10
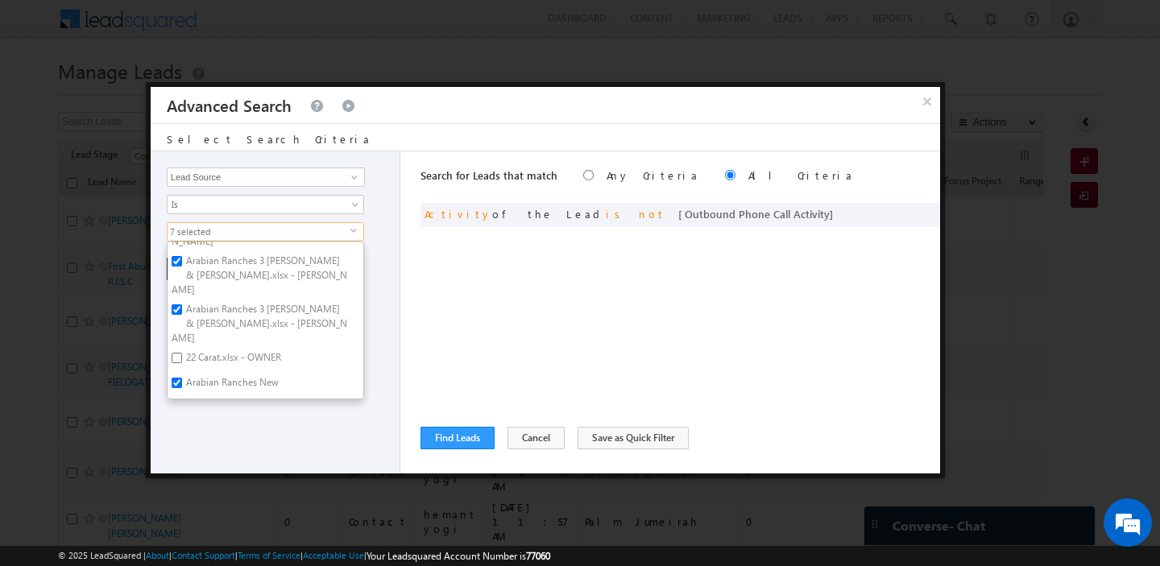
click at [244, 398] on label "arabian ranches 123 transfers till [DATE]" at bounding box center [266, 415] width 196 height 34
click at [182, 403] on input "arabian ranches 123 transfers till [DATE]" at bounding box center [177, 408] width 10 height 10
click at [253, 449] on div "Opportunity Type Lead Activity Task Sales Group Prospect Id Address 1 Address 2…" at bounding box center [276, 312] width 250 height 322
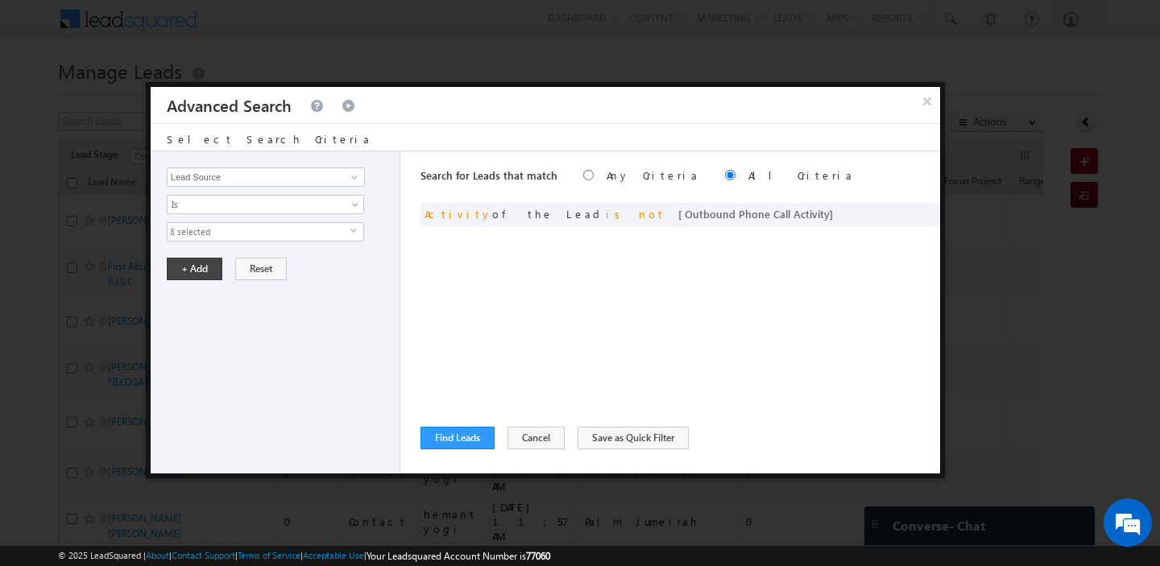
click at [197, 284] on div "Opportunity Type Lead Activity Task Sales Group Prospect Id Address 1 Address 2…" at bounding box center [276, 312] width 250 height 322
click at [195, 263] on button "+ Add" at bounding box center [195, 269] width 56 height 23
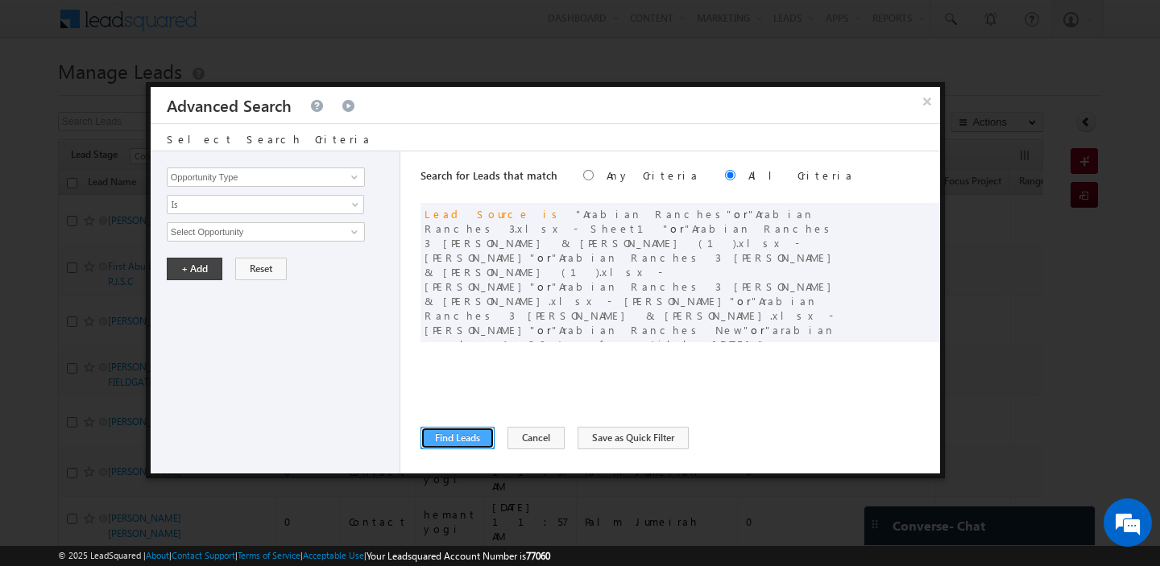
click at [435, 442] on button "Find Leads" at bounding box center [457, 438] width 74 height 23
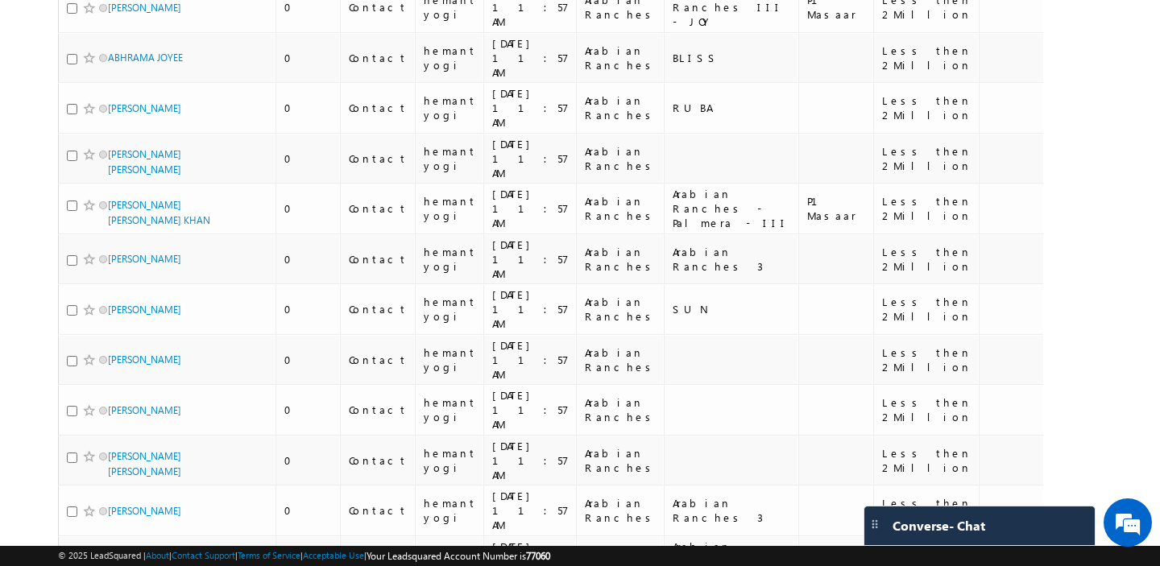
scroll to position [0, 0]
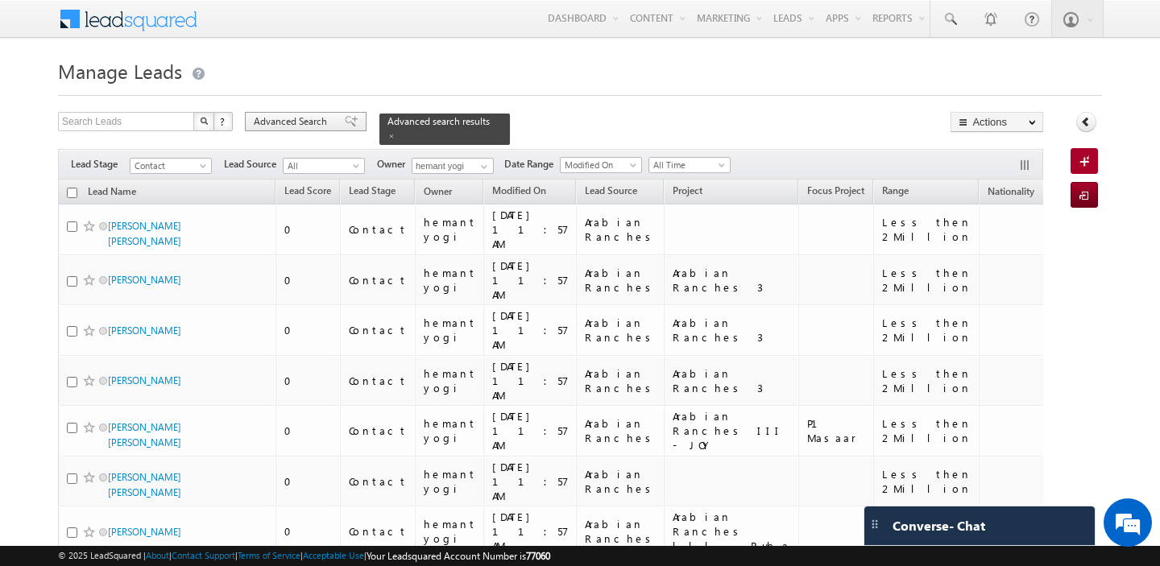
click at [292, 119] on span "Advanced Search" at bounding box center [293, 121] width 78 height 14
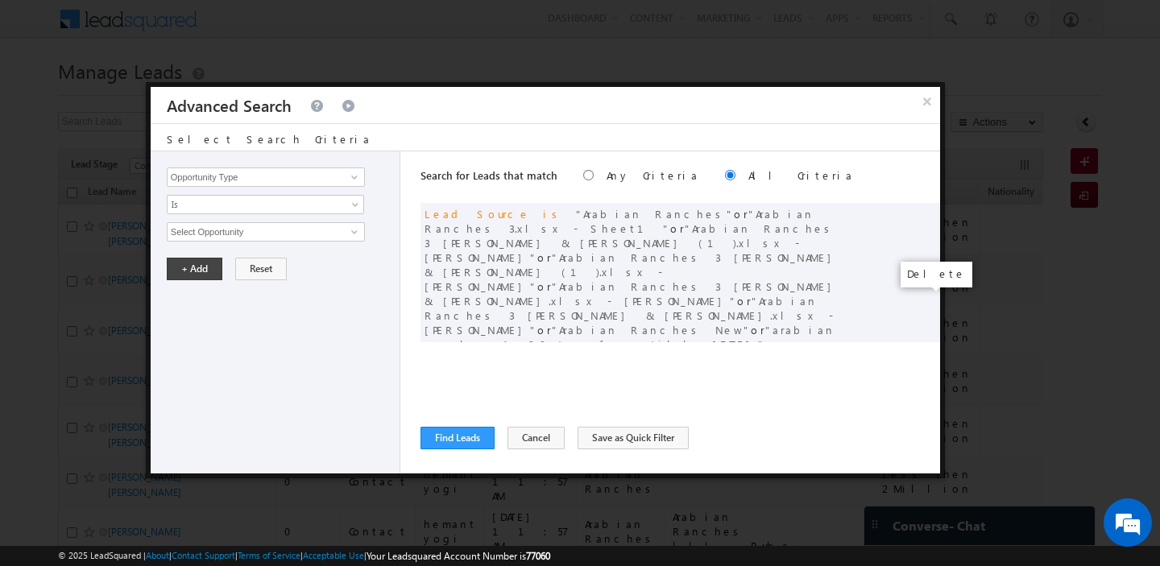
click at [925, 366] on span at bounding box center [922, 371] width 11 height 11
click at [448, 437] on button "Find Leads" at bounding box center [457, 438] width 74 height 23
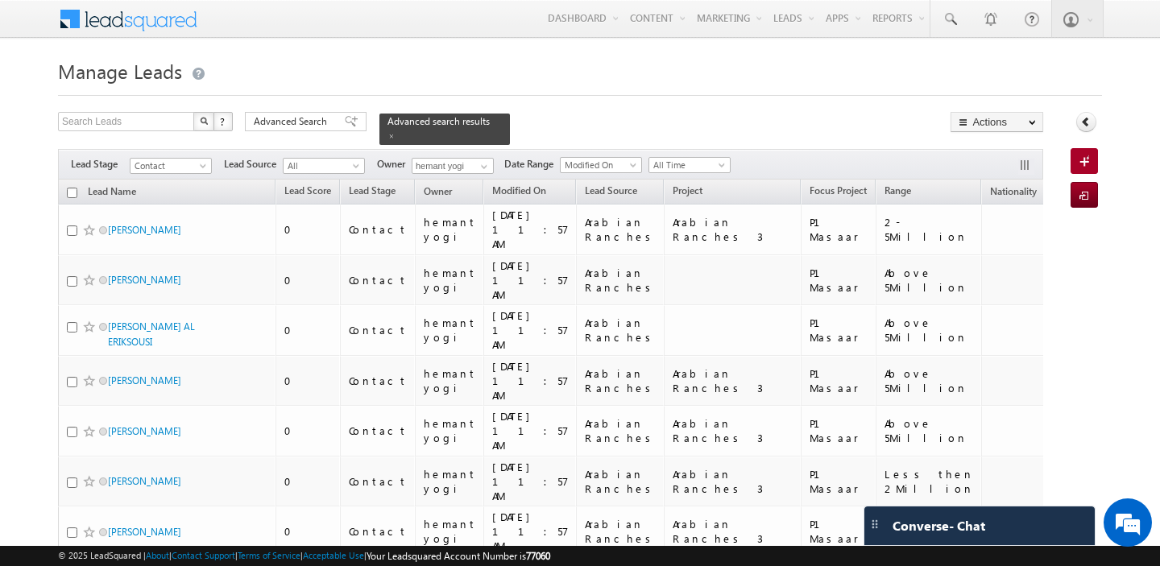
click at [70, 193] on input "checkbox" at bounding box center [72, 193] width 10 height 10
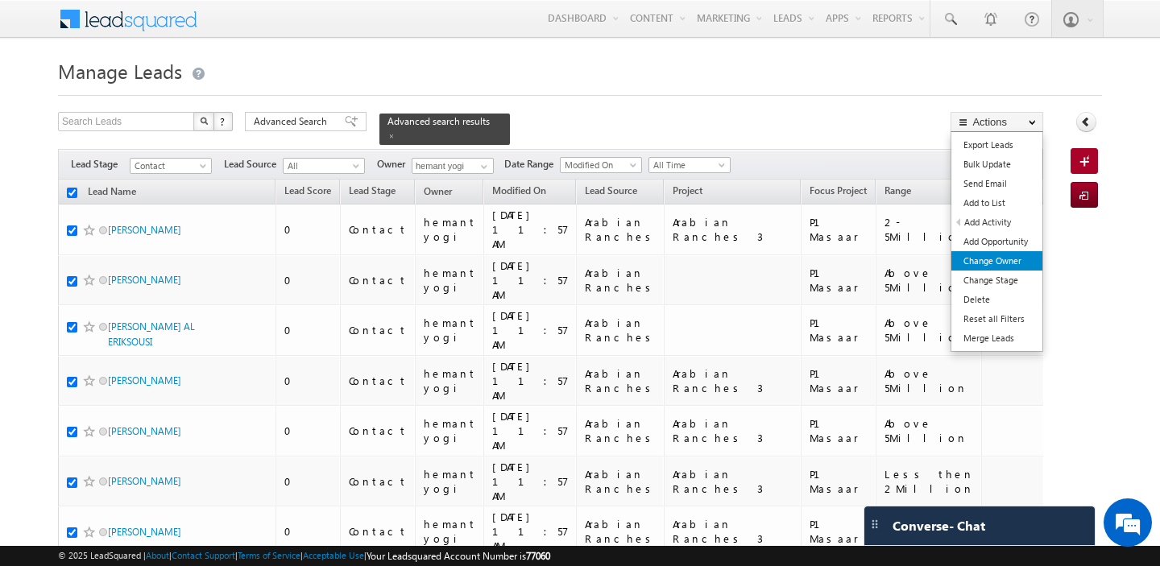
click at [1023, 262] on link "Change Owner" at bounding box center [996, 260] width 91 height 19
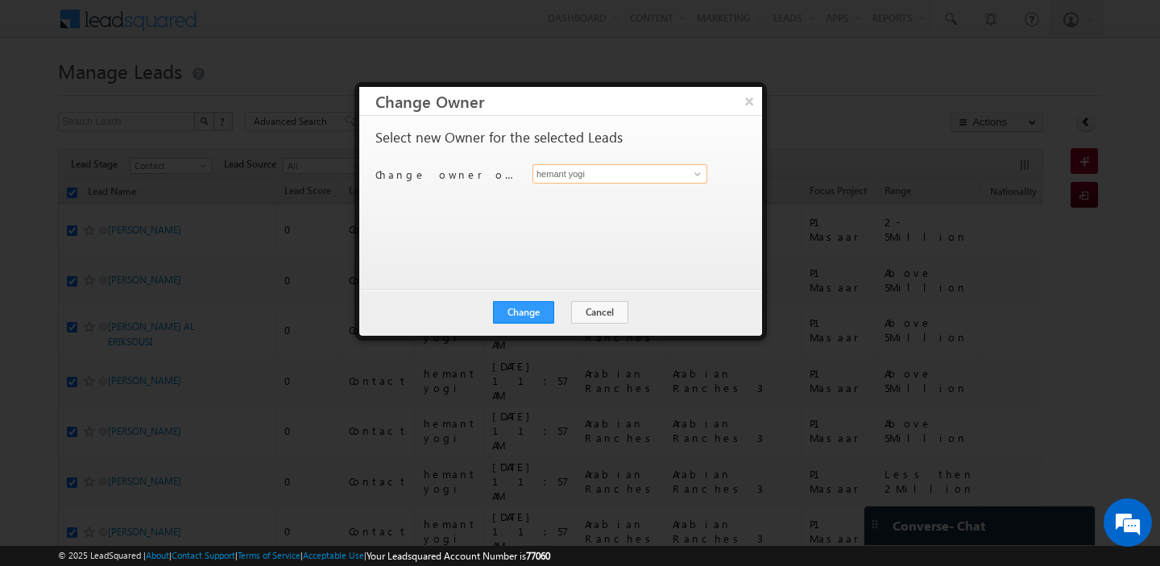
click at [581, 182] on input "hemant yogi" at bounding box center [619, 173] width 175 height 19
click at [586, 191] on link "[PERSON_NAME] [PERSON_NAME][EMAIL_ADDRESS][DOMAIN_NAME]" at bounding box center [619, 199] width 175 height 31
click at [524, 309] on button "Change" at bounding box center [523, 312] width 61 height 23
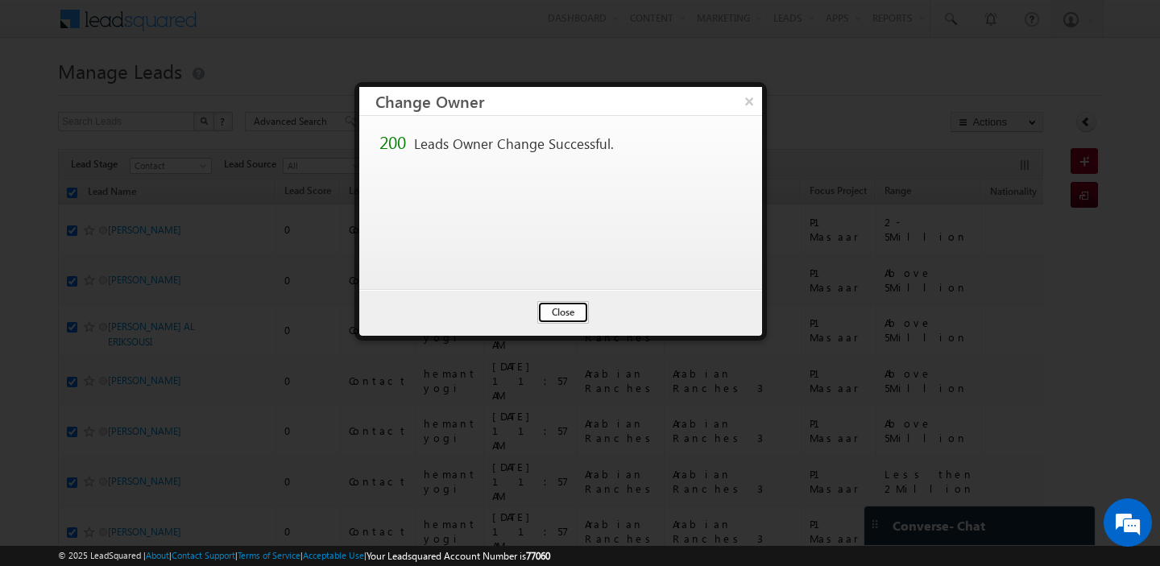
click at [561, 313] on button "Close" at bounding box center [563, 312] width 52 height 23
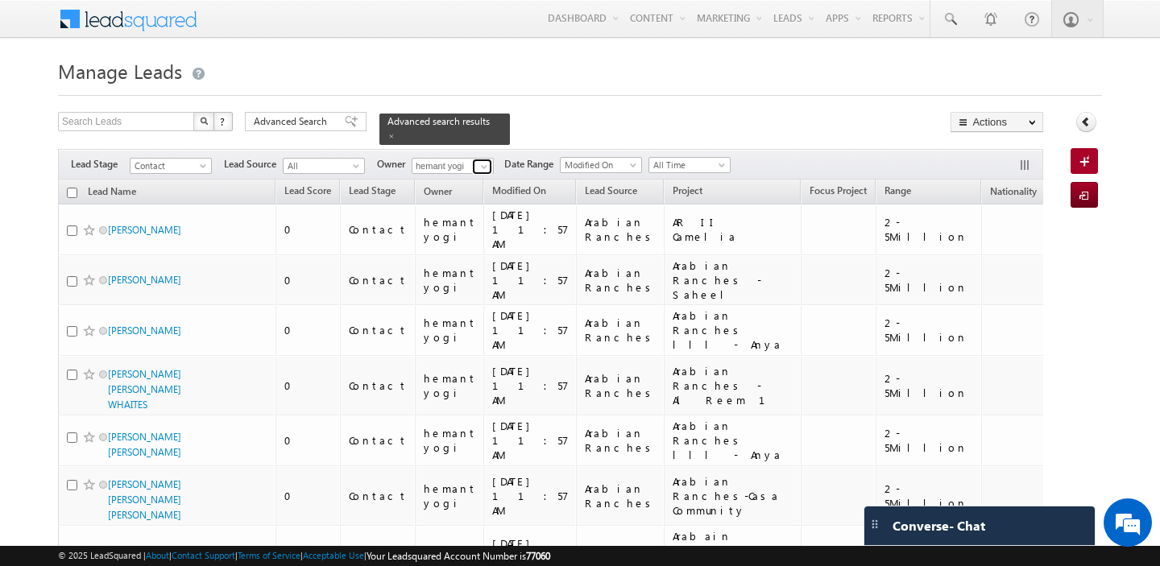
click at [480, 165] on span at bounding box center [484, 166] width 13 height 13
click at [480, 180] on link "[PERSON_NAME] [PERSON_NAME][EMAIL_ADDRESS][PERSON_NAME][DOMAIN_NAME]" at bounding box center [492, 188] width 161 height 31
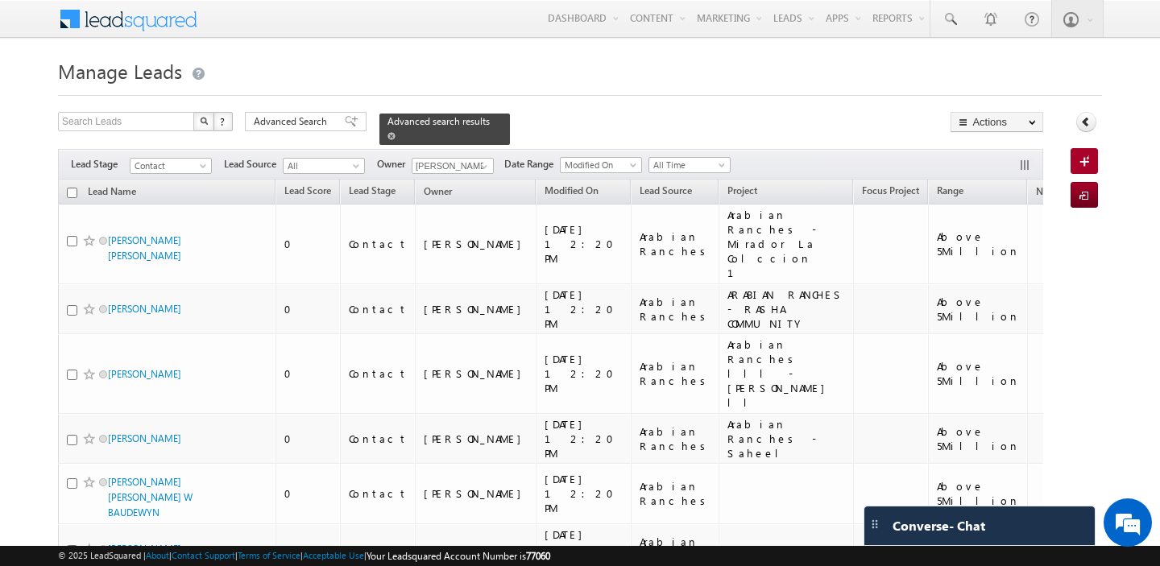
click at [387, 135] on span at bounding box center [391, 136] width 8 height 8
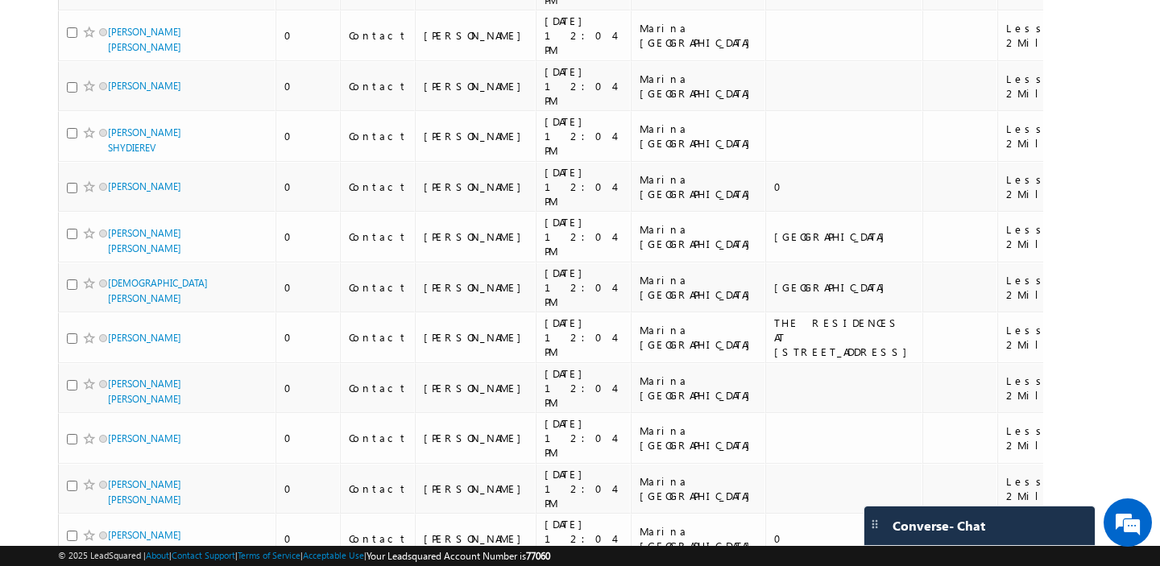
scroll to position [7441, 0]
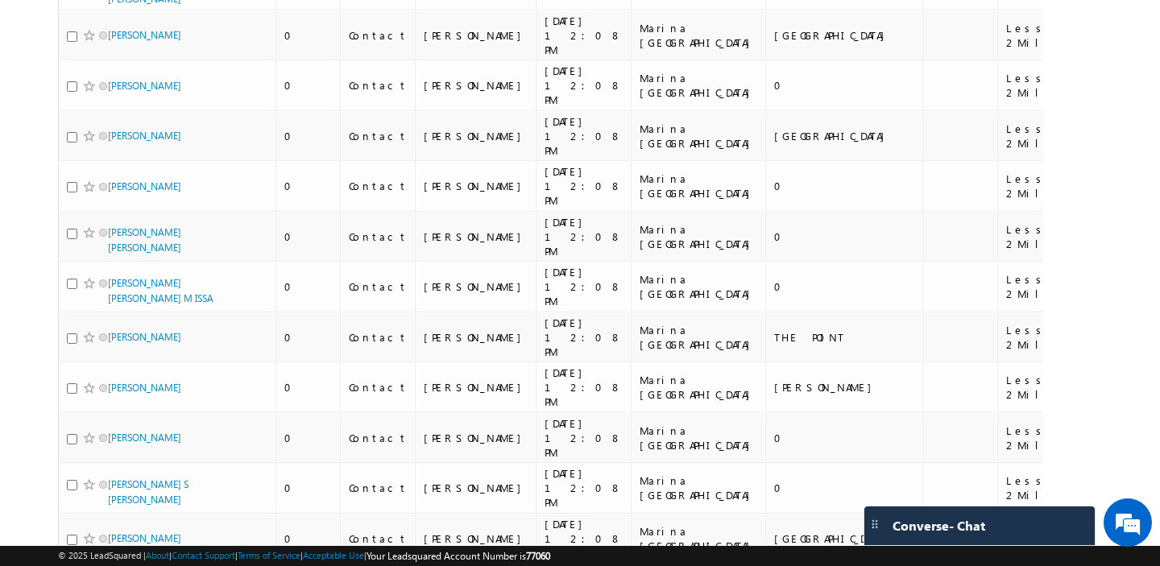
scroll to position [7829, 0]
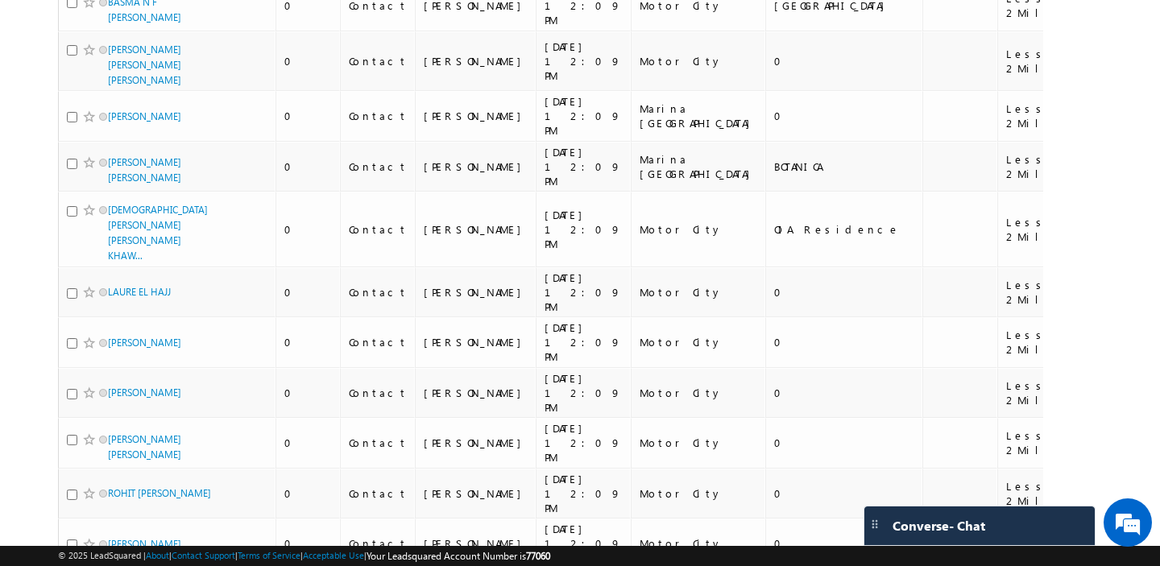
scroll to position [7794, 0]
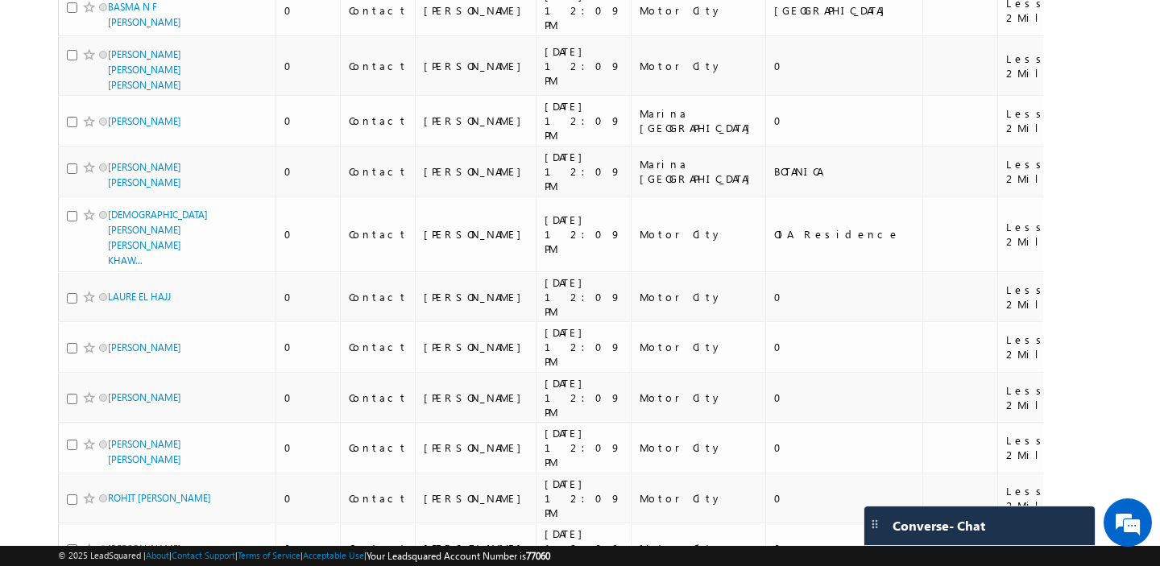
drag, startPoint x: 616, startPoint y: 398, endPoint x: 567, endPoint y: 383, distance: 51.2
copy div "Arabian Ranches"
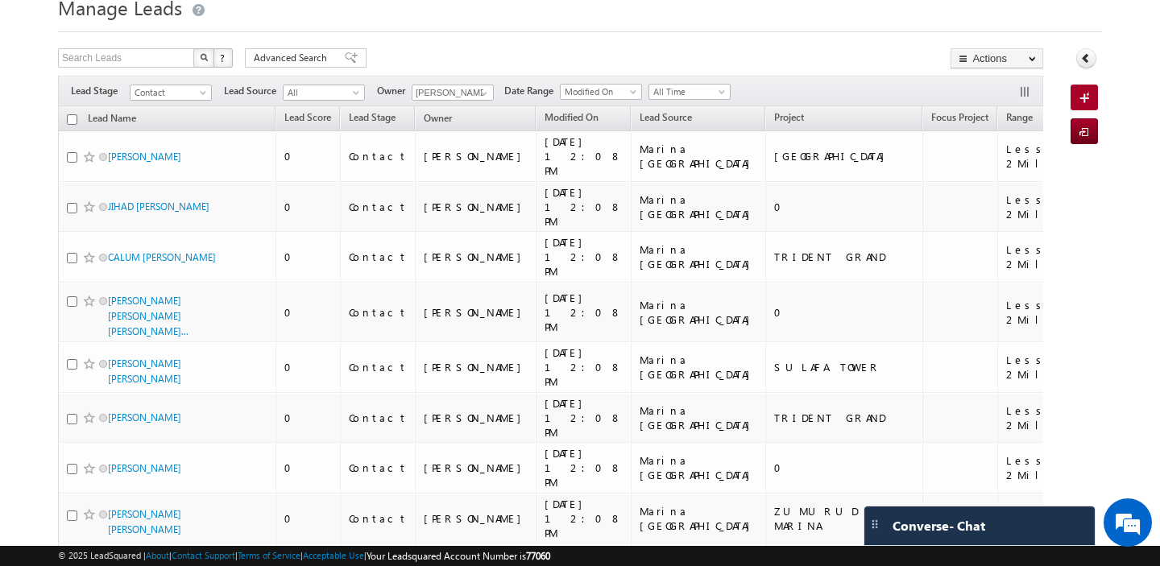
scroll to position [0, 0]
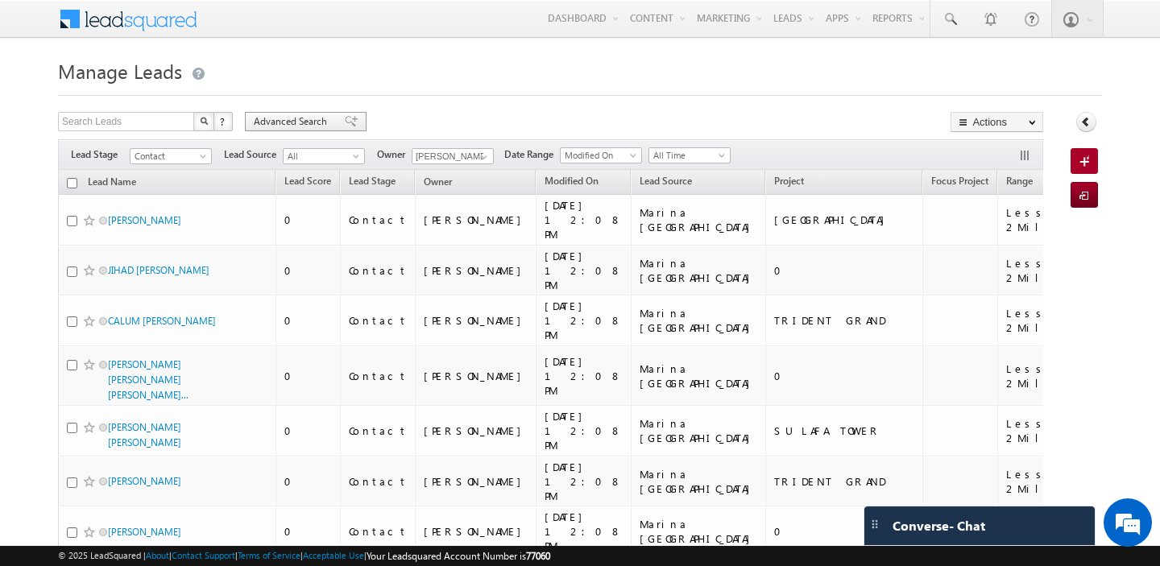
click at [304, 125] on span "Advanced Search" at bounding box center [293, 121] width 78 height 14
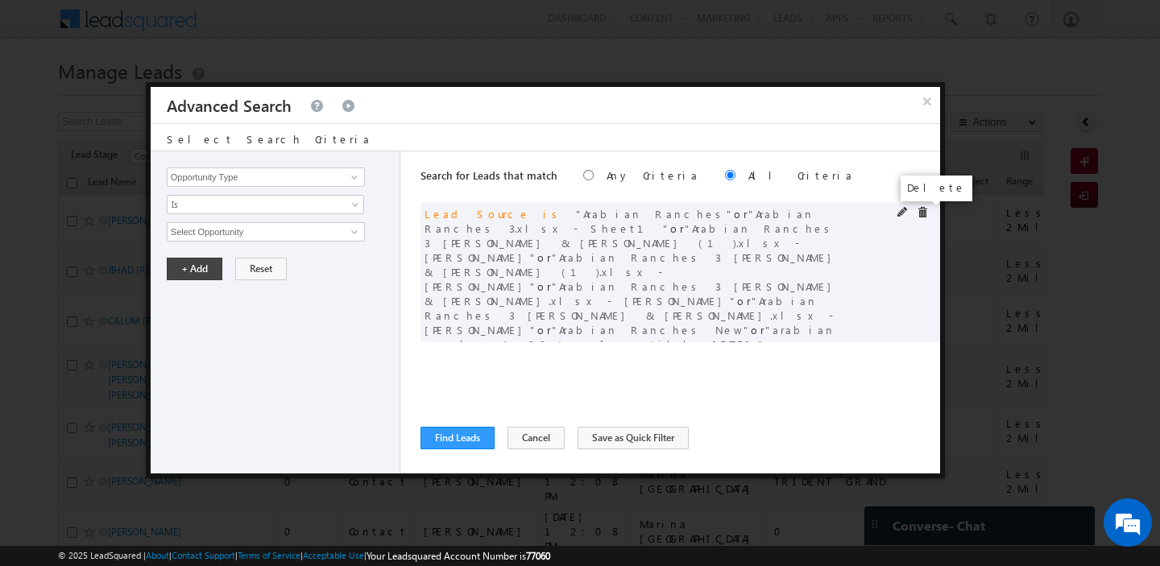
click at [919, 212] on span at bounding box center [922, 212] width 11 height 11
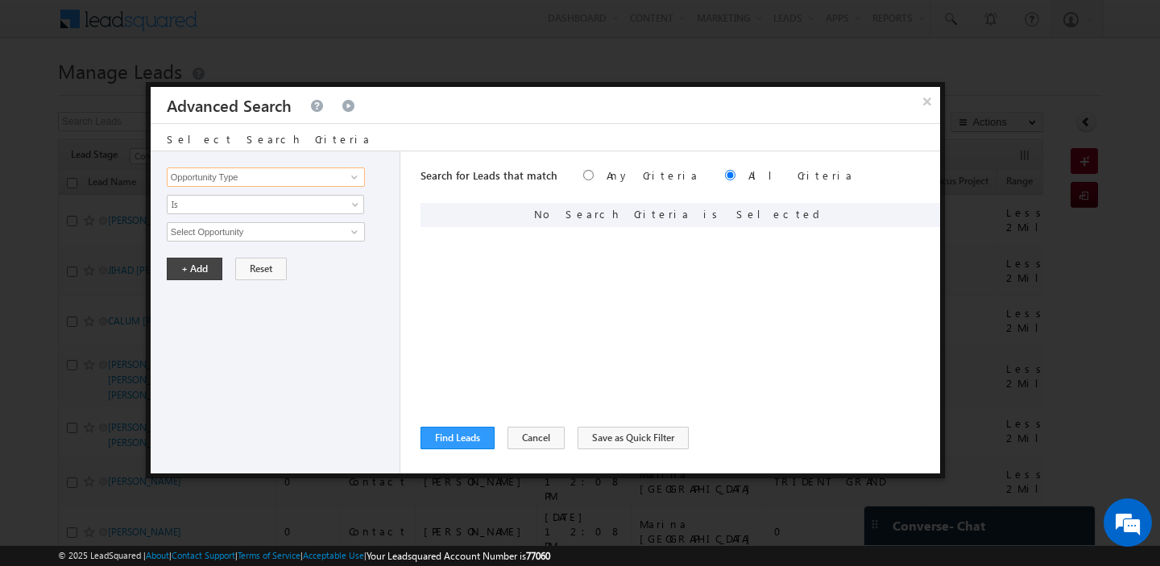
click at [290, 179] on input "Opportunity Type" at bounding box center [266, 177] width 198 height 19
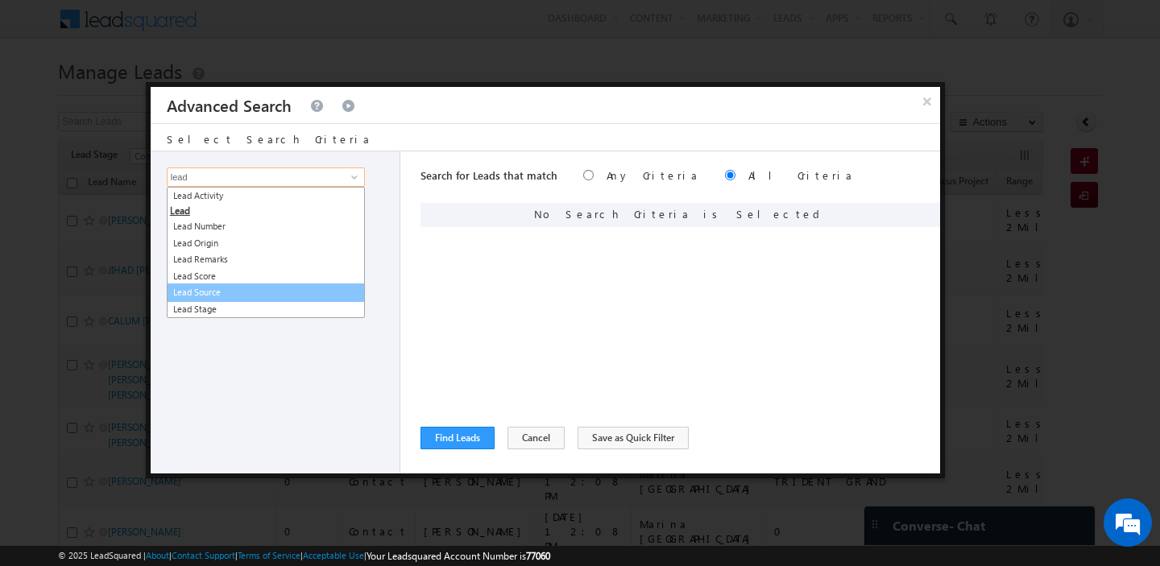
click at [258, 293] on link "Lead Source" at bounding box center [266, 293] width 198 height 19
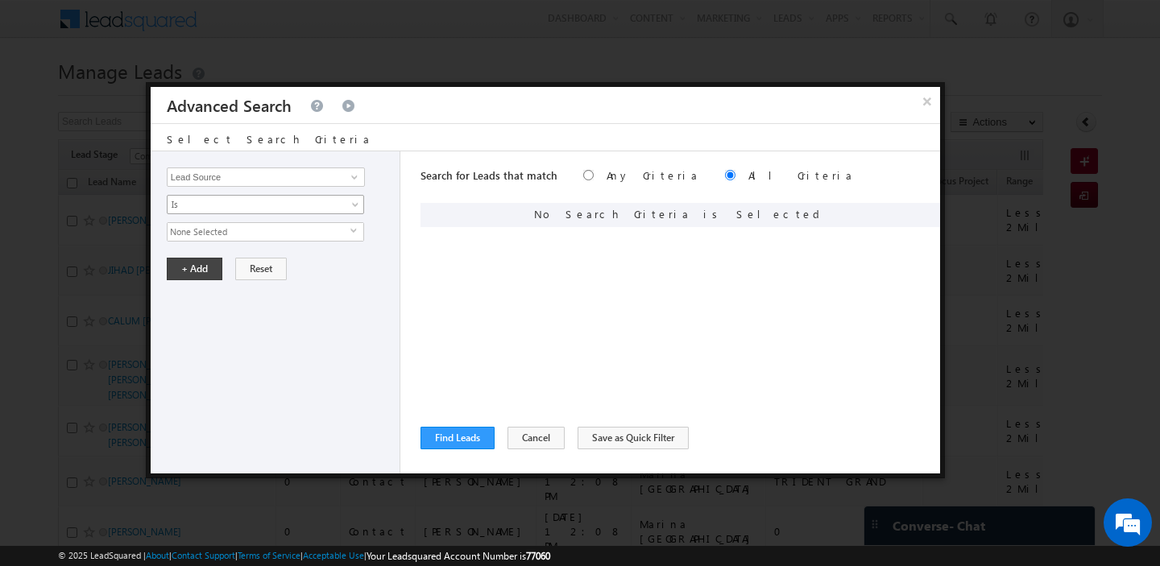
click at [249, 237] on span "None Selected" at bounding box center [259, 232] width 183 height 18
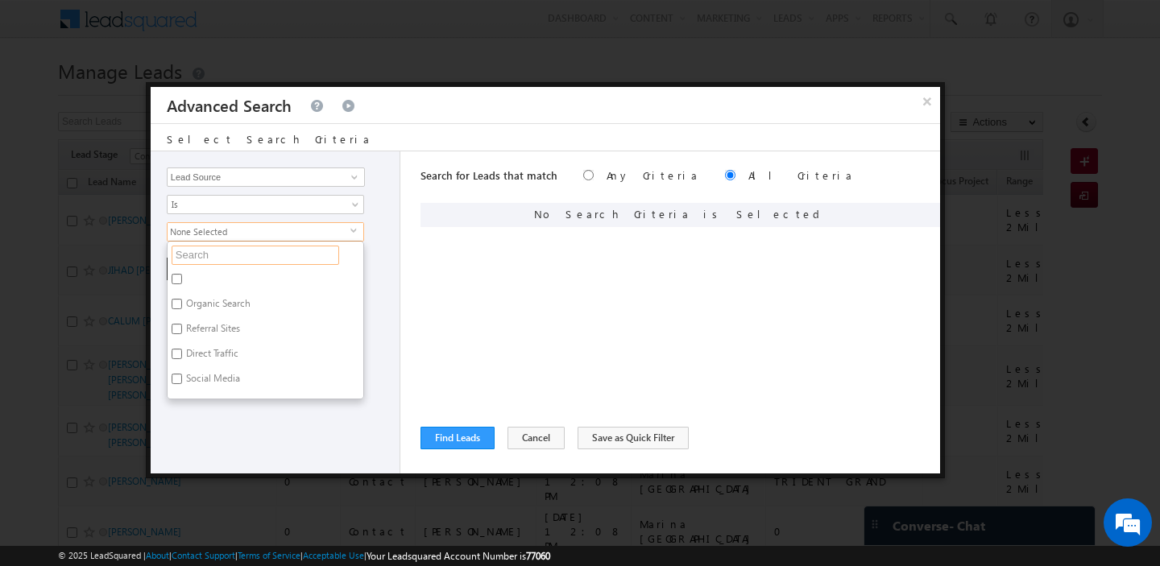
click at [233, 255] on input "text" at bounding box center [256, 255] width 168 height 19
paste input "Arabian Ranches"
click at [201, 279] on label "Arabian Ranches" at bounding box center [221, 281] width 106 height 25
click at [182, 279] on input "Arabian Ranches" at bounding box center [177, 279] width 10 height 10
click at [384, 258] on div "+ Add Reset" at bounding box center [279, 269] width 225 height 23
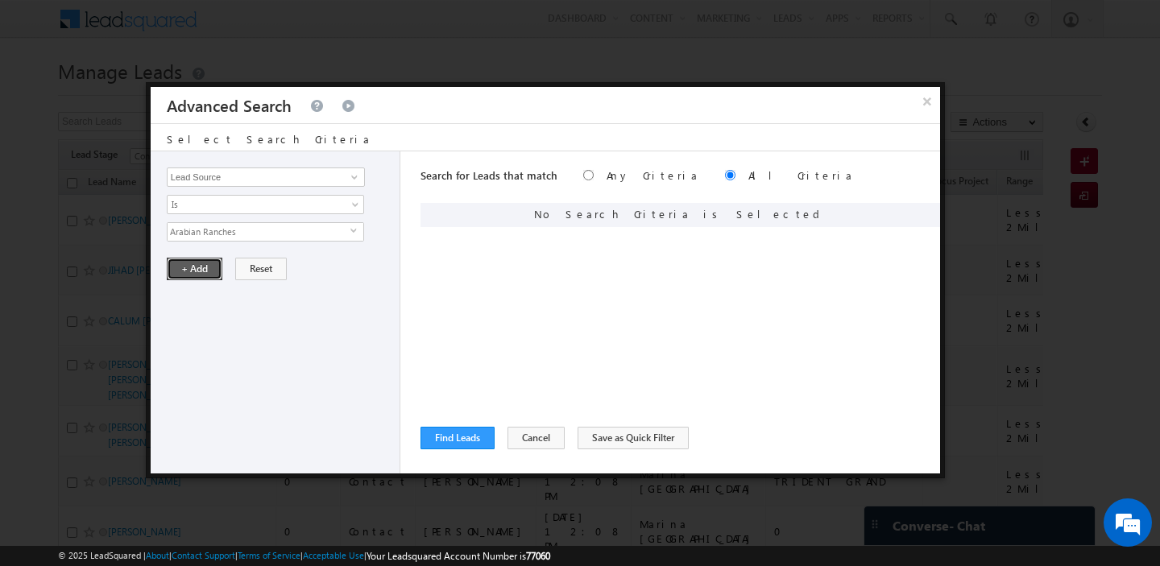
click at [193, 264] on button "+ Add" at bounding box center [195, 269] width 56 height 23
click at [453, 434] on button "Find Leads" at bounding box center [457, 438] width 74 height 23
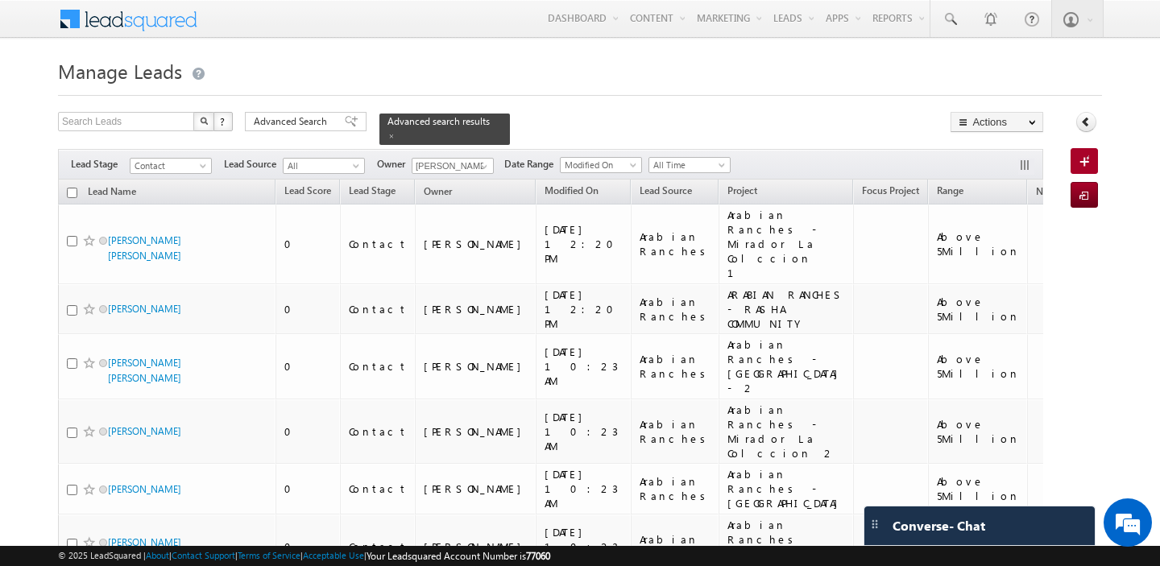
click at [72, 193] on input "checkbox" at bounding box center [72, 193] width 10 height 10
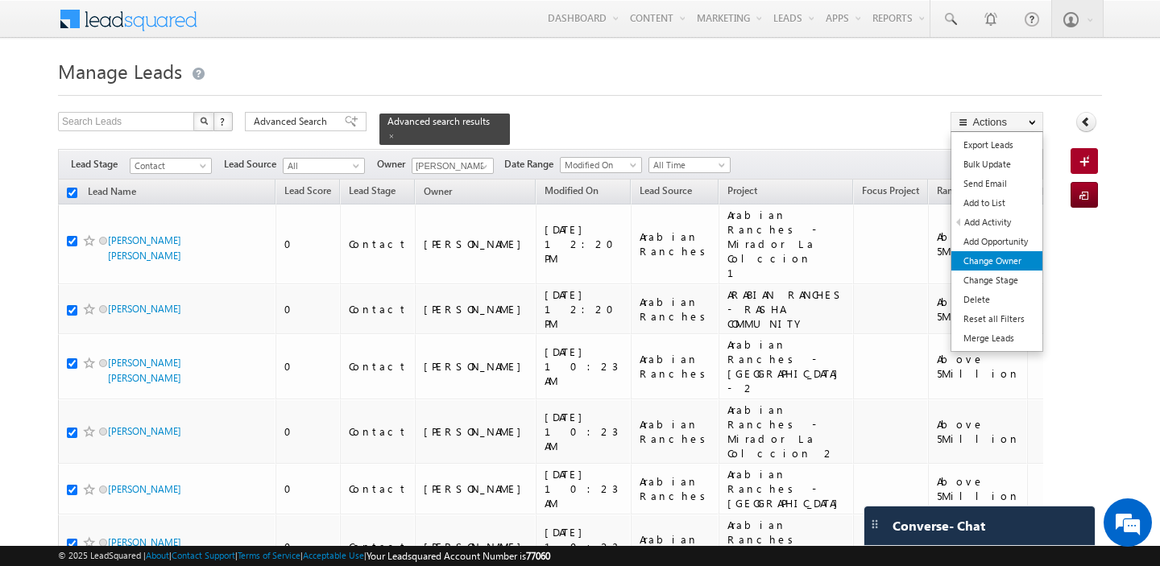
click at [994, 259] on link "Change Owner" at bounding box center [996, 260] width 91 height 19
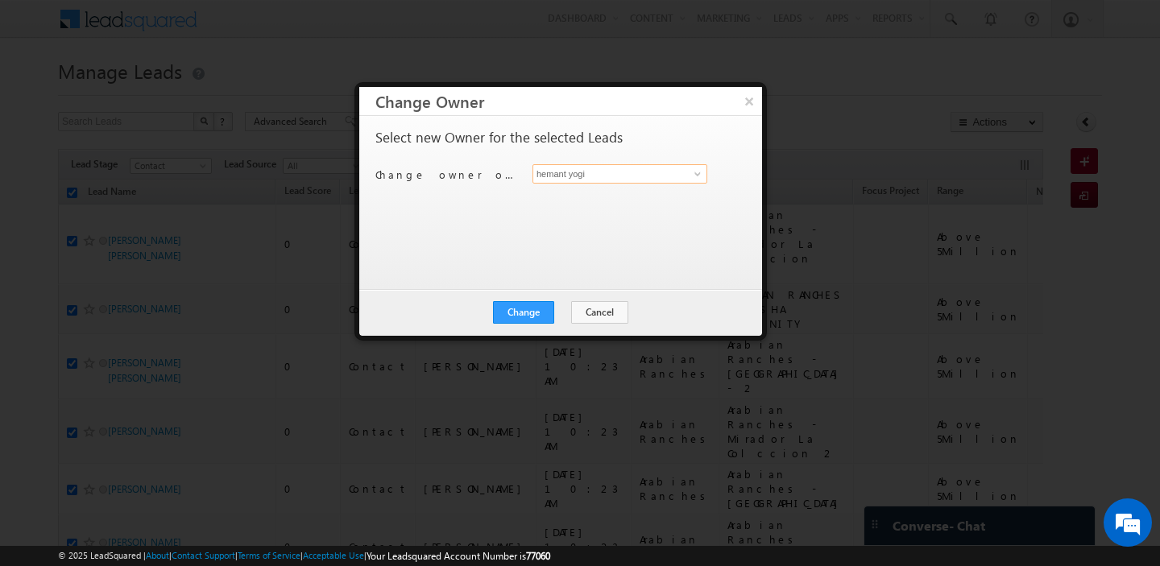
click at [590, 172] on input "hemant yogi" at bounding box center [619, 173] width 175 height 19
click at [593, 200] on span "[PERSON_NAME][EMAIL_ADDRESS][PERSON_NAME][DOMAIN_NAME]" at bounding box center [611, 205] width 145 height 12
click at [538, 308] on button "Change" at bounding box center [523, 312] width 61 height 23
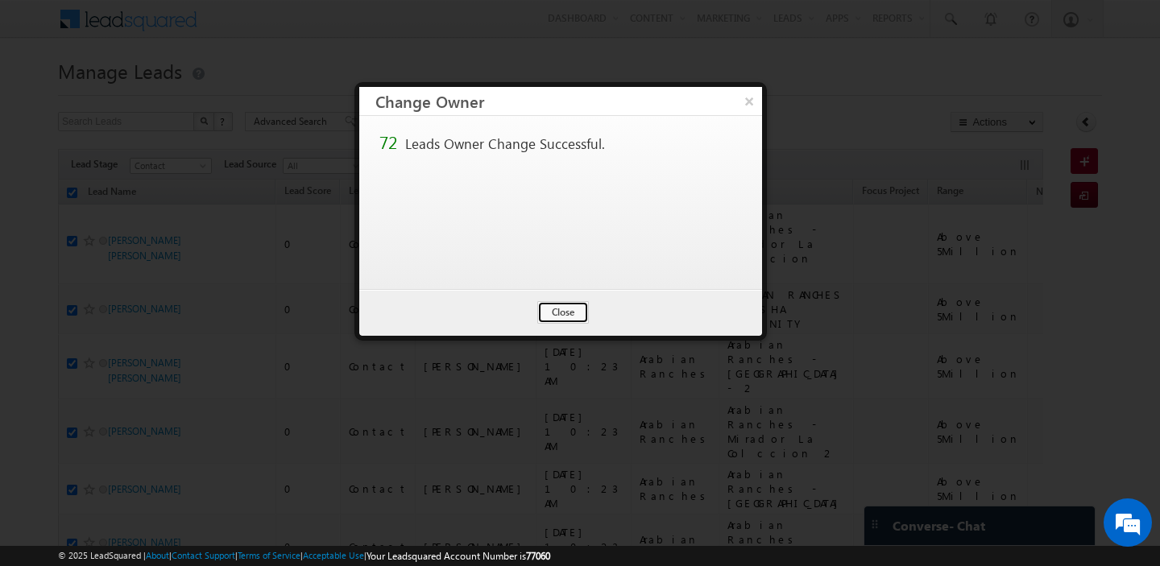
click at [538, 308] on button "Close" at bounding box center [563, 312] width 52 height 23
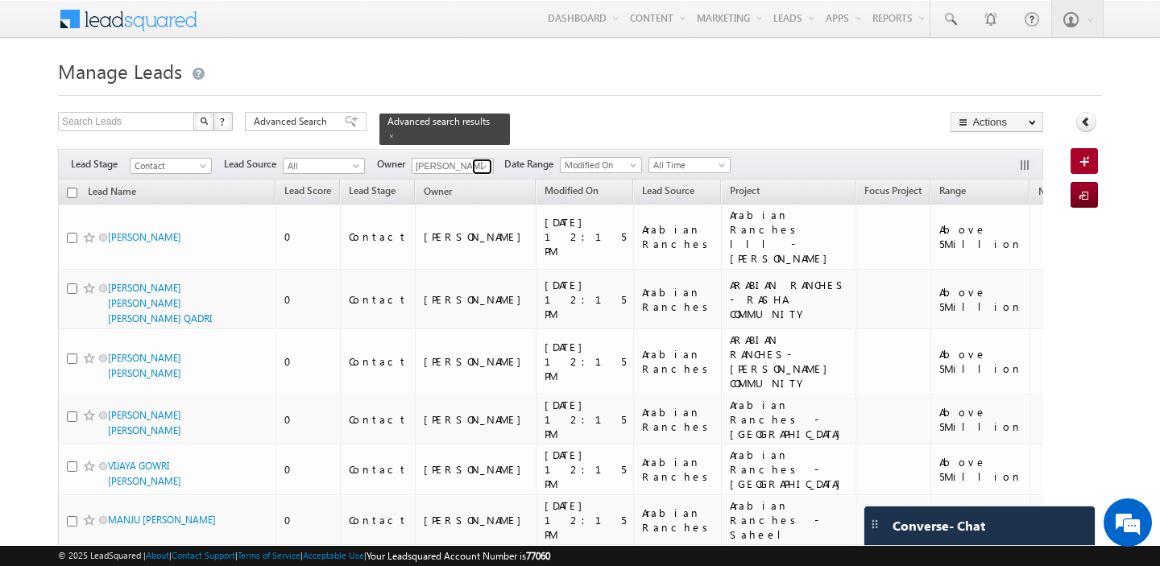
click at [483, 164] on span at bounding box center [484, 166] width 13 height 13
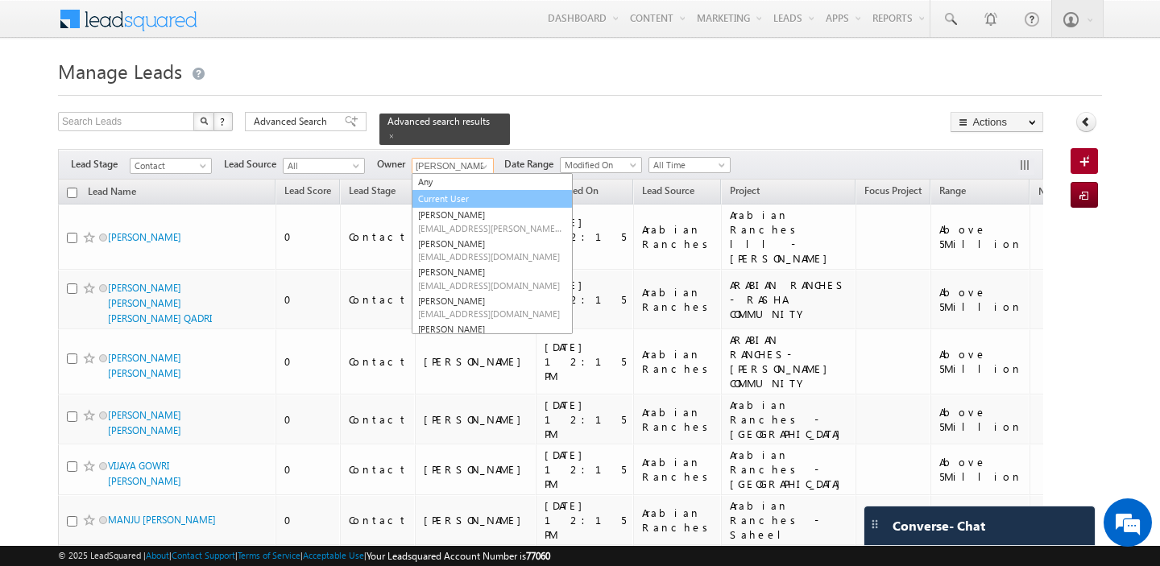
click at [468, 193] on link "Current User" at bounding box center [492, 199] width 161 height 19
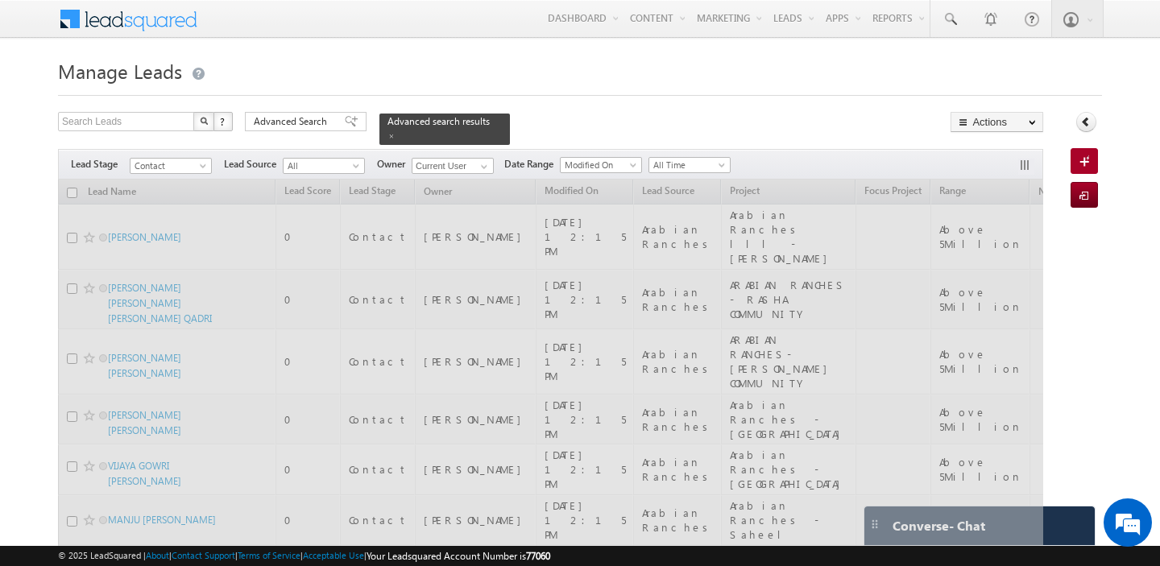
click at [580, 94] on div at bounding box center [580, 90] width 1044 height 10
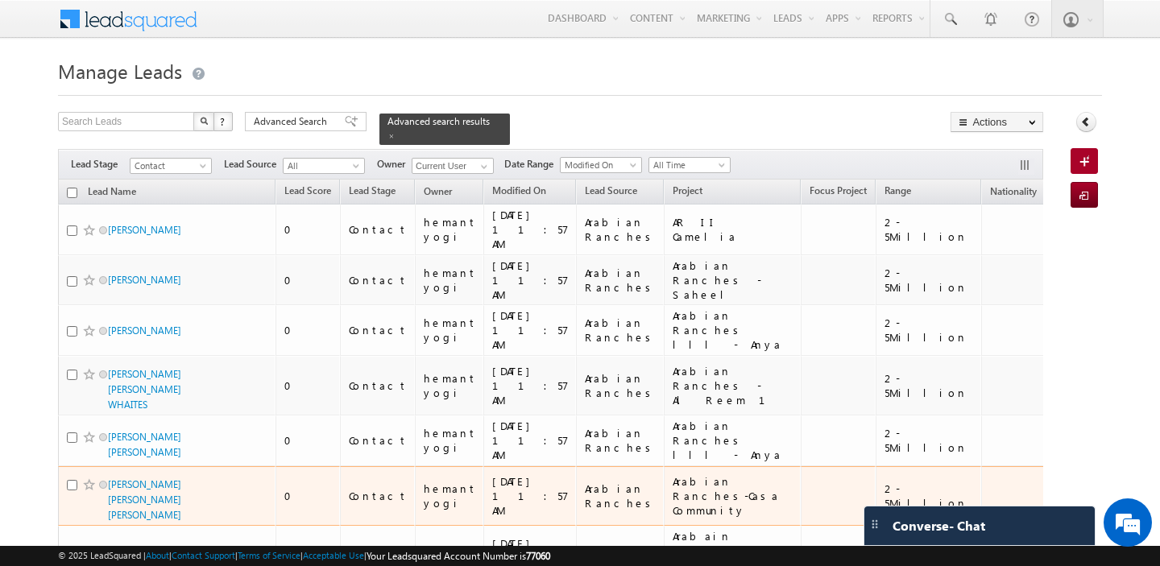
scroll to position [31, 0]
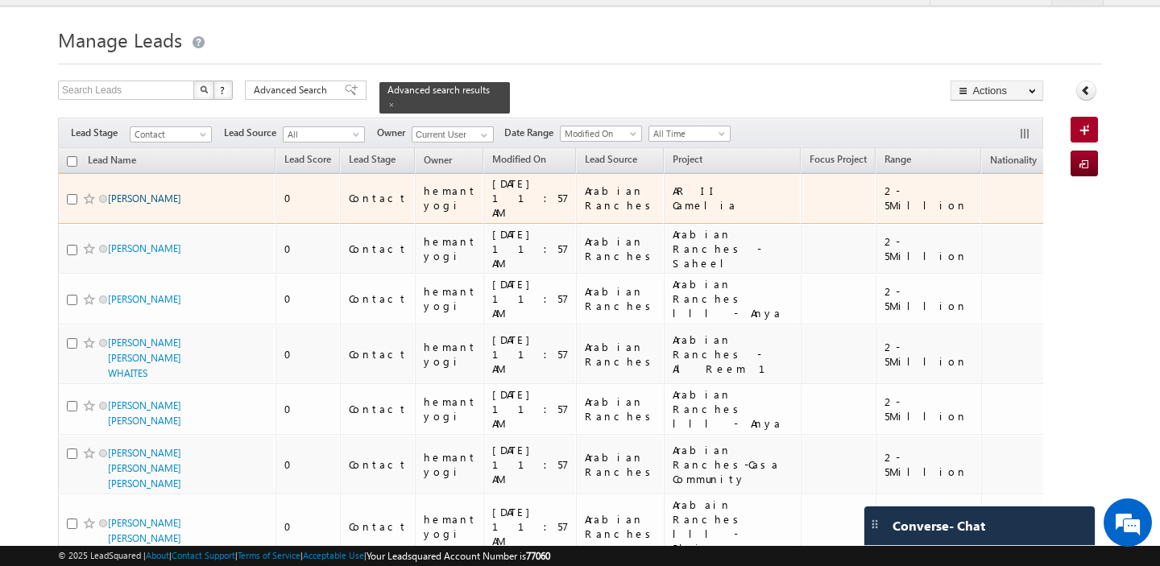
click at [172, 195] on link "[PERSON_NAME]" at bounding box center [144, 199] width 73 height 12
